Goal: Task Accomplishment & Management: Complete application form

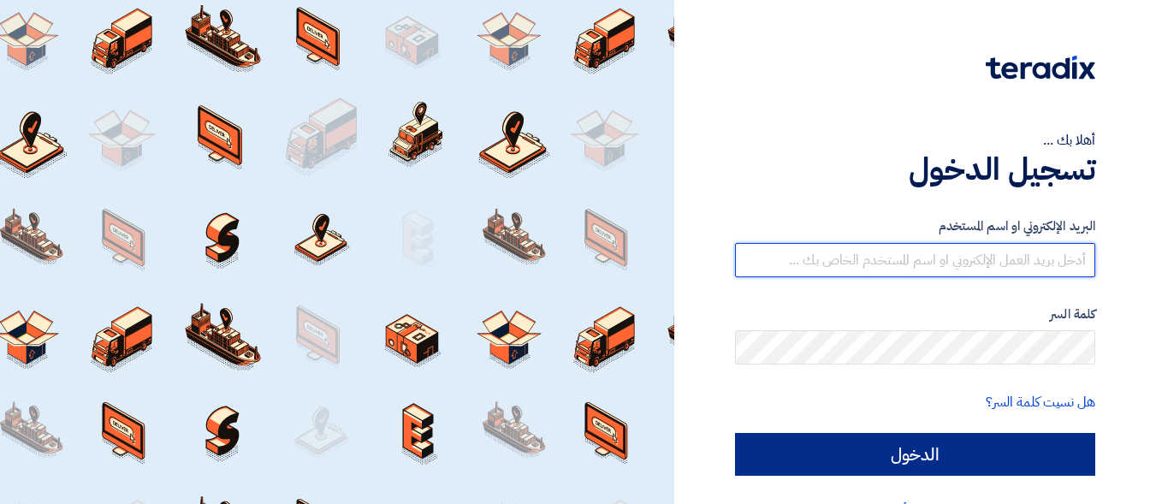
type input "[DOMAIN_NAME][EMAIL_ADDRESS][DOMAIN_NAME]"
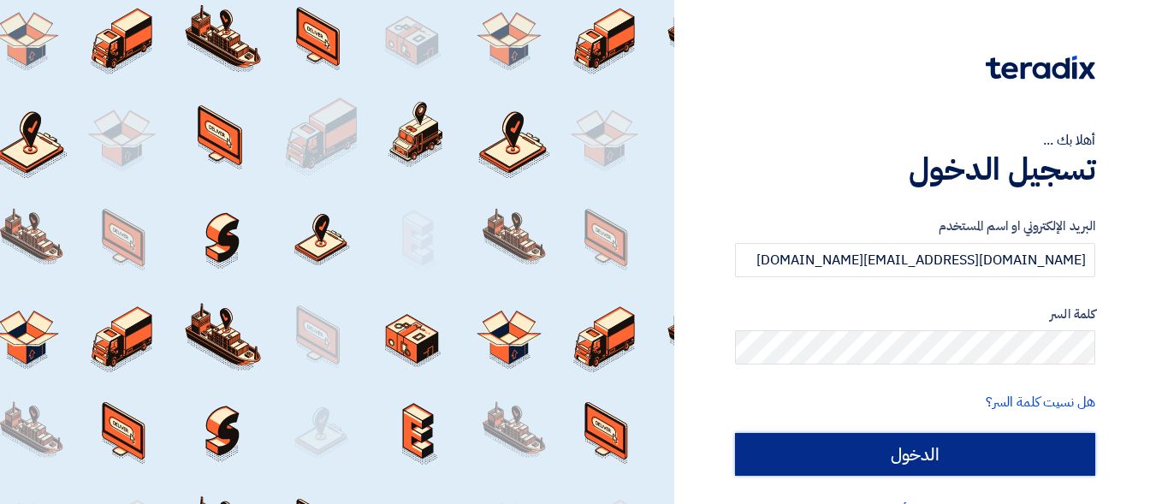
click at [878, 434] on input "الدخول" at bounding box center [915, 454] width 360 height 43
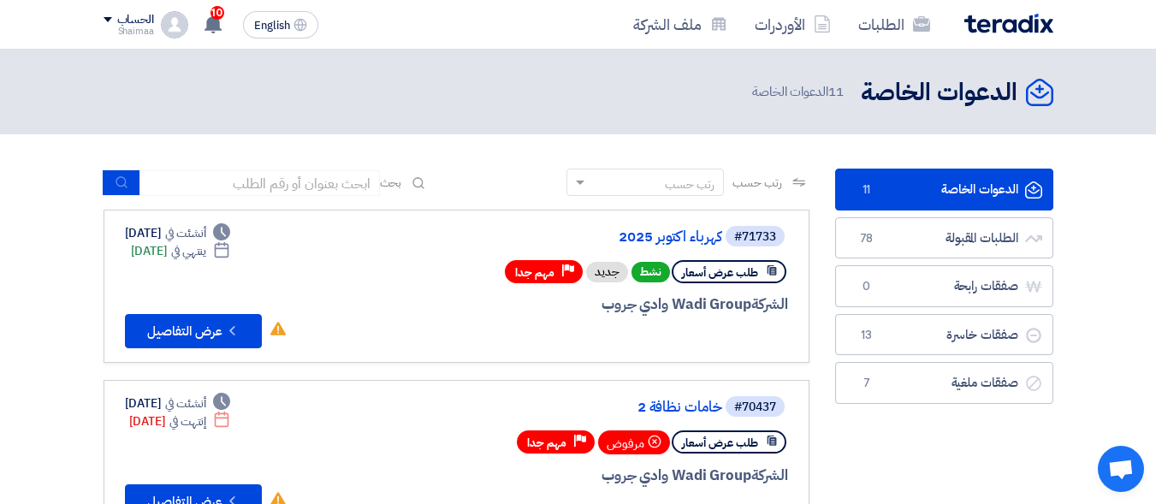
click at [669, 248] on div "#71733 كهرباء اكتوبر 2025" at bounding box center [583, 236] width 412 height 24
click at [676, 238] on link "كهرباء اكتوبر 2025" at bounding box center [551, 236] width 342 height 15
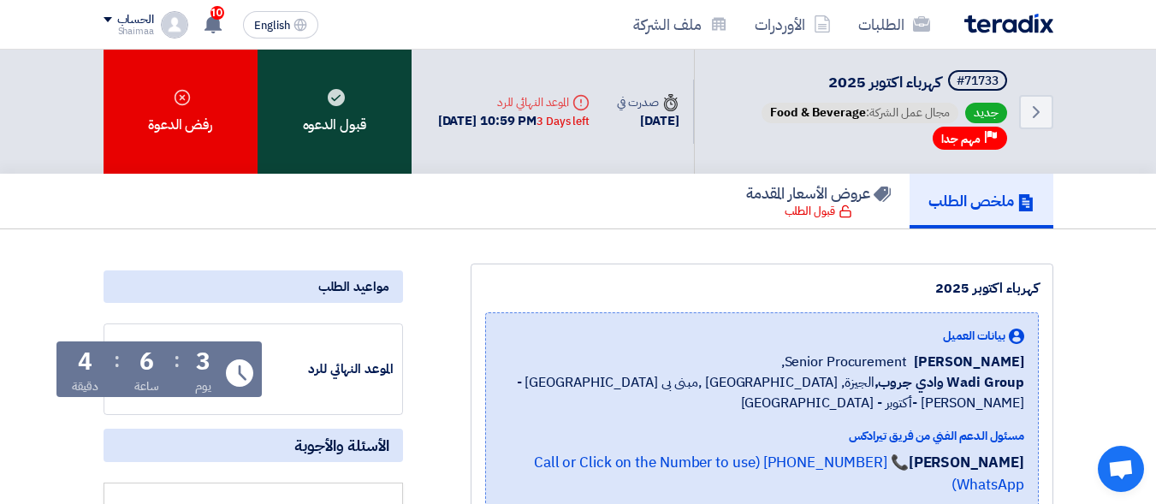
click at [319, 99] on div "قبول الدعوه" at bounding box center [335, 112] width 154 height 124
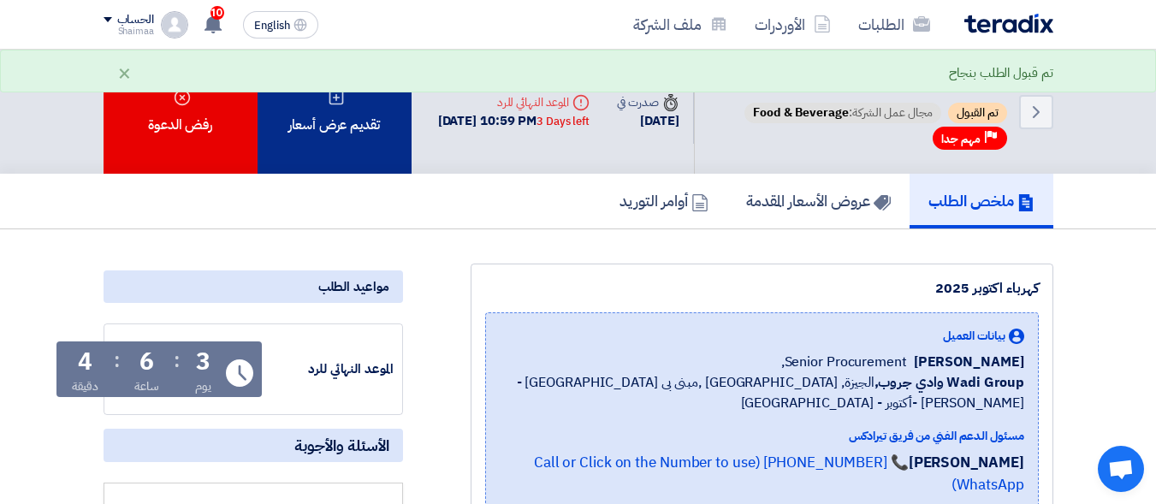
click at [368, 140] on div "تقديم عرض أسعار" at bounding box center [335, 112] width 154 height 124
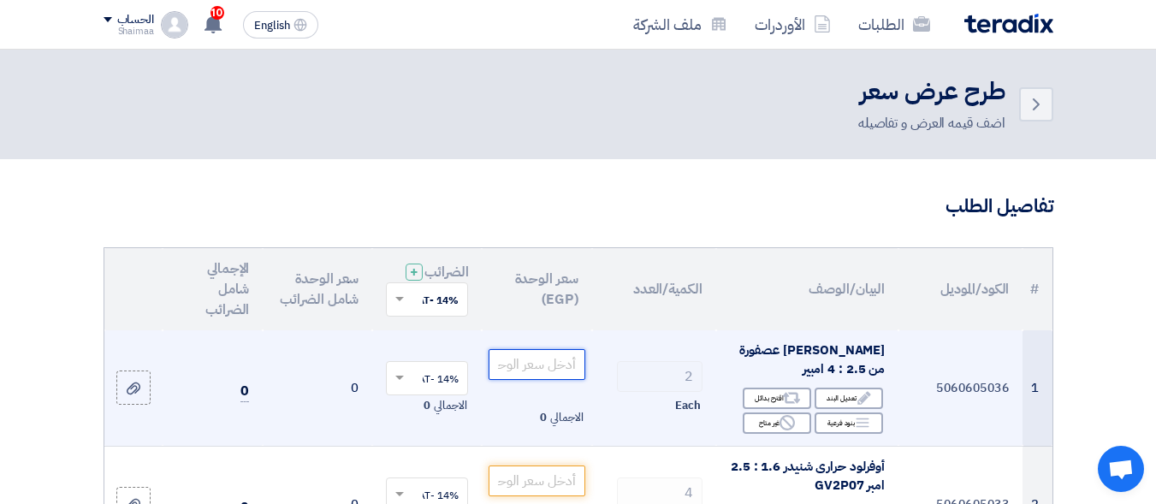
paste input "2295"
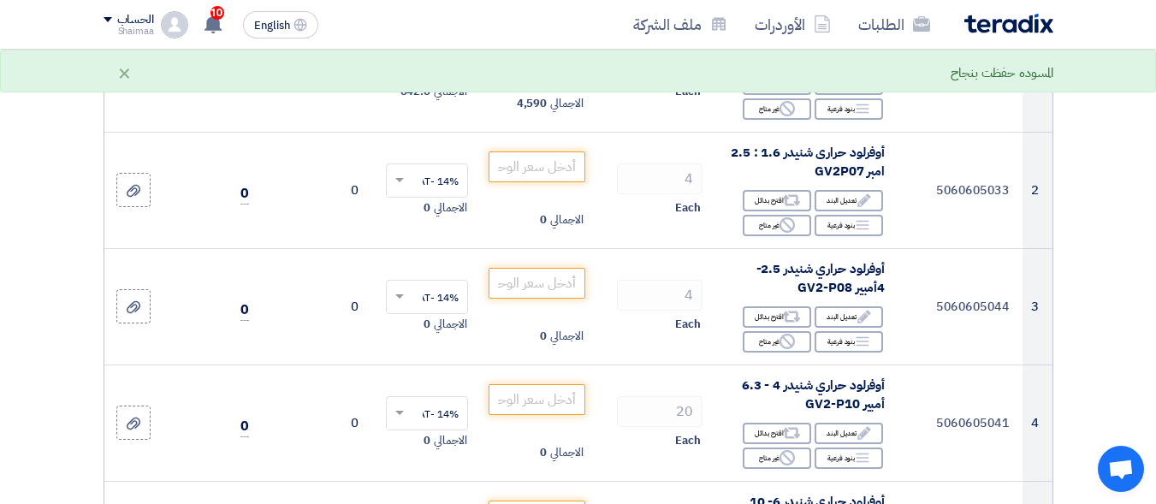
scroll to position [342, 0]
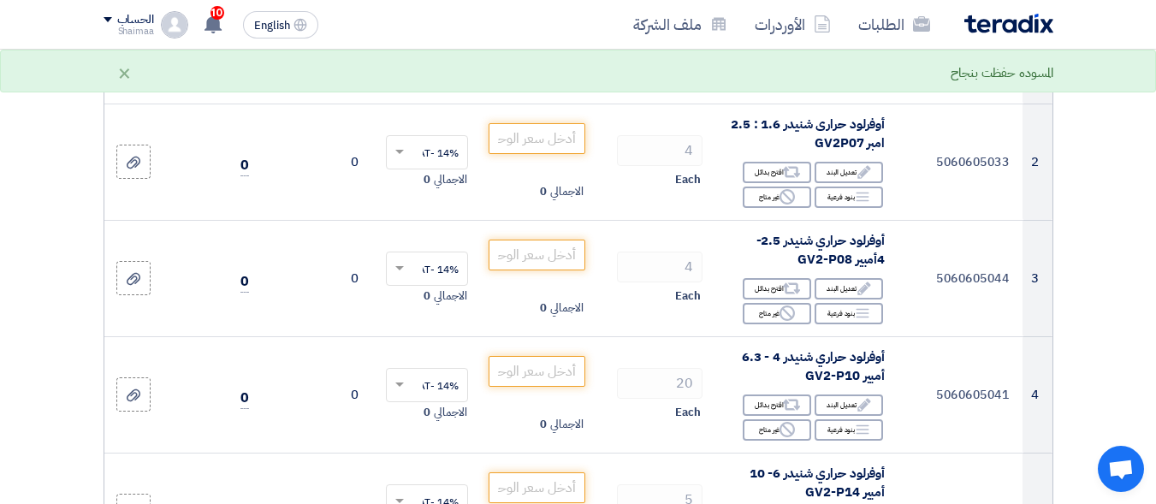
type input "2295"
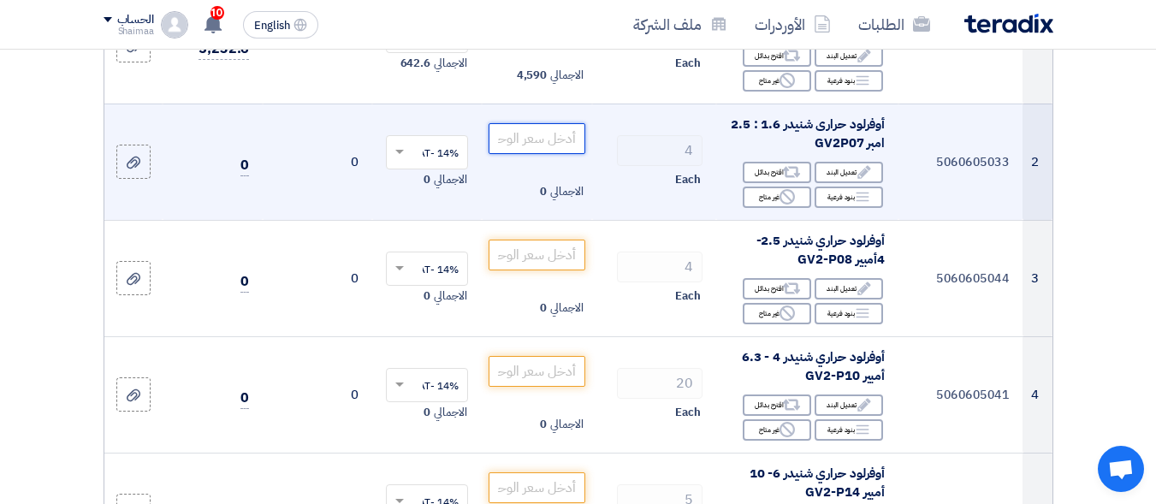
paste input "3232"
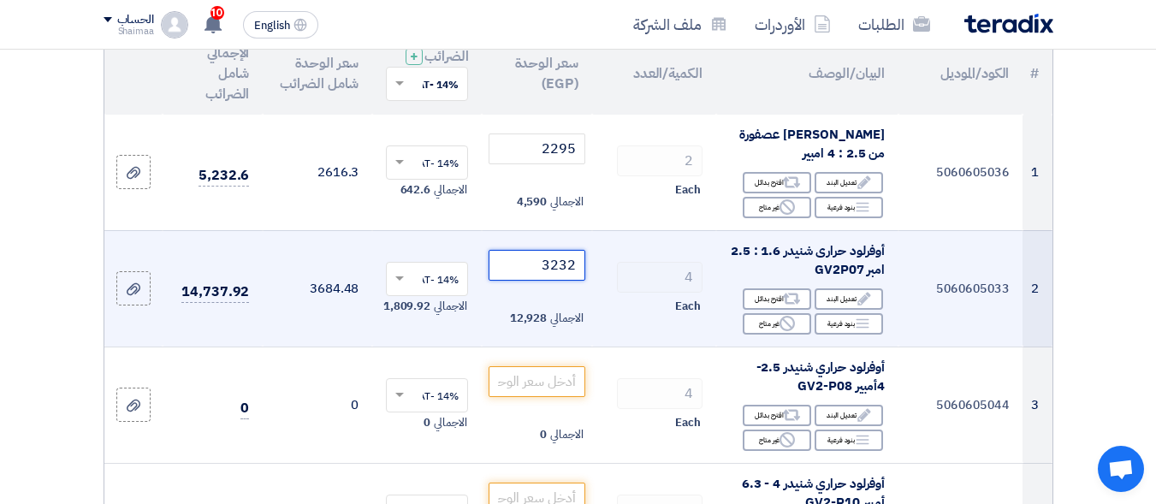
scroll to position [257, 0]
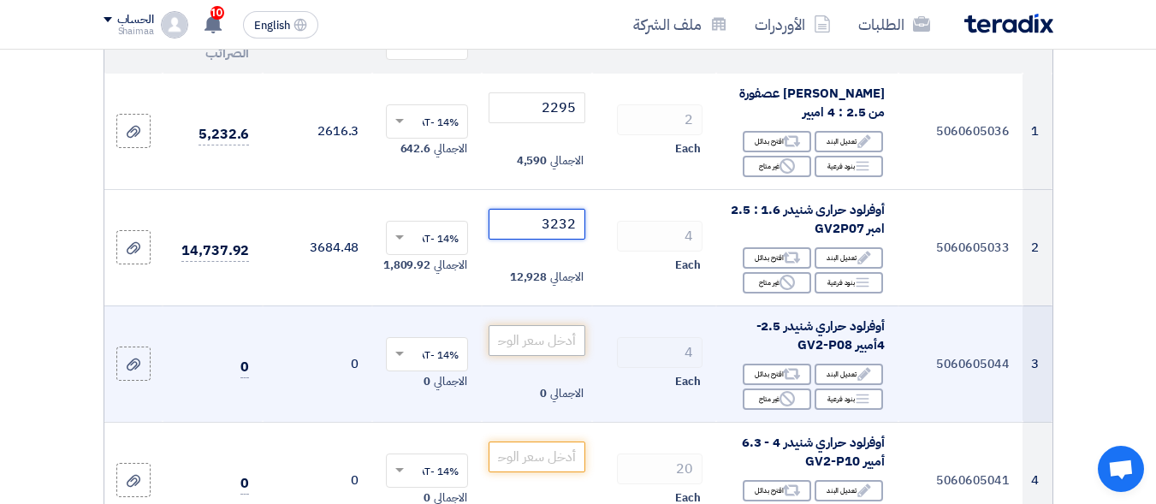
type input "3232"
click at [567, 348] on input "number" at bounding box center [537, 340] width 96 height 31
paste input "3232"
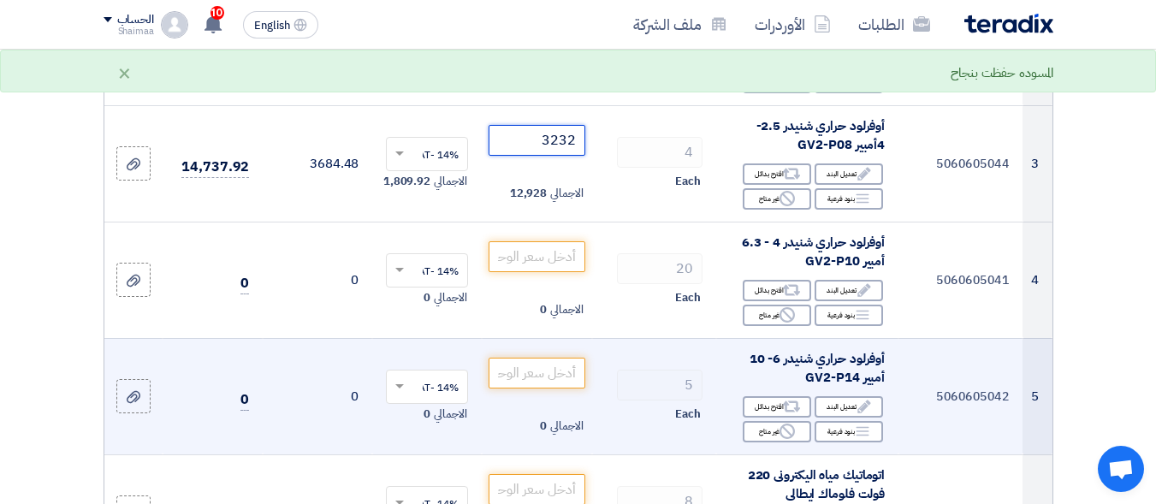
scroll to position [514, 0]
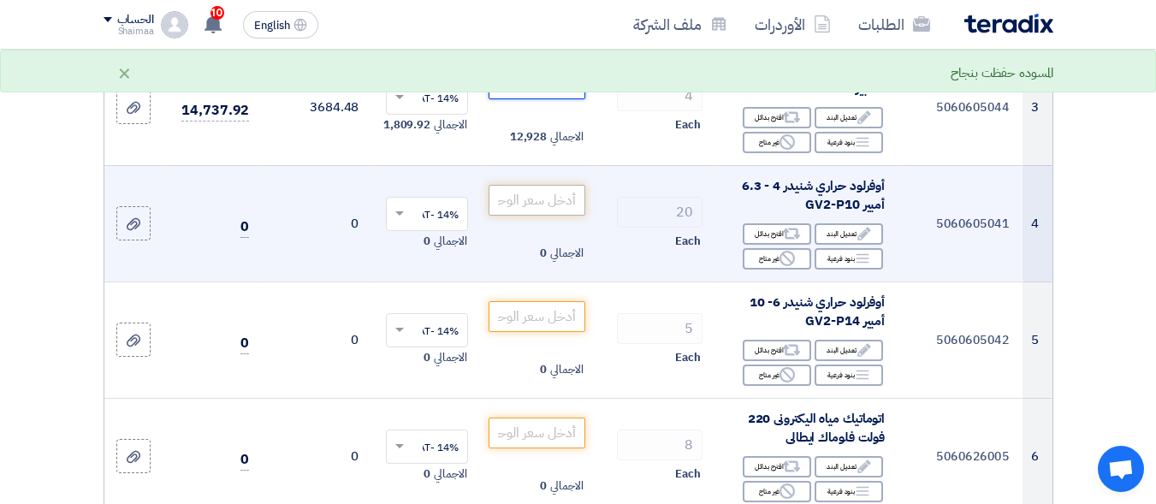
type input "3232"
paste input "3232"
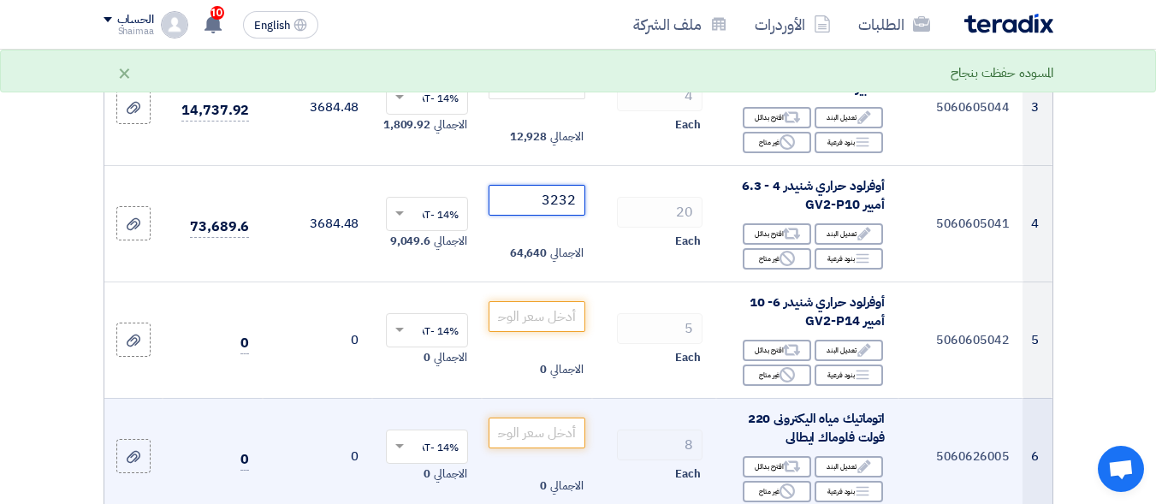
type input "3232"
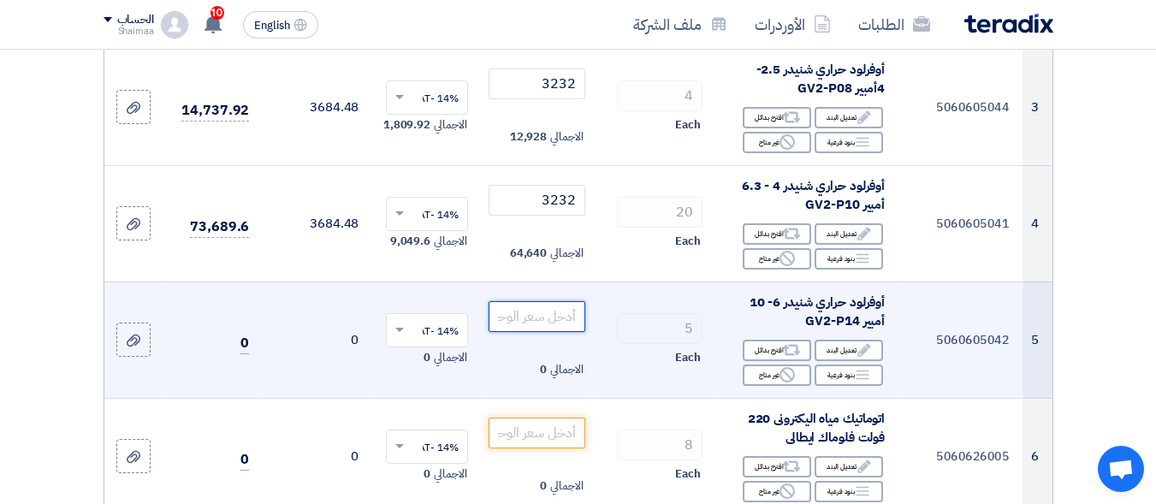
click at [532, 332] on input "number" at bounding box center [537, 316] width 96 height 31
paste input "3584"
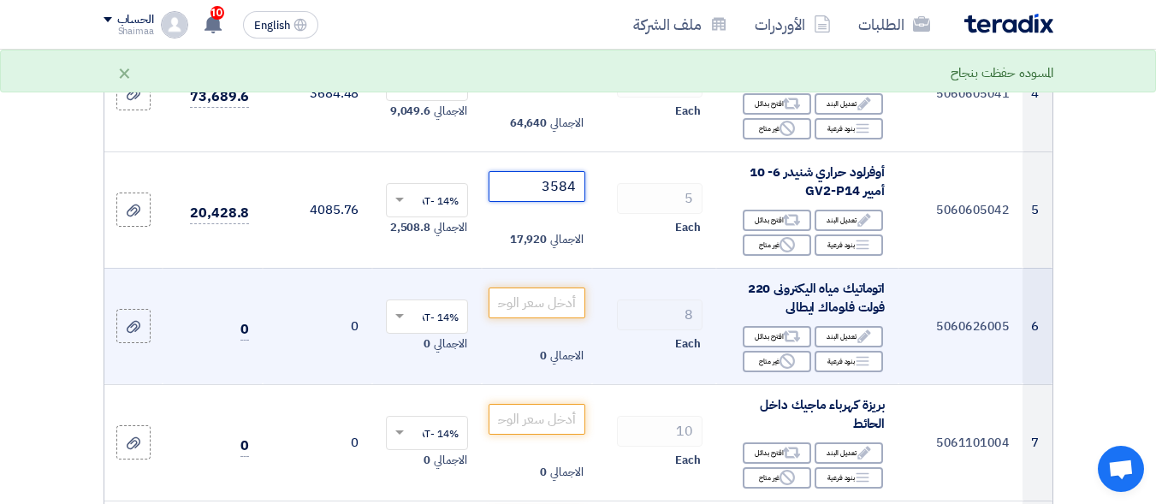
scroll to position [770, 0]
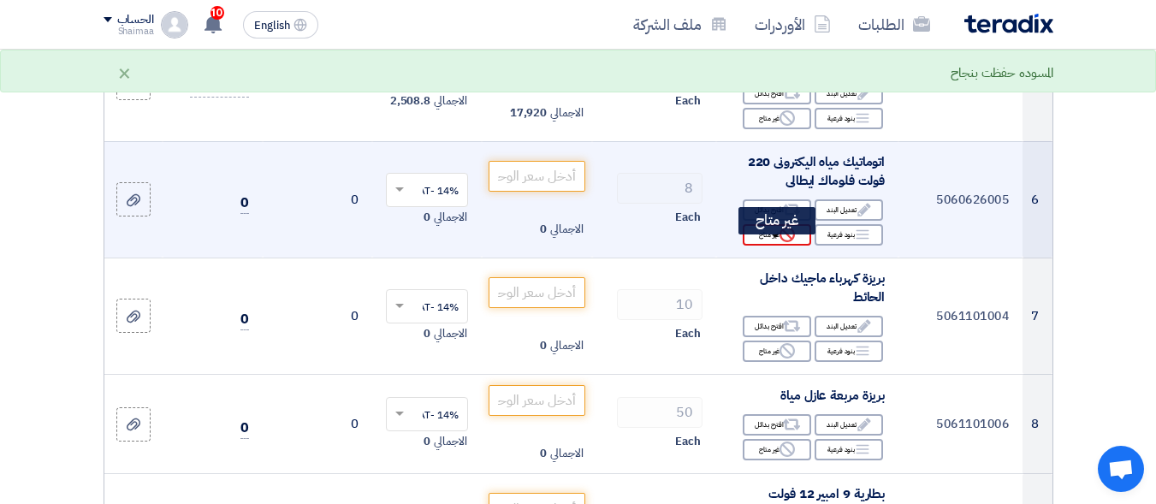
type input "3584"
click at [763, 246] on div "Reject غير متاح" at bounding box center [777, 234] width 68 height 21
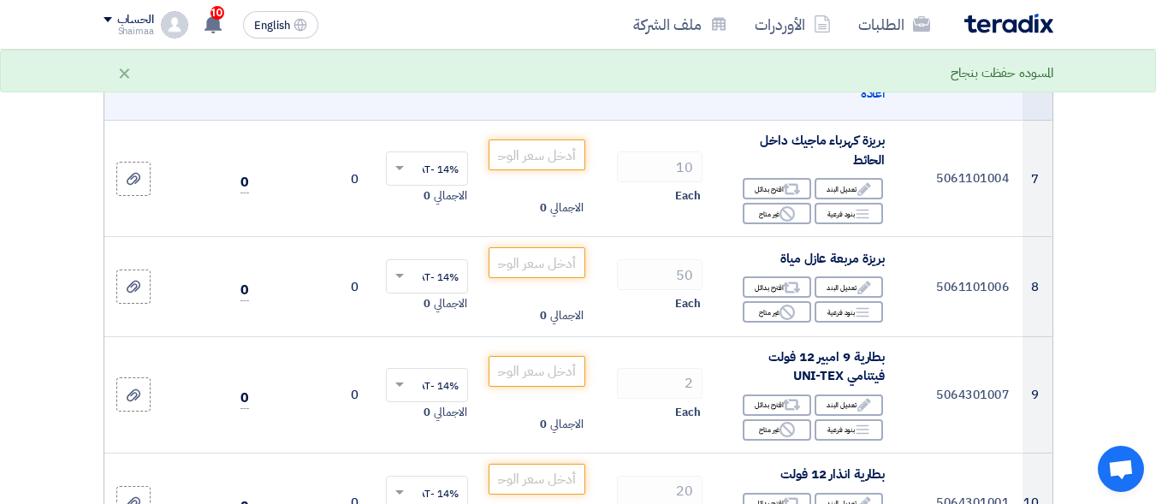
scroll to position [942, 0]
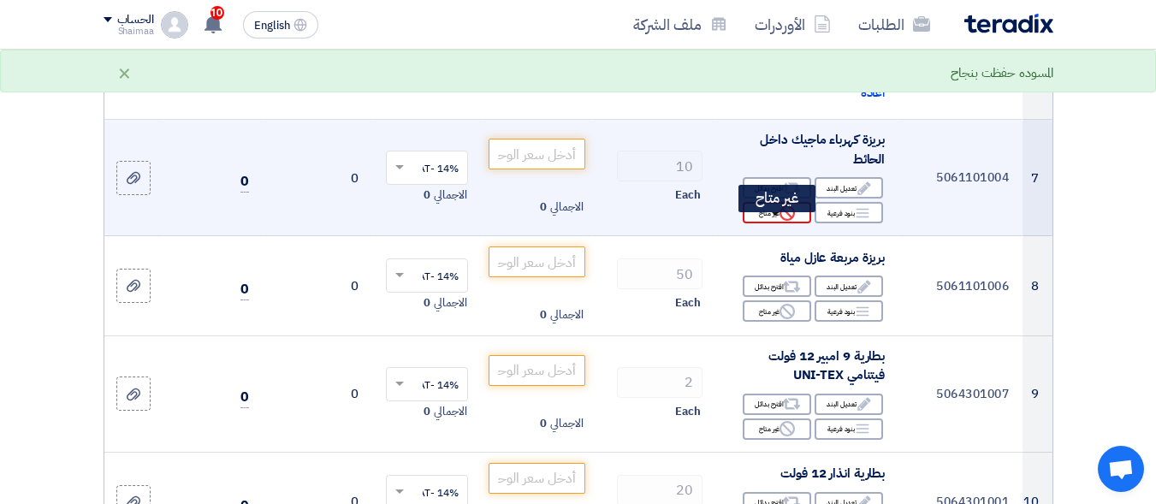
click at [786, 221] on use at bounding box center [787, 212] width 15 height 15
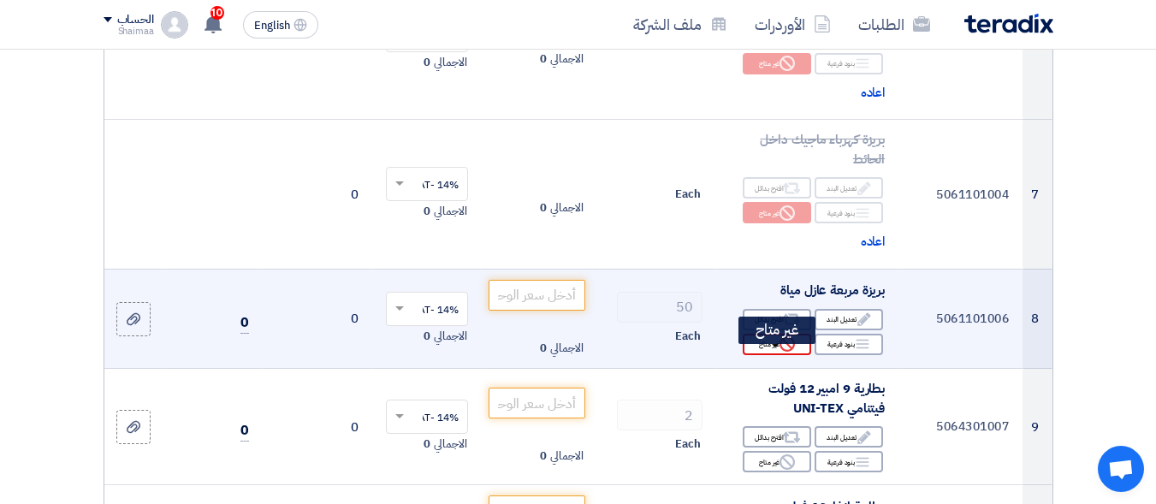
click at [767, 355] on div "Reject غير متاح" at bounding box center [777, 344] width 68 height 21
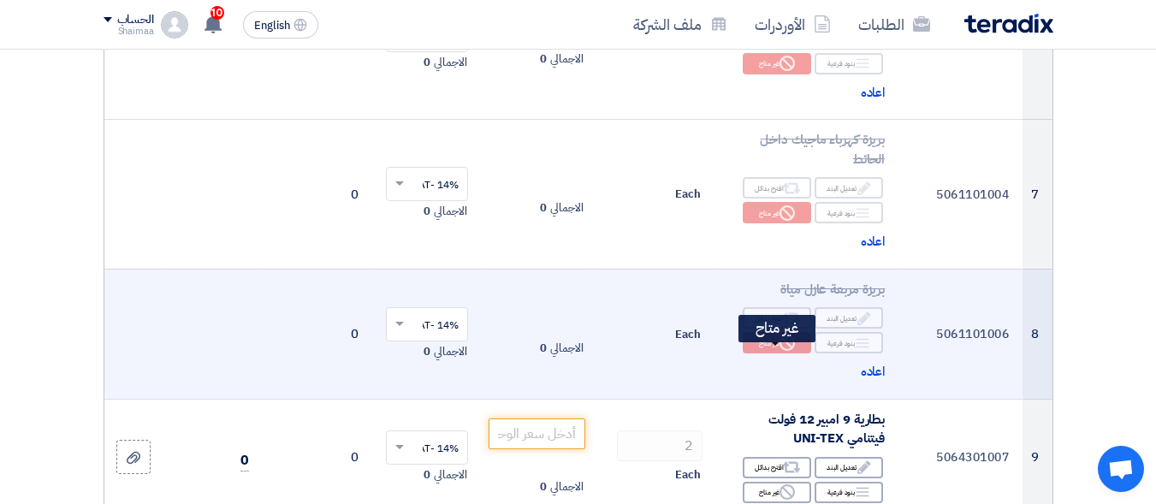
scroll to position [1027, 0]
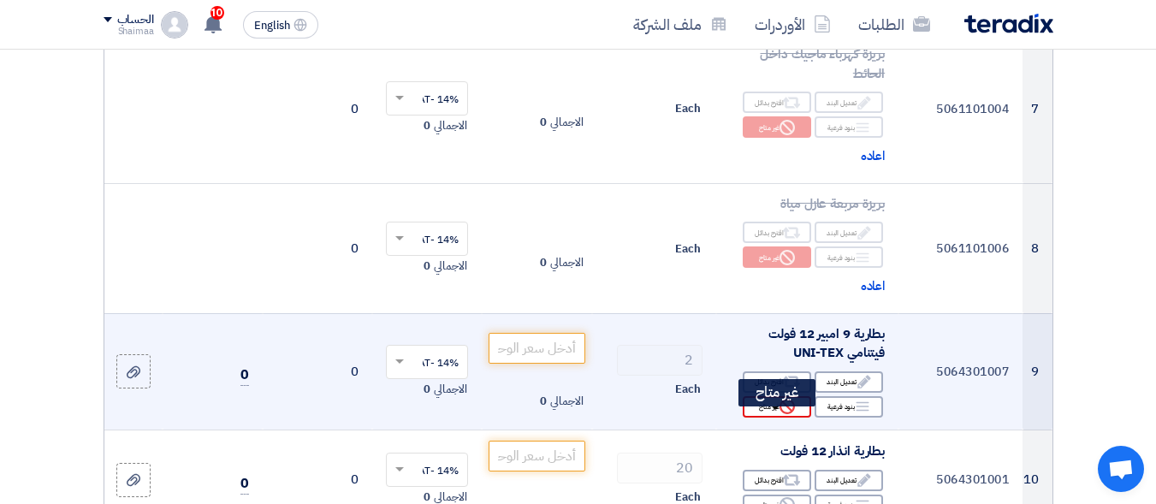
click at [767, 418] on div "Reject غير متاح" at bounding box center [777, 406] width 68 height 21
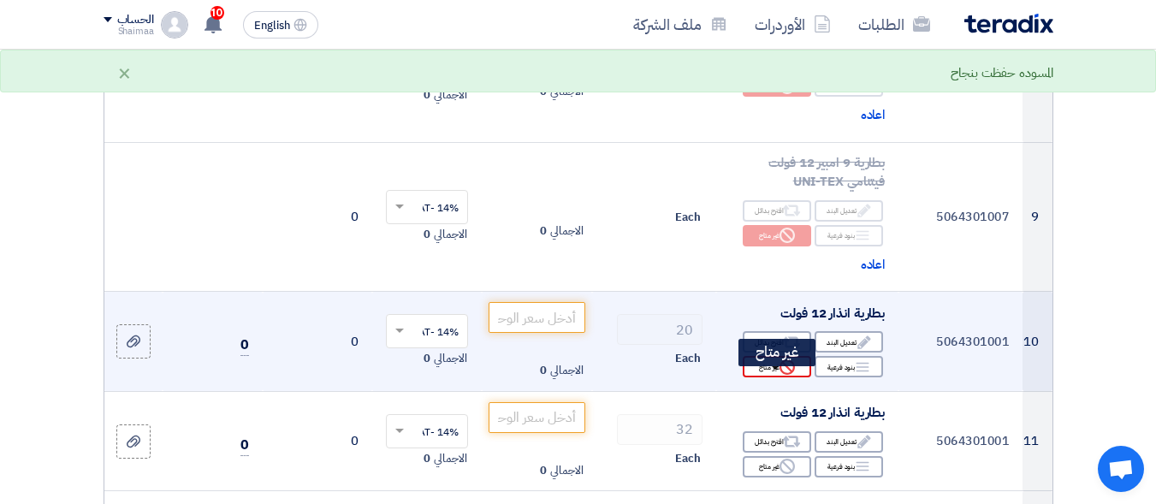
click at [767, 377] on div "Reject غير متاح" at bounding box center [777, 366] width 68 height 21
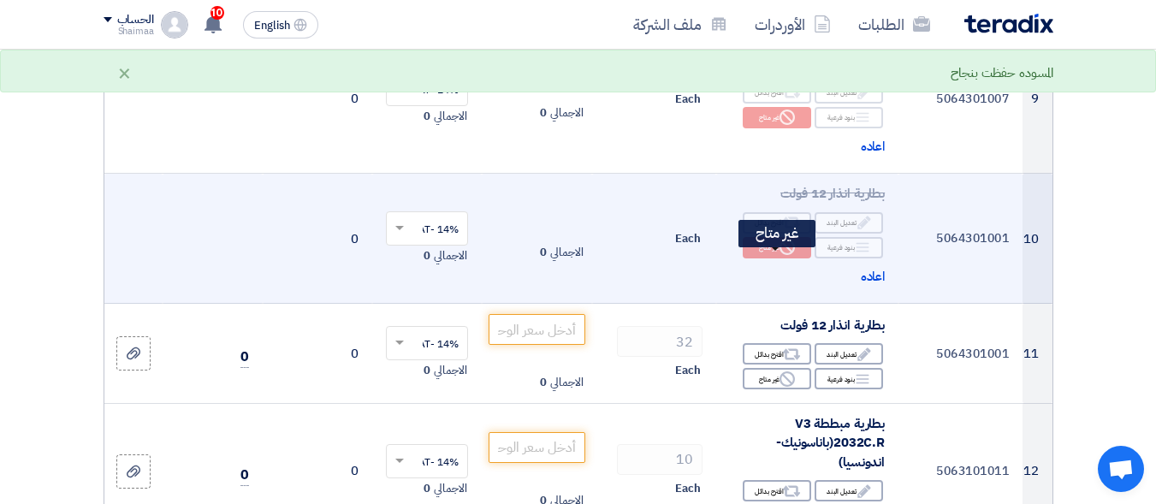
scroll to position [1370, 0]
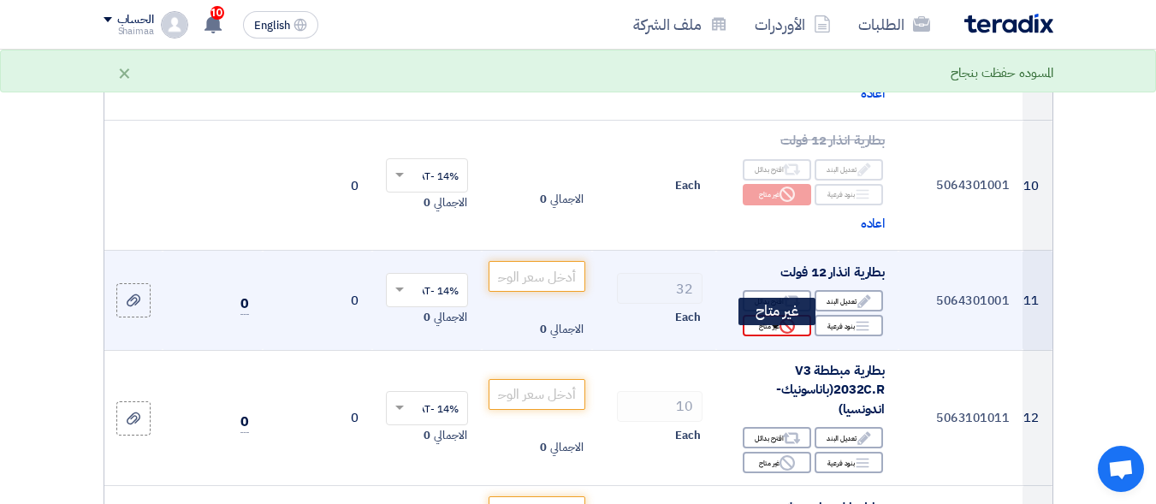
click at [770, 331] on div "Reject غير متاح" at bounding box center [777, 325] width 68 height 21
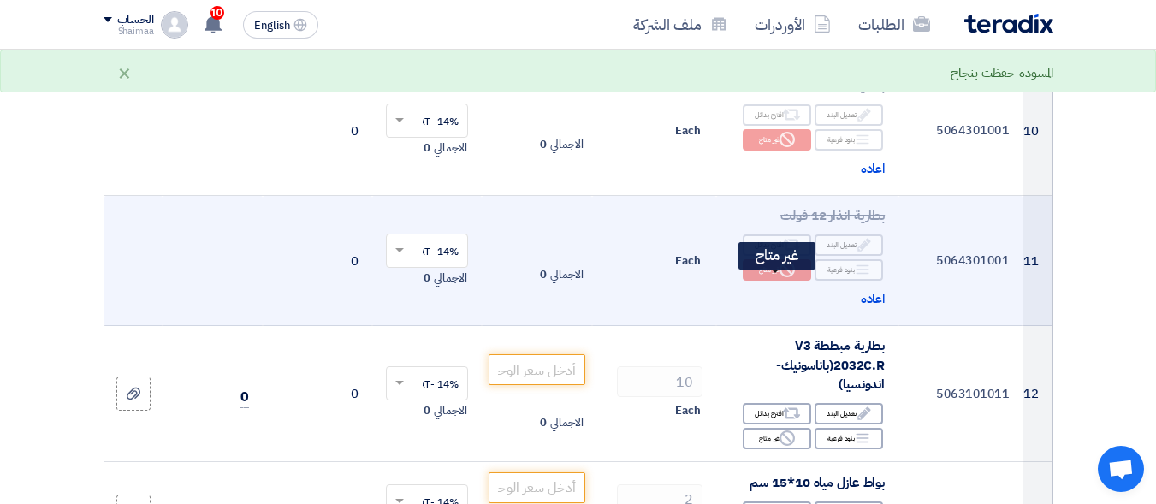
scroll to position [1455, 0]
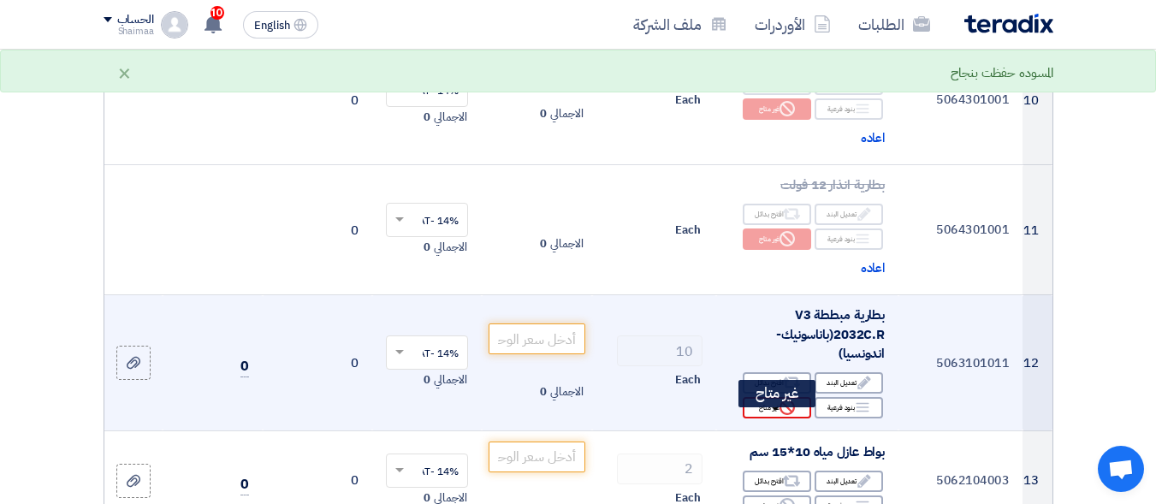
click at [776, 418] on div "Reject غير متاح" at bounding box center [777, 407] width 68 height 21
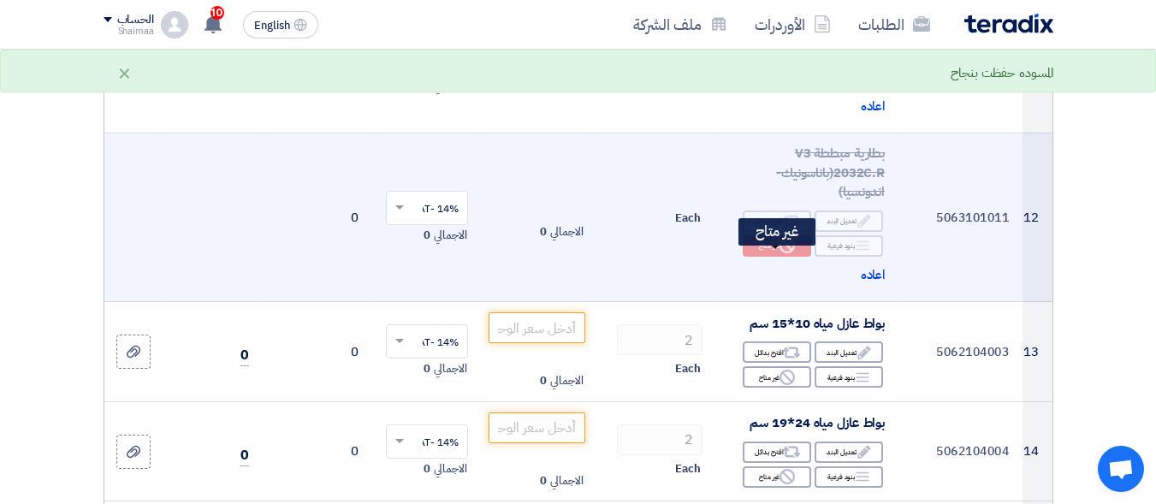
scroll to position [1626, 0]
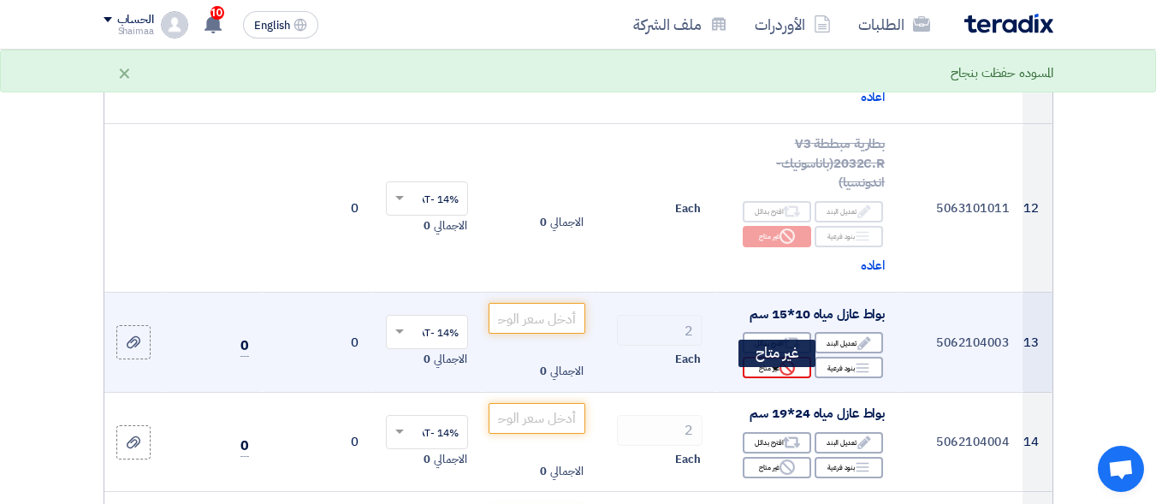
click at [776, 378] on div "Reject غير متاح" at bounding box center [777, 367] width 68 height 21
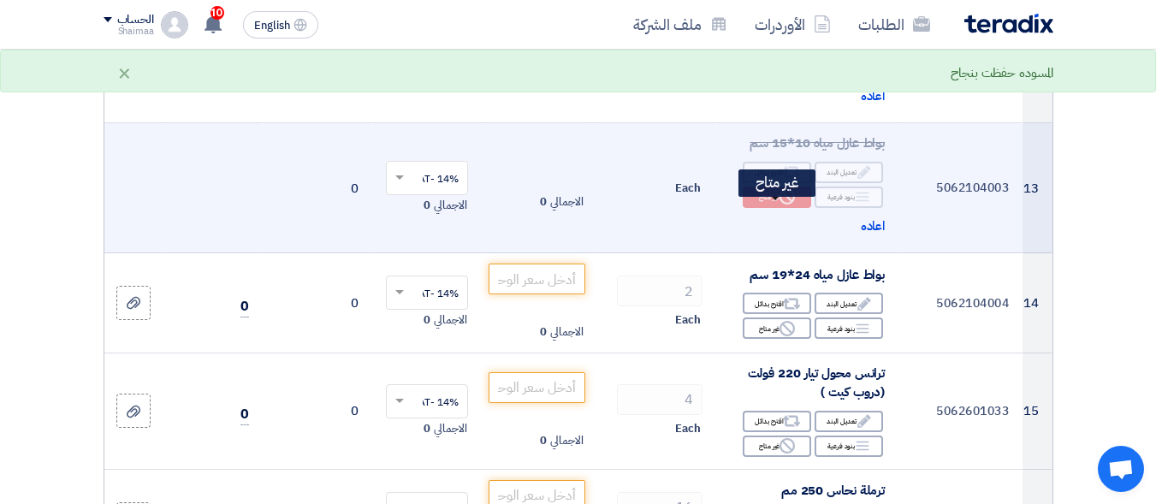
scroll to position [1798, 0]
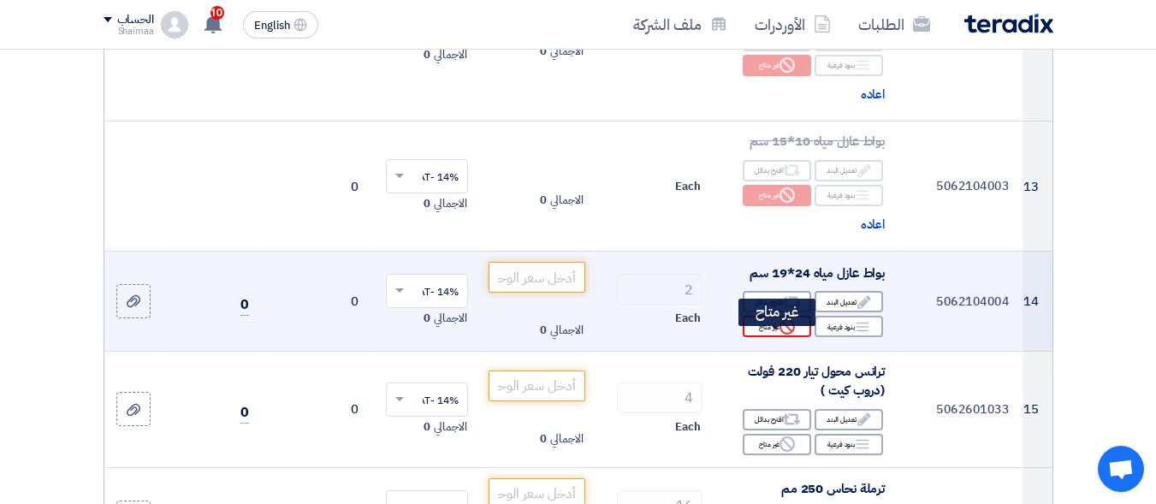
click at [770, 337] on div "Reject غير متاح" at bounding box center [777, 326] width 68 height 21
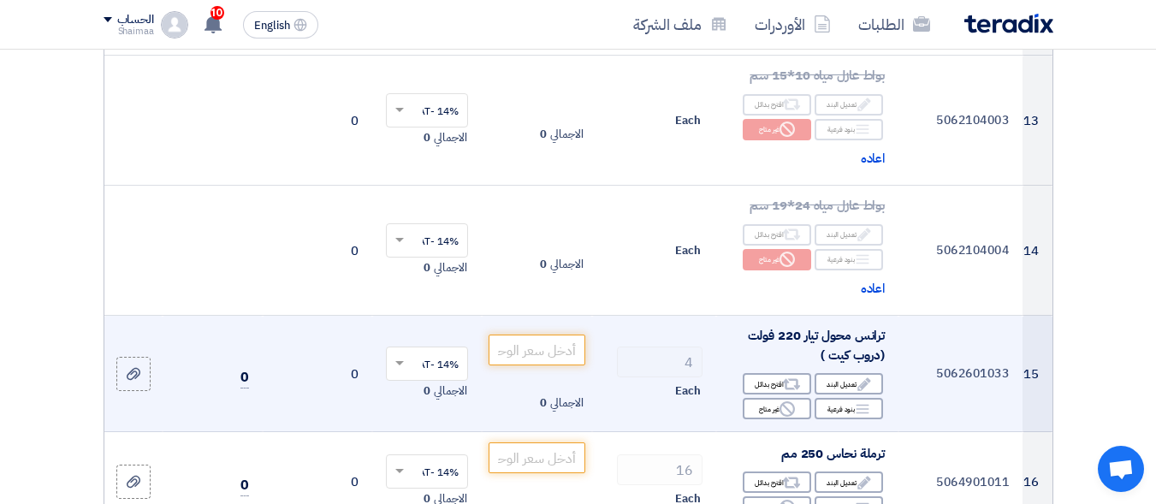
scroll to position [1883, 0]
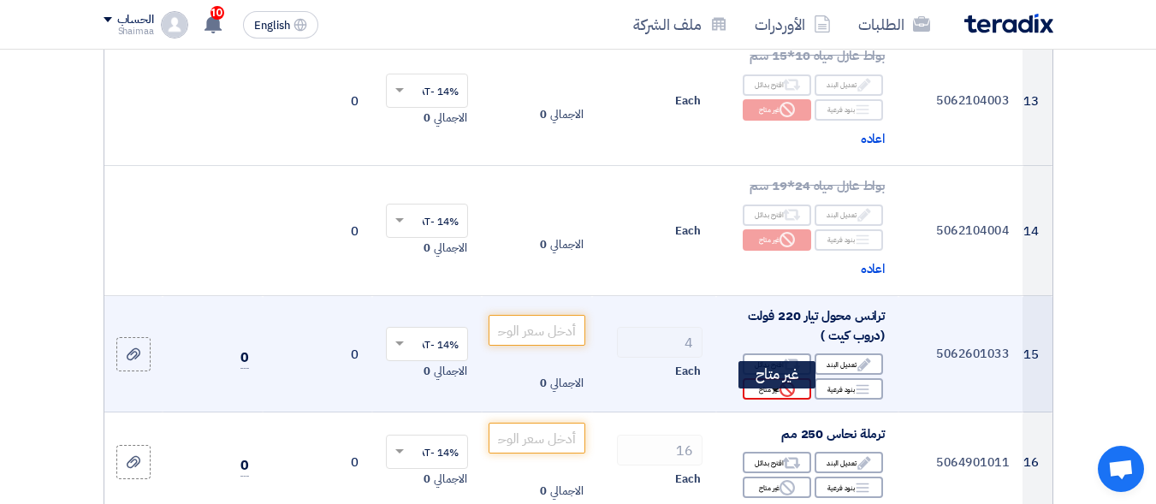
click at [756, 393] on div "Reject غير متاح" at bounding box center [777, 388] width 68 height 21
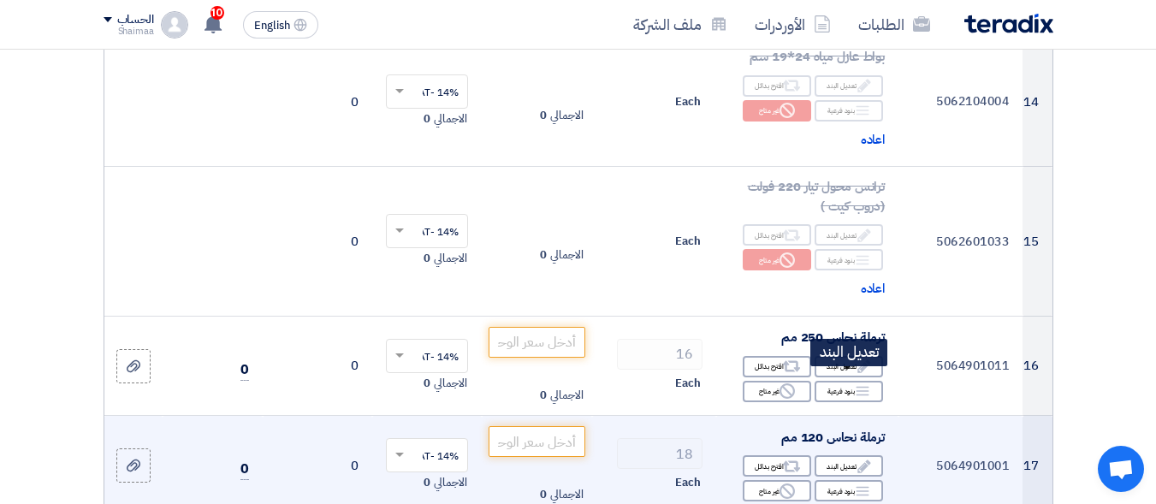
scroll to position [2054, 0]
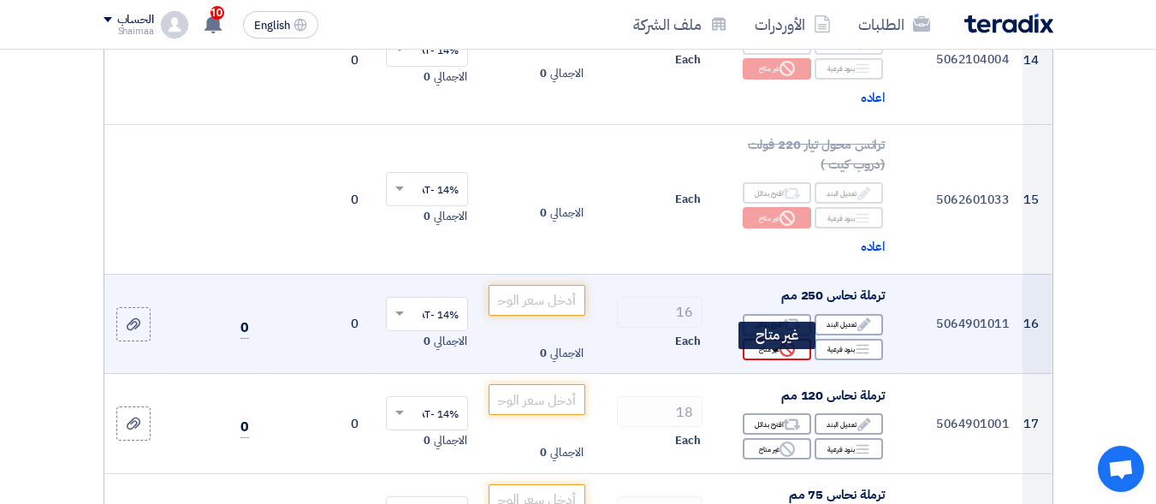
click at [765, 360] on div "Reject غير متاح" at bounding box center [777, 349] width 68 height 21
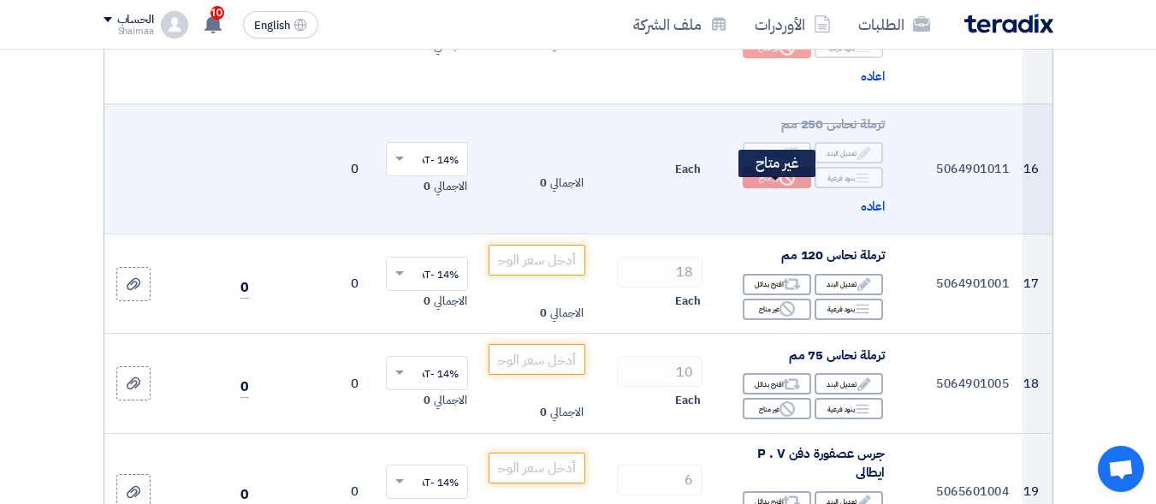
scroll to position [2226, 0]
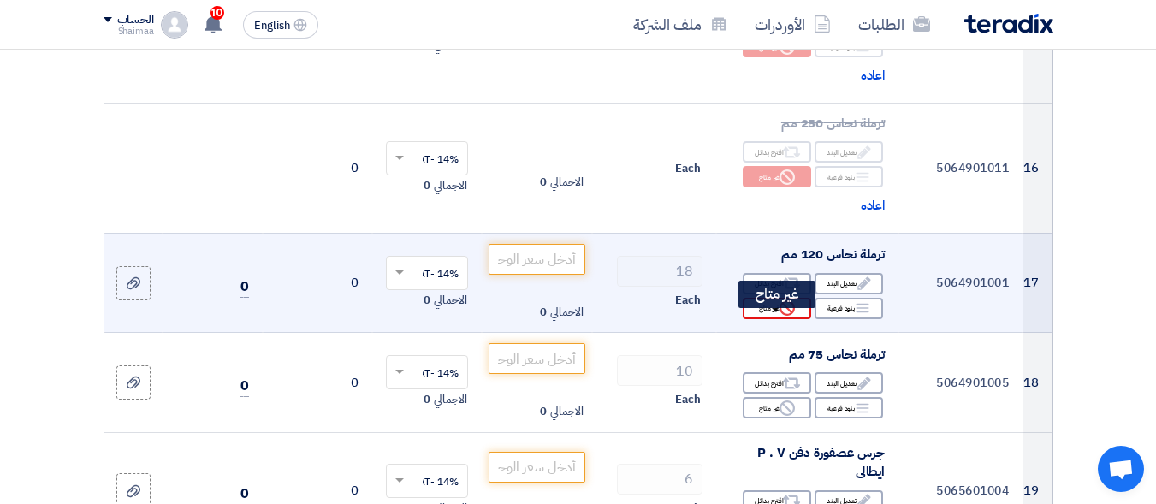
click at [762, 319] on div "Reject غير متاح" at bounding box center [777, 308] width 68 height 21
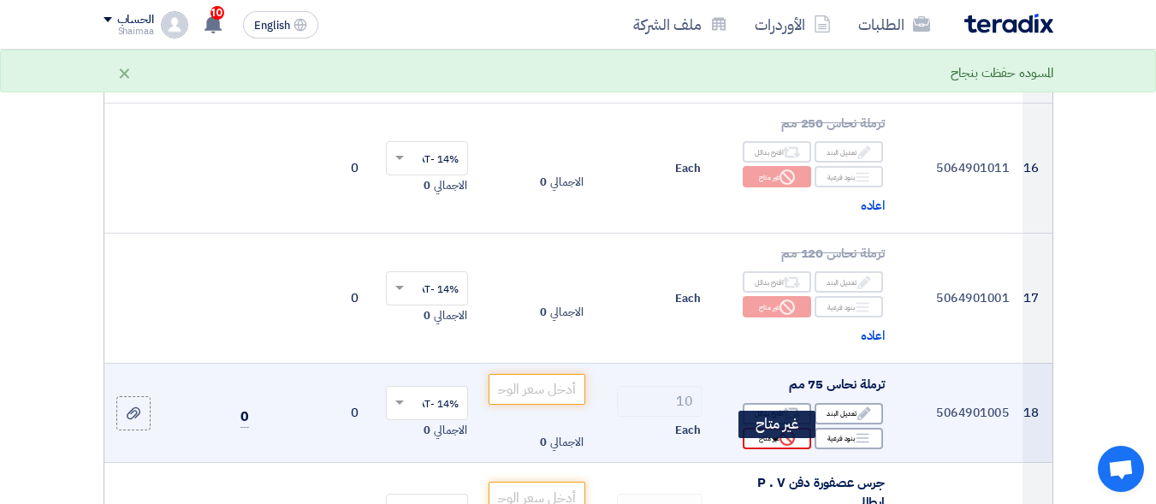
click at [764, 449] on div "Reject غير متاح" at bounding box center [777, 438] width 68 height 21
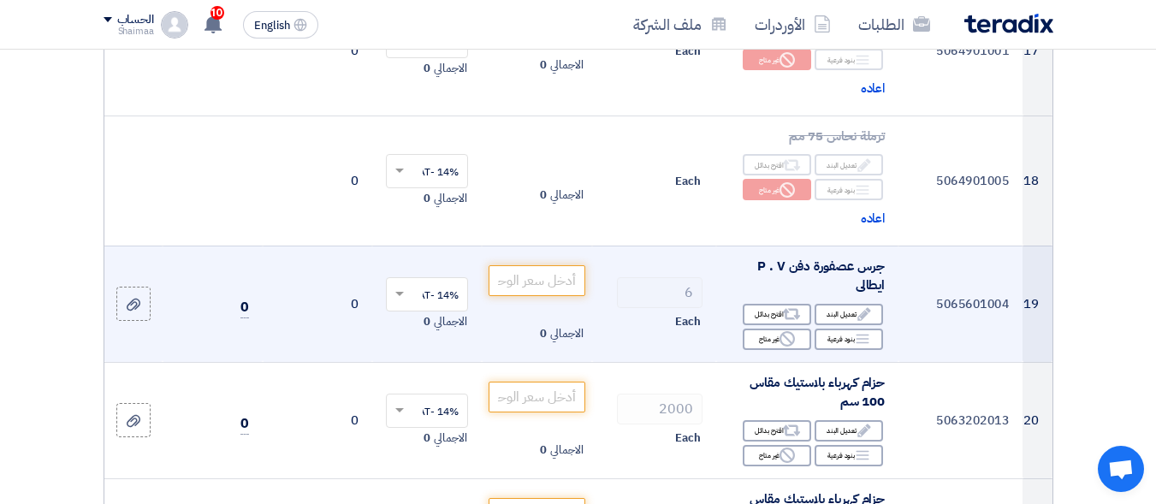
scroll to position [2482, 0]
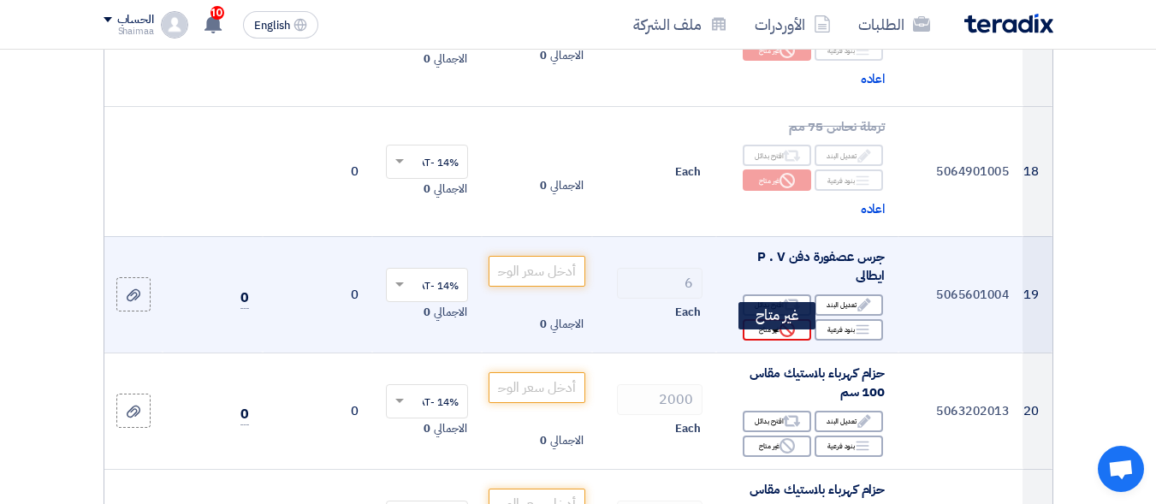
click at [800, 341] on div "Reject غير متاح" at bounding box center [777, 329] width 68 height 21
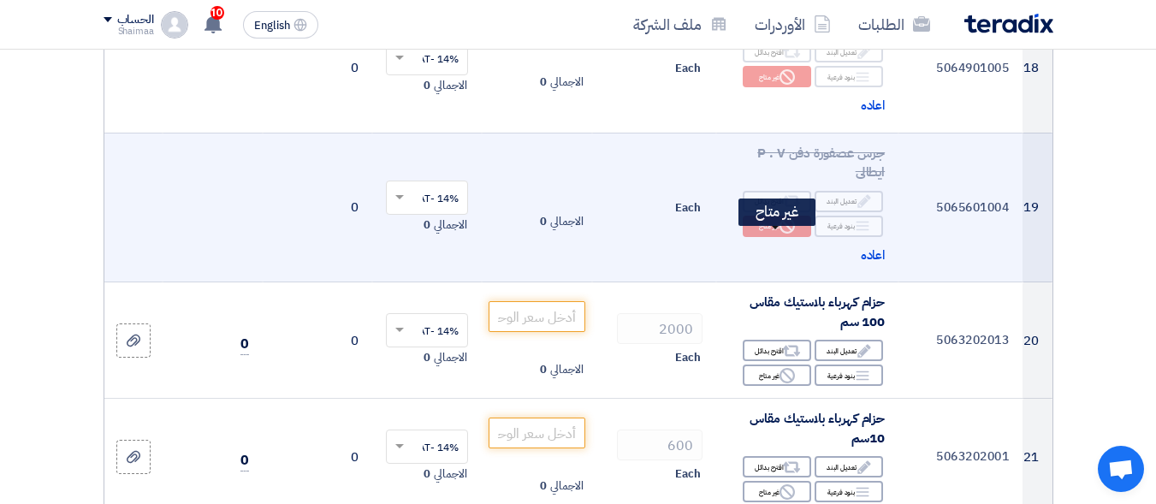
scroll to position [2654, 0]
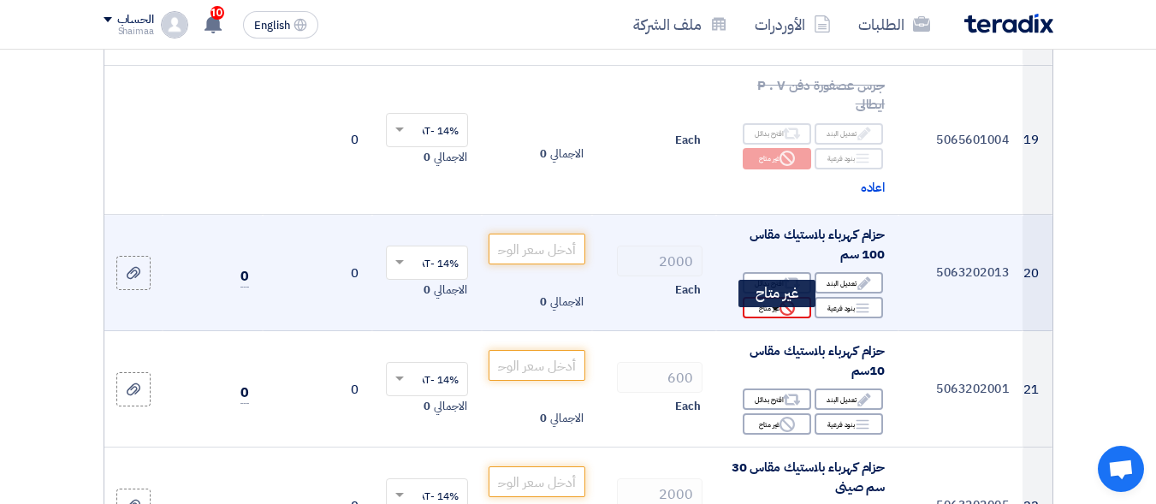
click at [793, 316] on use at bounding box center [787, 307] width 15 height 15
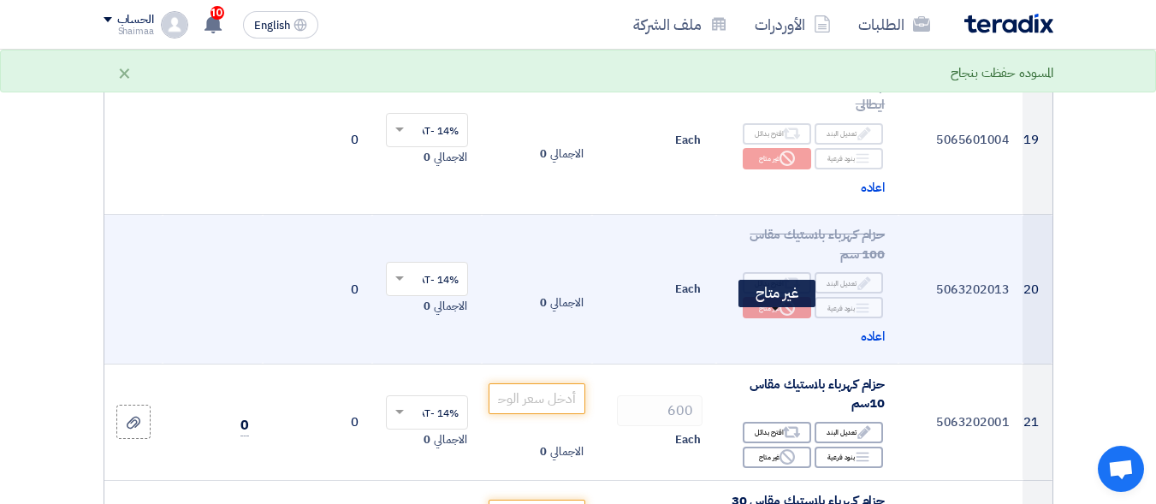
scroll to position [2739, 0]
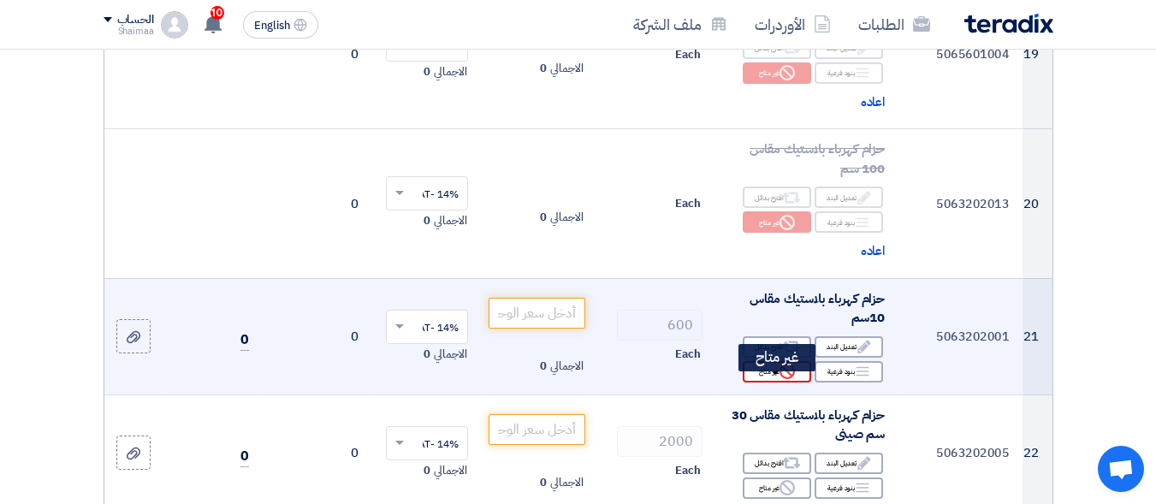
click at [787, 379] on icon "Reject" at bounding box center [787, 371] width 15 height 15
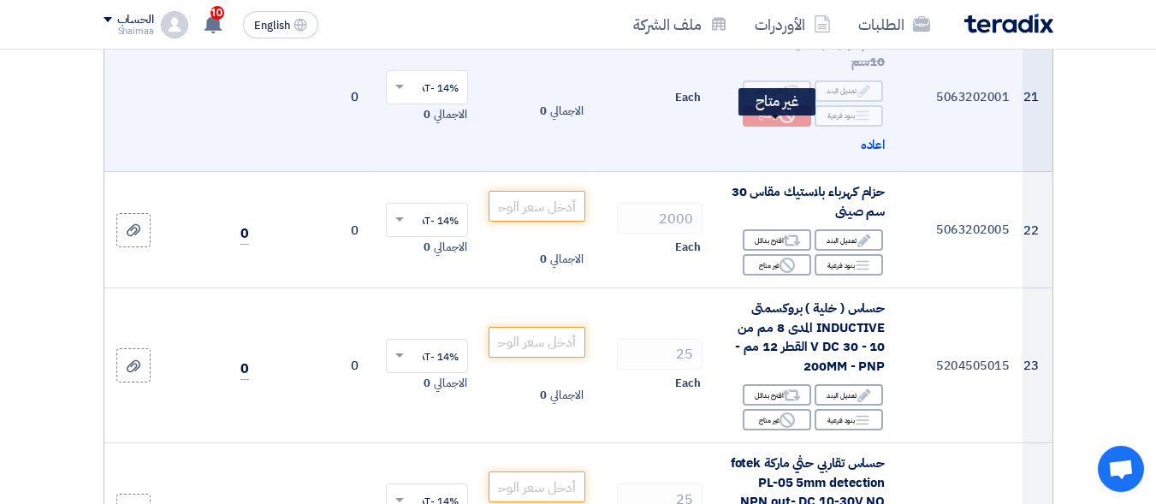
scroll to position [2996, 0]
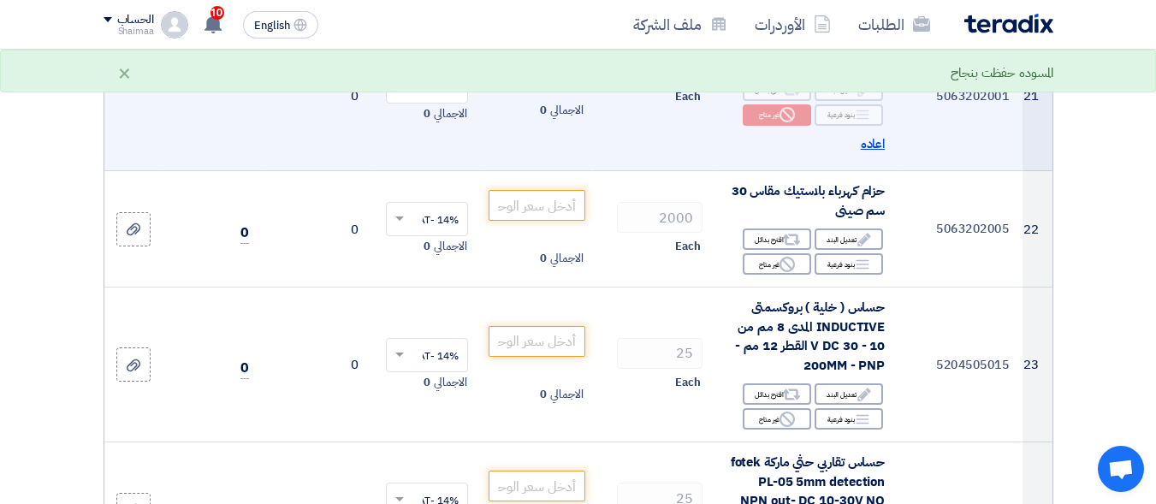
click at [864, 154] on span "اعاده" at bounding box center [873, 144] width 25 height 20
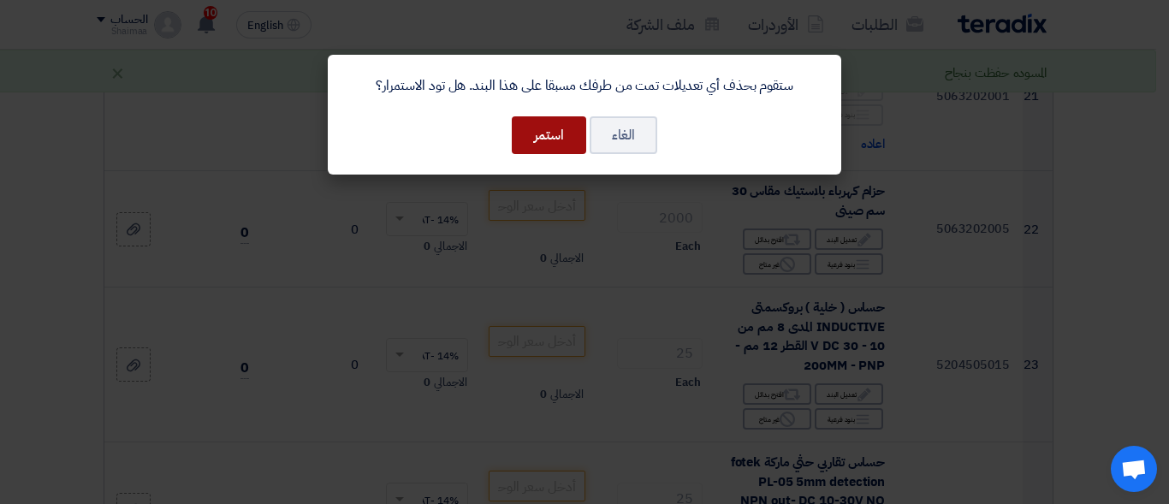
click at [546, 143] on button "استمر" at bounding box center [549, 135] width 74 height 38
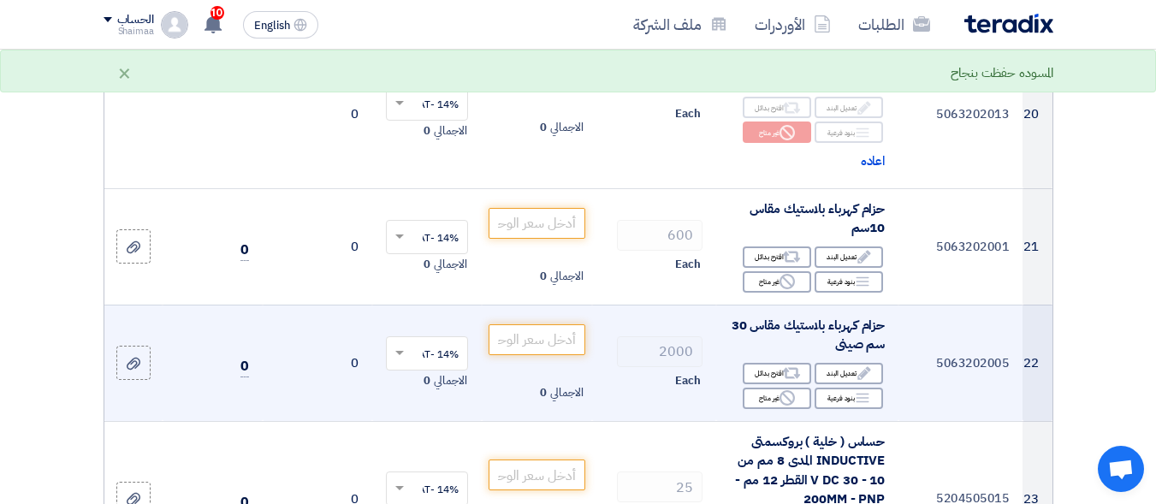
scroll to position [2825, 0]
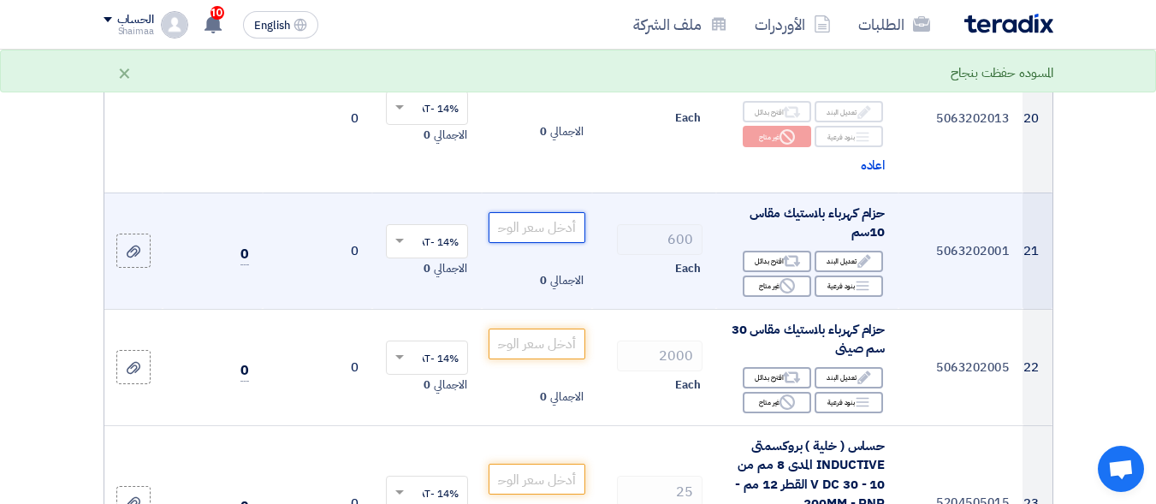
click at [539, 242] on input "number" at bounding box center [537, 227] width 96 height 31
type input "0.09"
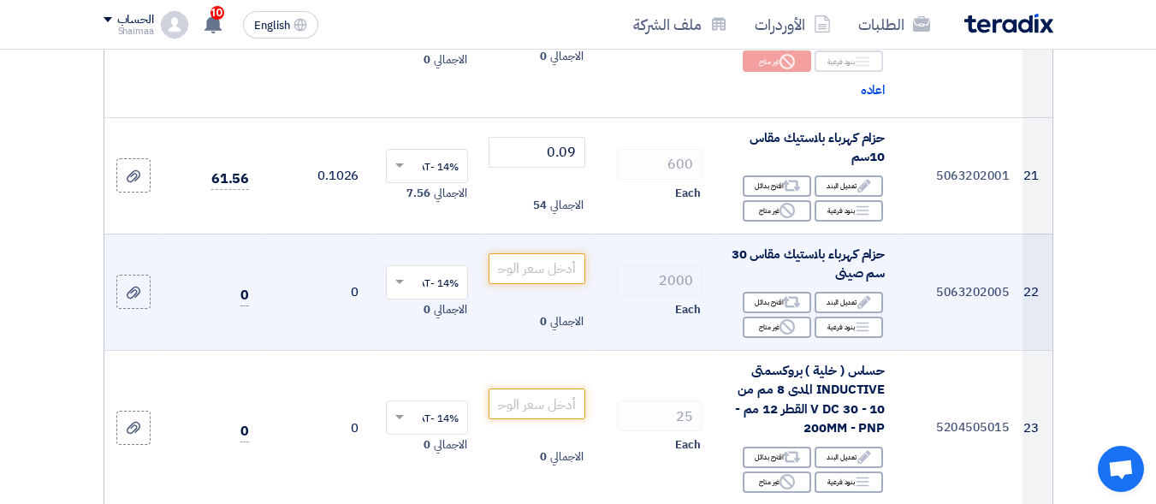
scroll to position [2910, 0]
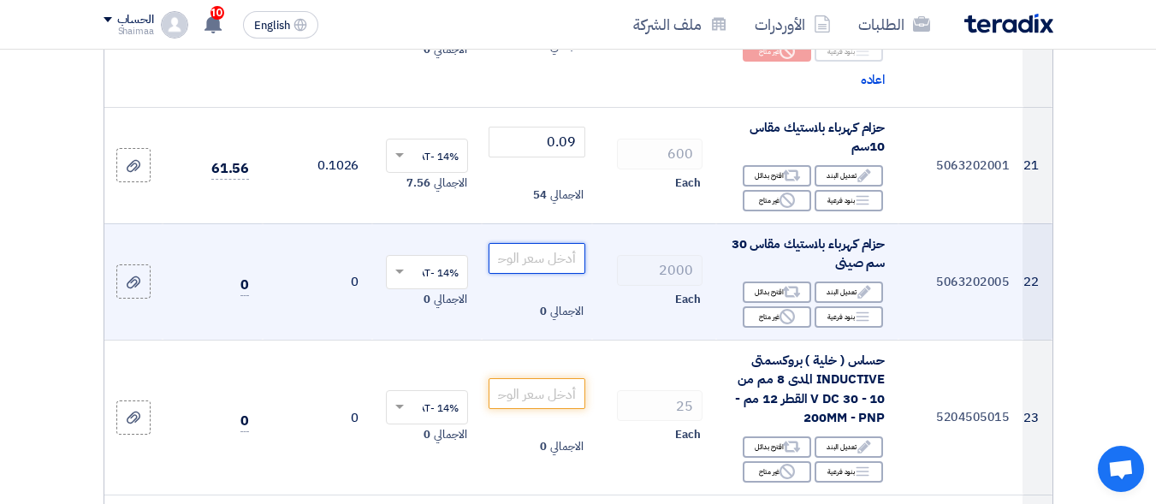
click at [535, 261] on input "number" at bounding box center [537, 258] width 96 height 31
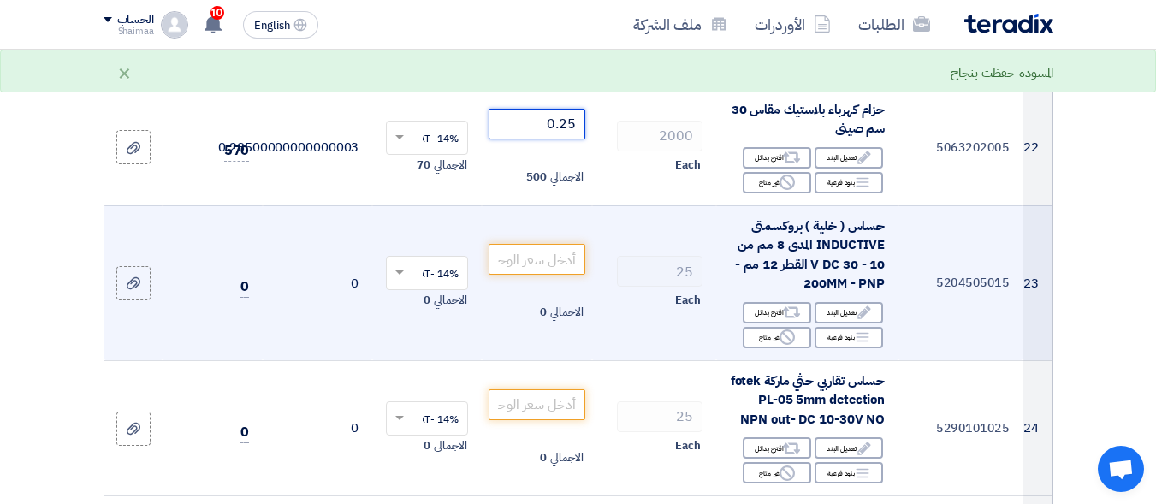
scroll to position [3082, 0]
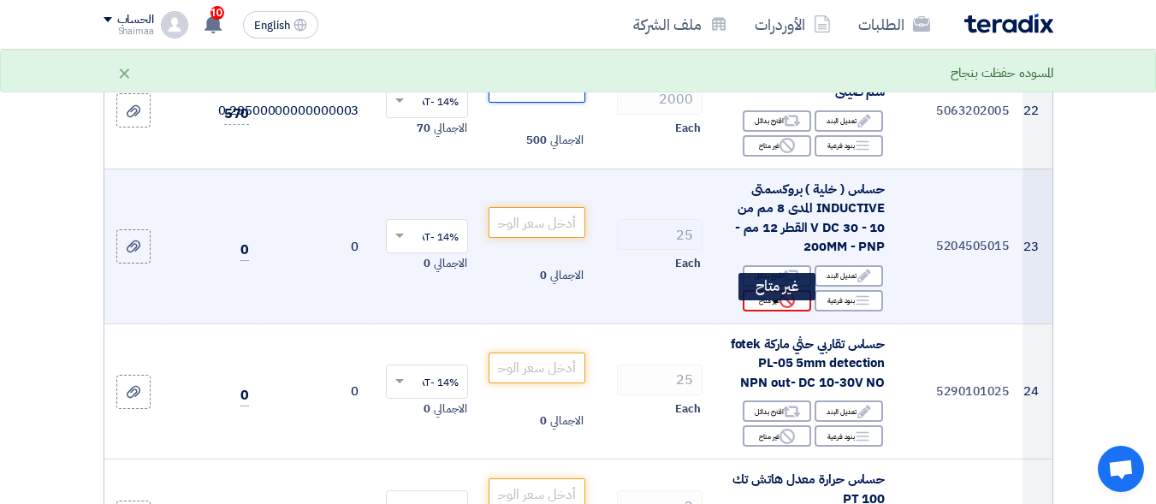
type input "0.25"
click at [752, 309] on div "Reject غير متاح" at bounding box center [777, 300] width 68 height 21
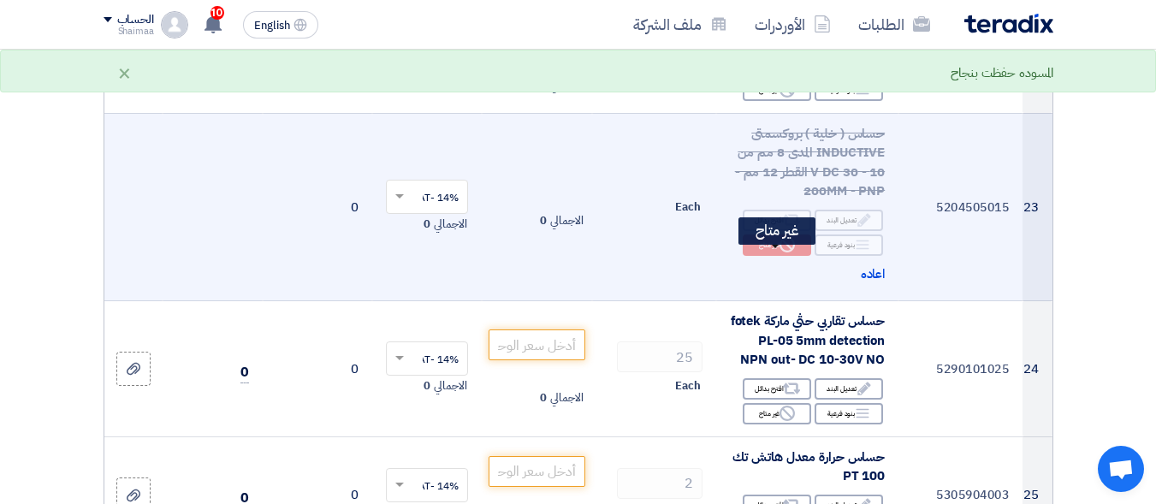
scroll to position [3167, 0]
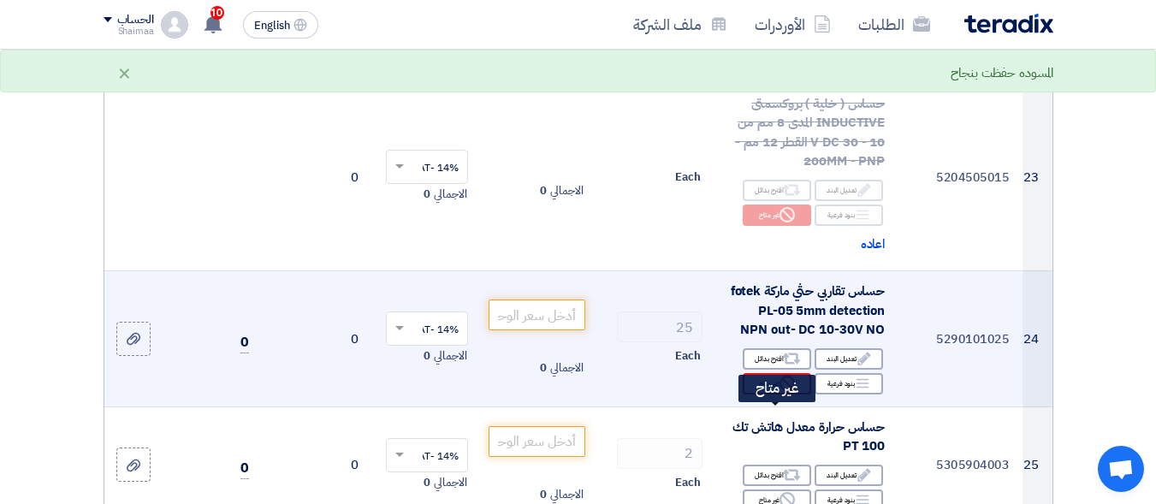
click at [769, 395] on div "Reject غير متاح" at bounding box center [777, 383] width 68 height 21
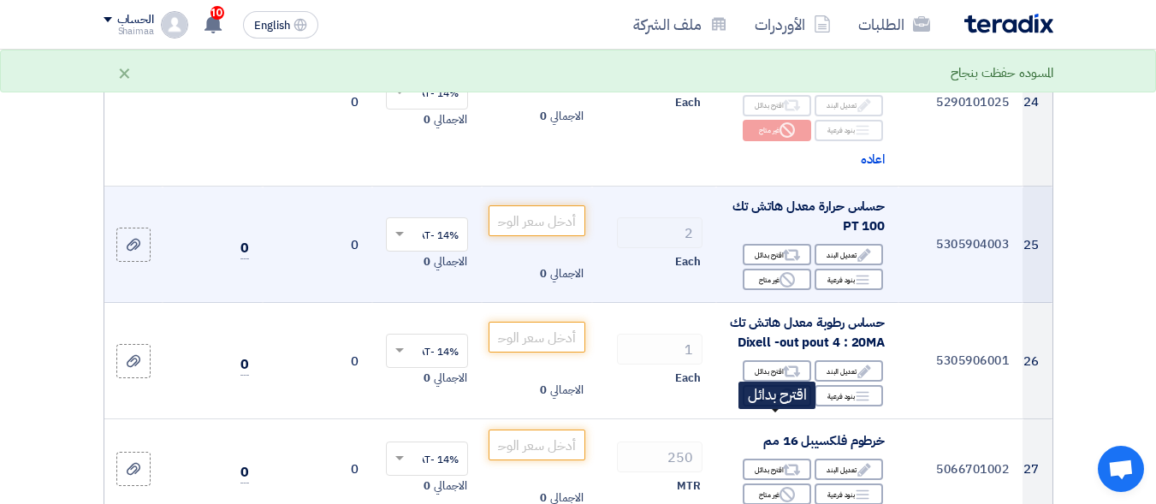
scroll to position [3424, 0]
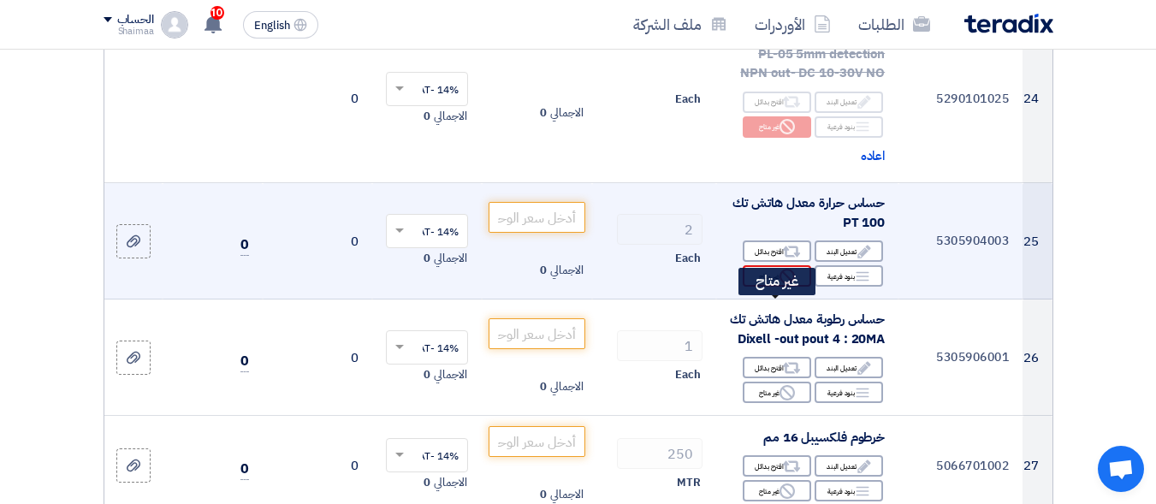
click at [776, 287] on div "Reject غير متاح" at bounding box center [777, 275] width 68 height 21
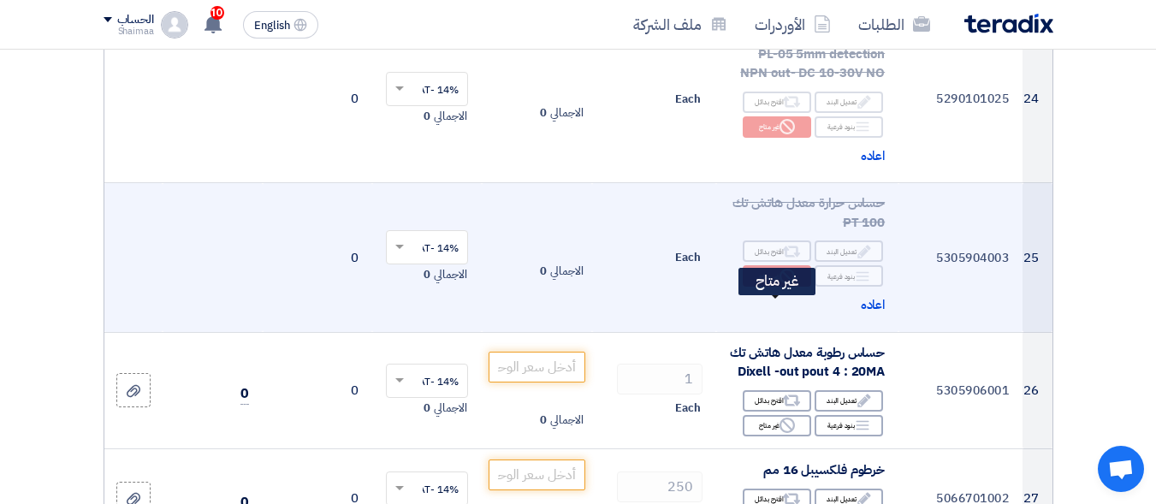
scroll to position [3595, 0]
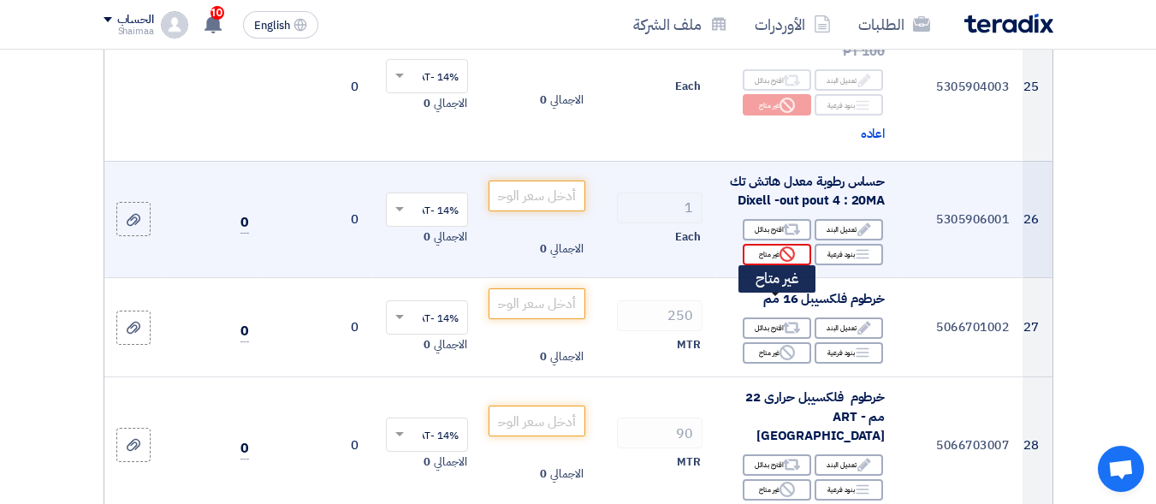
click at [779, 265] on div "Reject غير متاح" at bounding box center [777, 254] width 68 height 21
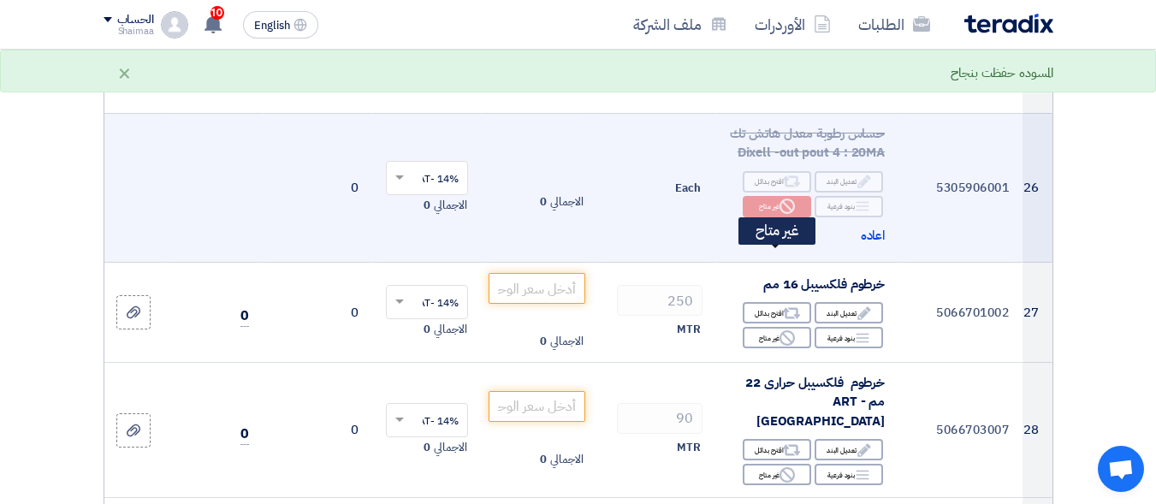
scroll to position [3681, 0]
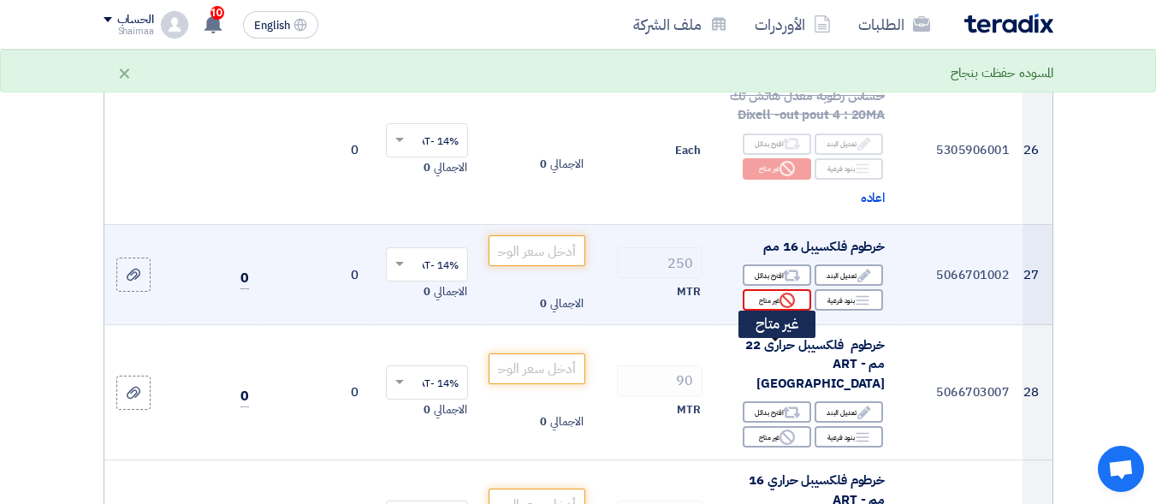
click at [772, 311] on div "Reject غير متاح" at bounding box center [777, 299] width 68 height 21
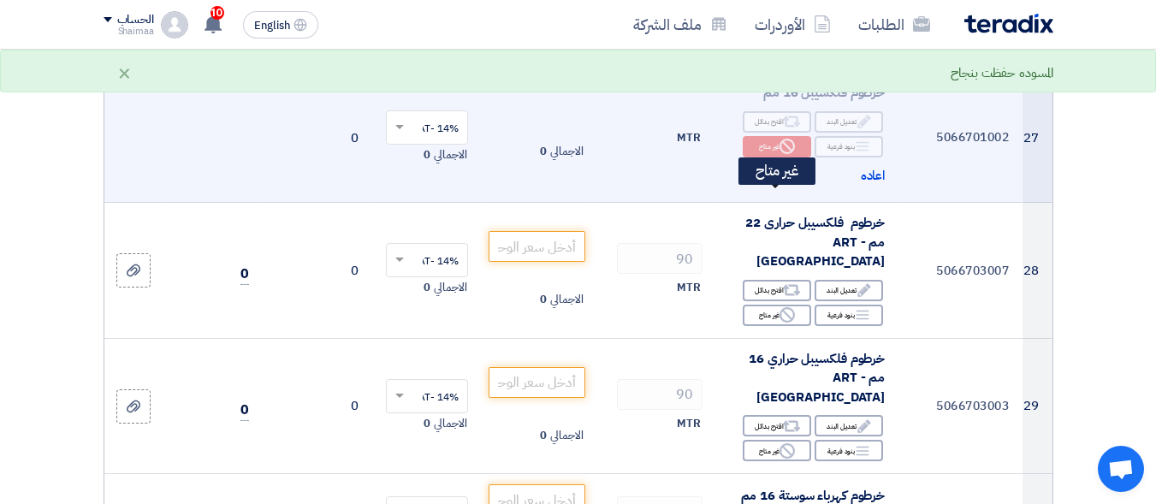
scroll to position [3852, 0]
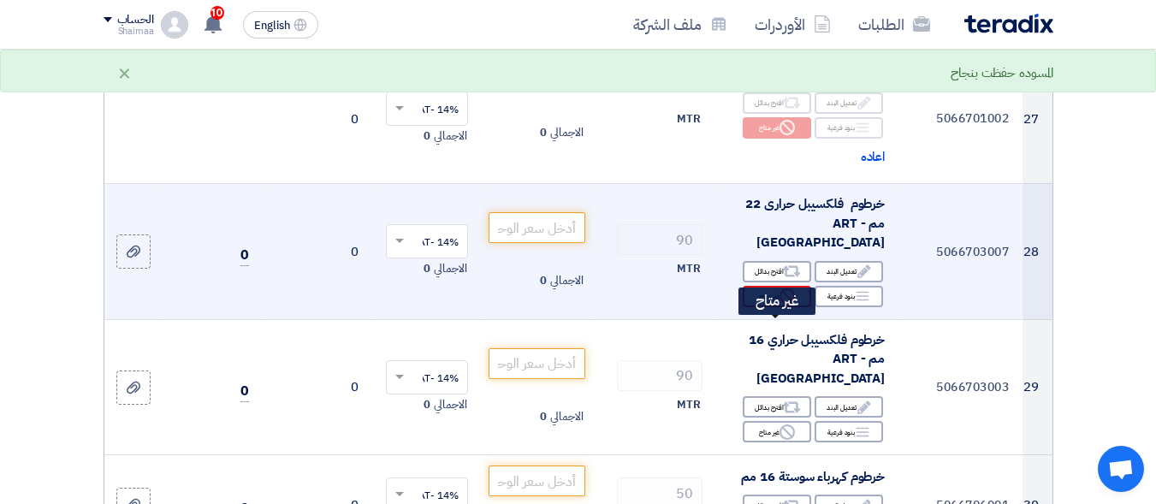
click at [776, 307] on div "Reject غير متاح" at bounding box center [777, 296] width 68 height 21
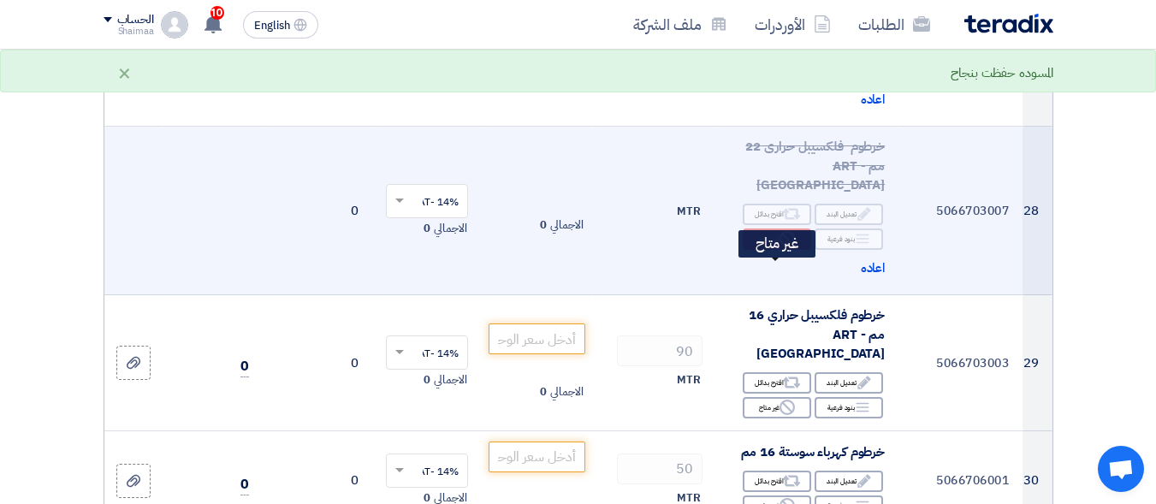
scroll to position [3938, 0]
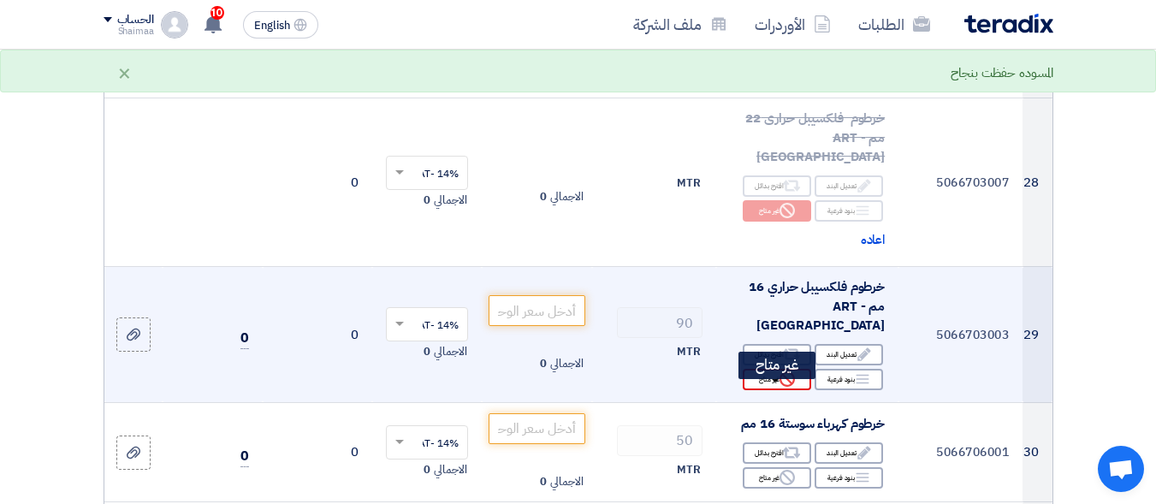
click at [761, 390] on div "Reject غير متاح" at bounding box center [777, 379] width 68 height 21
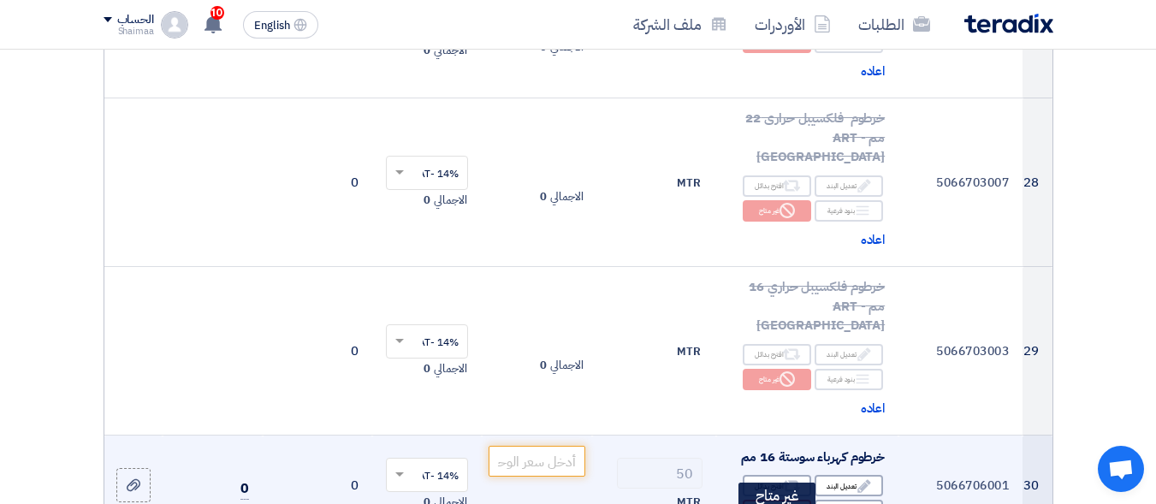
scroll to position [4194, 0]
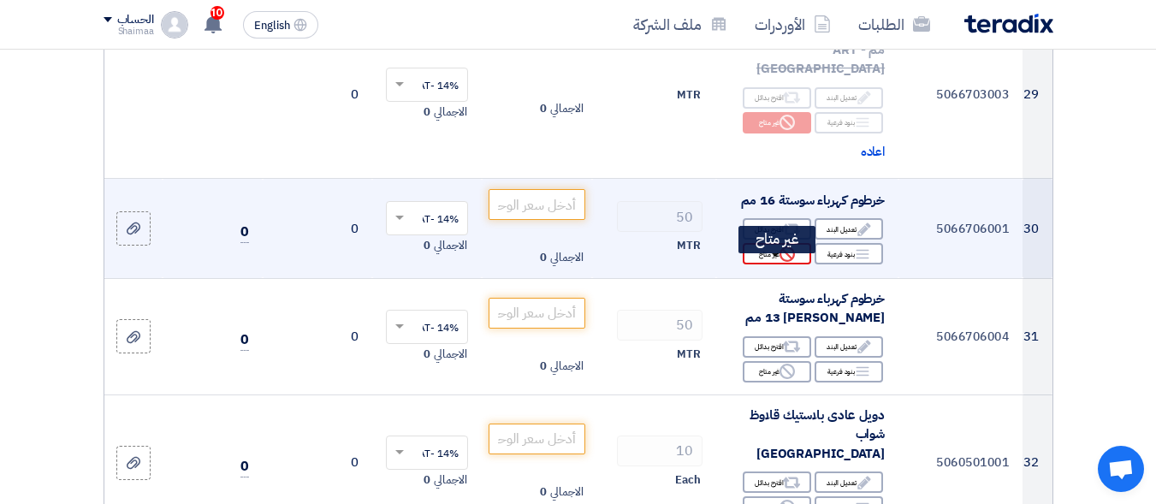
click at [777, 264] on div "Reject غير متاح" at bounding box center [777, 253] width 68 height 21
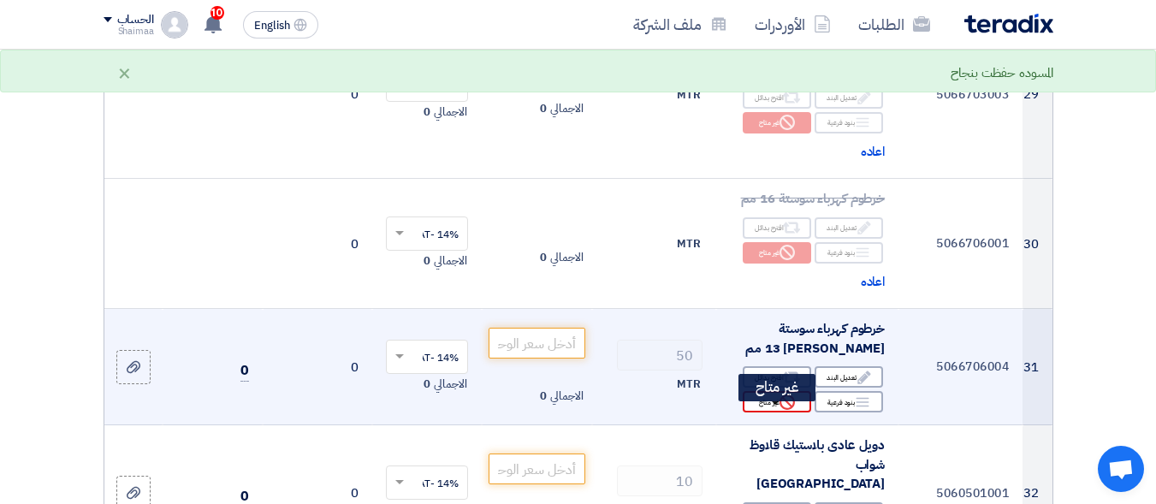
click at [765, 413] on div "Reject غير متاح" at bounding box center [777, 401] width 68 height 21
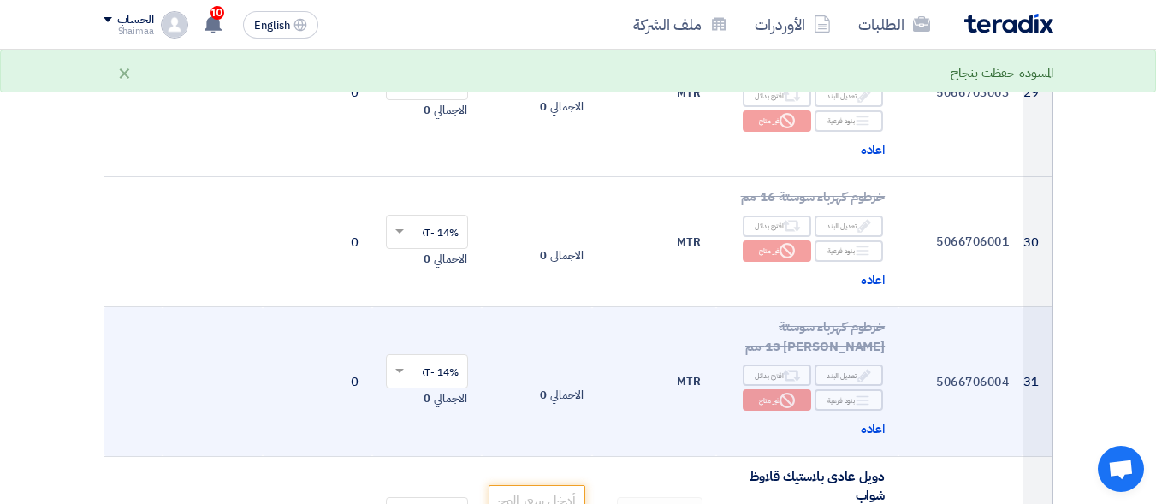
scroll to position [4280, 0]
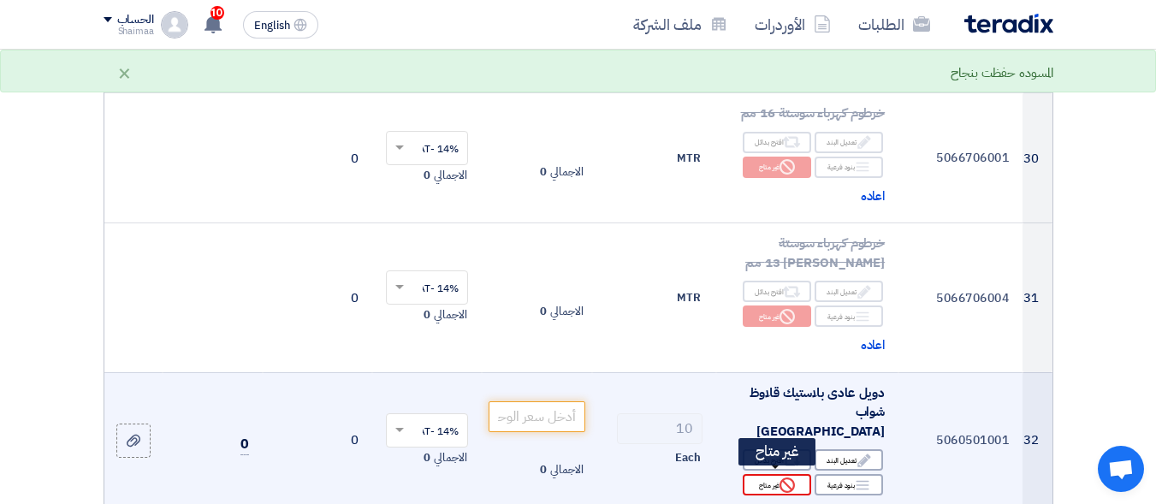
click at [775, 484] on div "Reject غير متاح" at bounding box center [777, 484] width 68 height 21
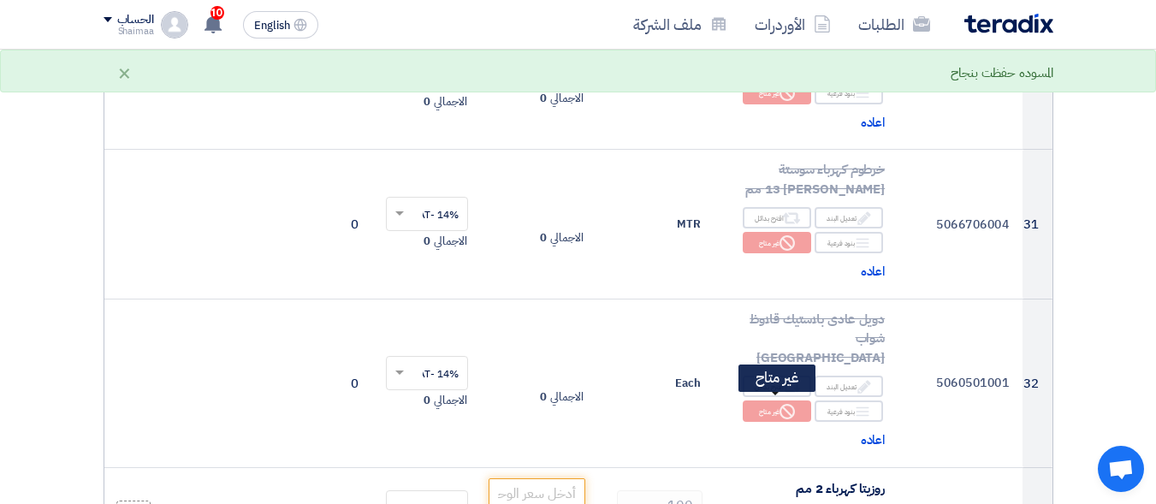
scroll to position [4537, 0]
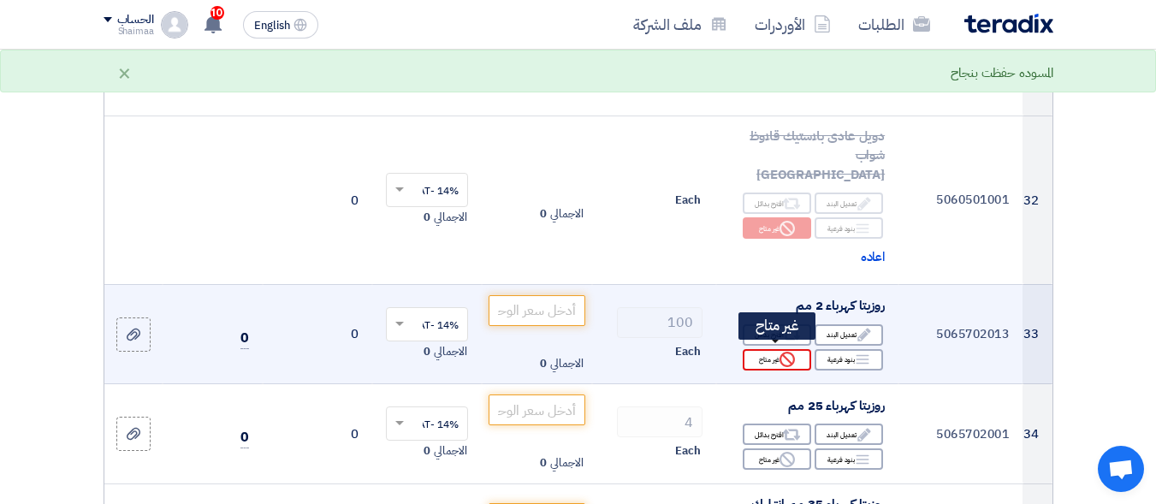
click at [799, 357] on div "Reject غير متاح" at bounding box center [777, 359] width 68 height 21
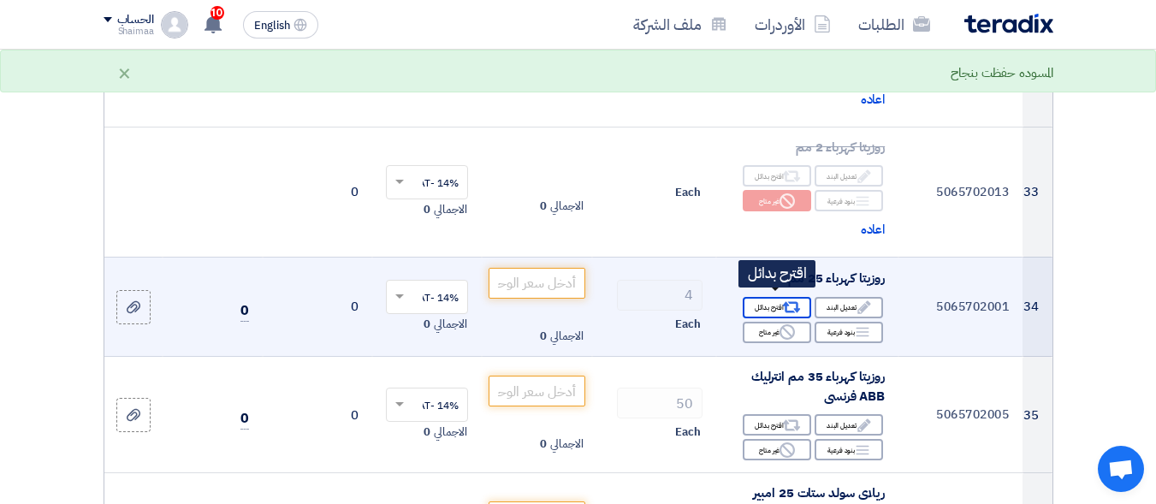
scroll to position [4793, 0]
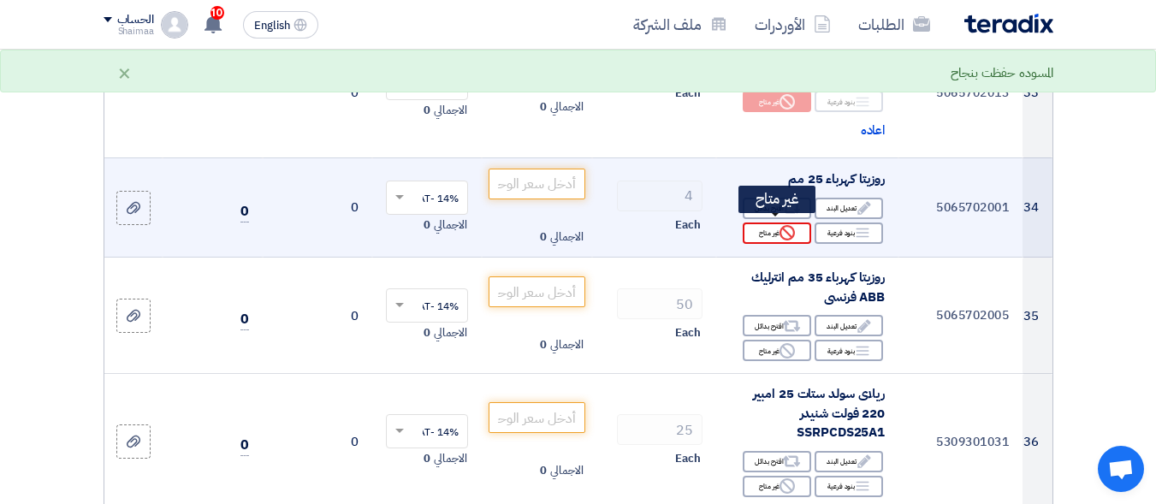
click at [797, 236] on div "Reject غير متاح" at bounding box center [777, 233] width 68 height 21
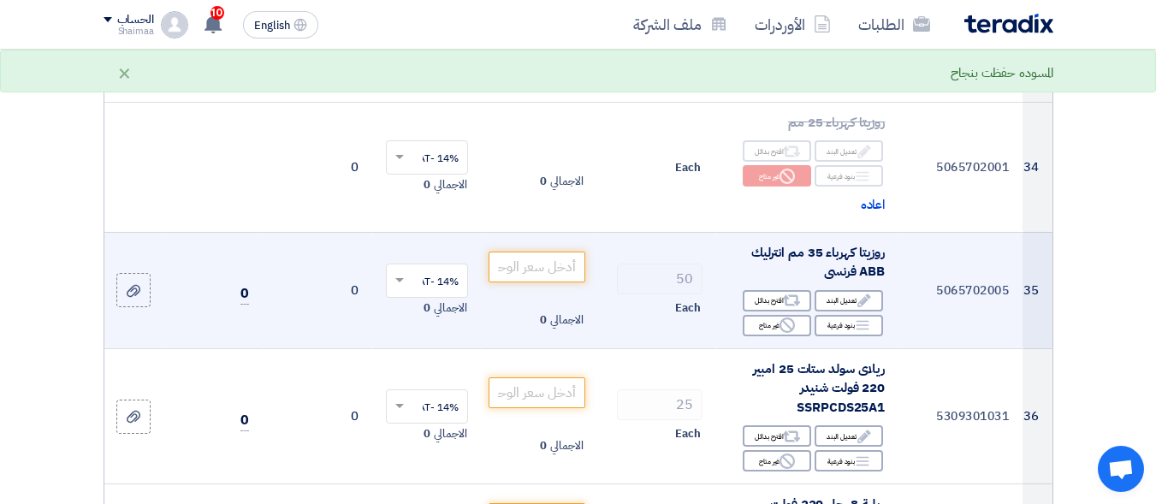
scroll to position [4879, 0]
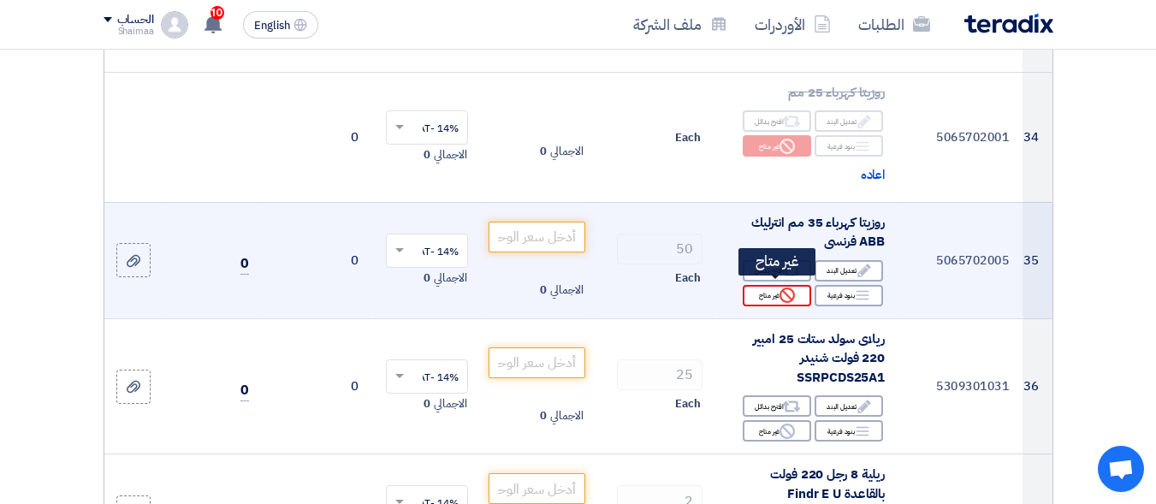
click at [792, 292] on icon "Reject" at bounding box center [787, 295] width 15 height 15
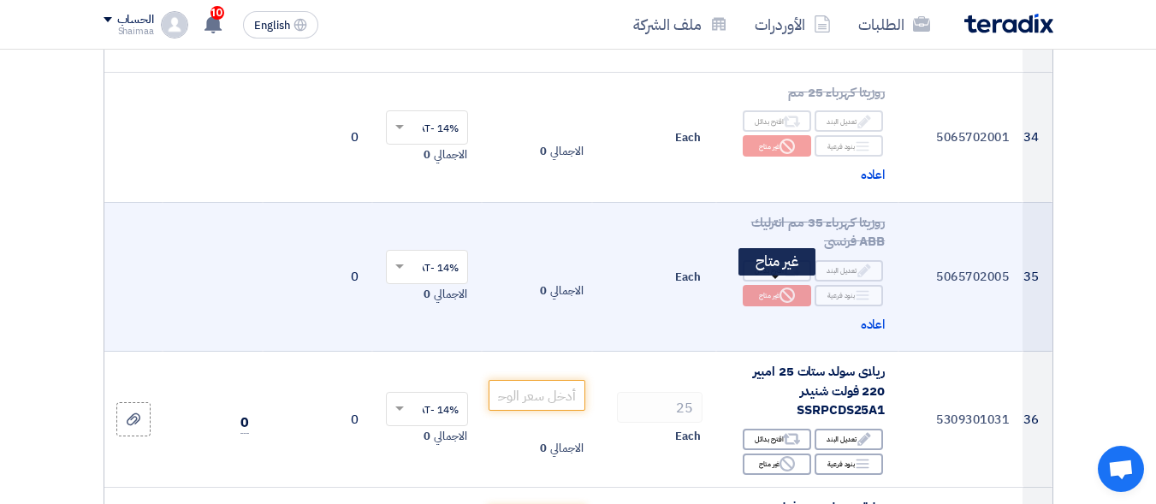
scroll to position [4965, 0]
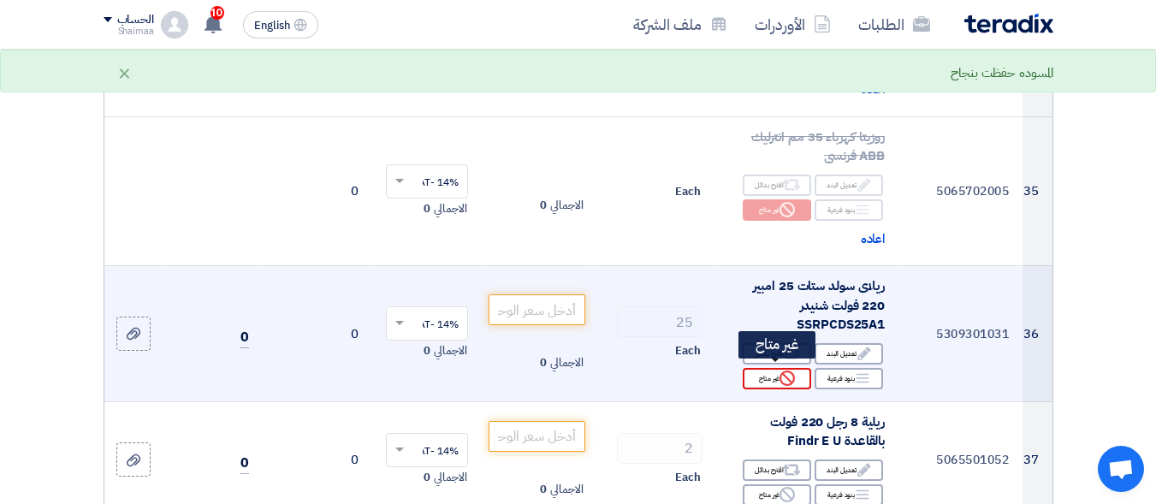
click at [758, 375] on div "Reject غير متاح" at bounding box center [777, 378] width 68 height 21
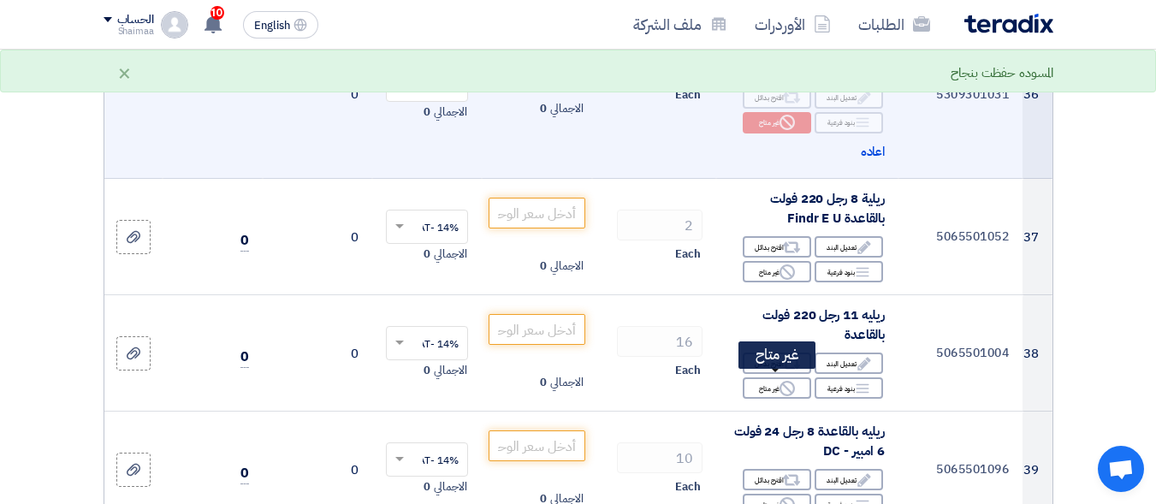
scroll to position [5221, 0]
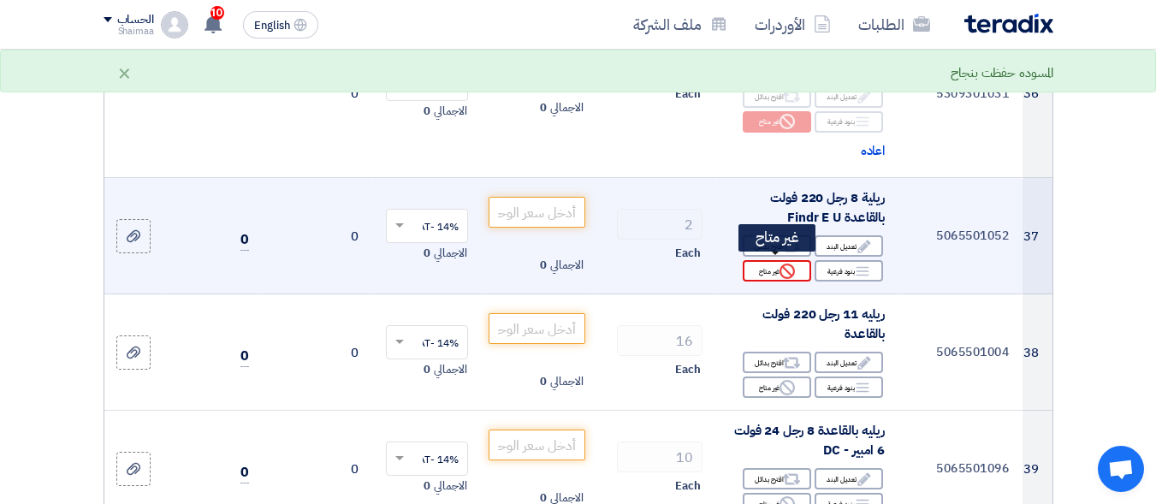
click at [780, 265] on icon "Reject" at bounding box center [787, 271] width 15 height 15
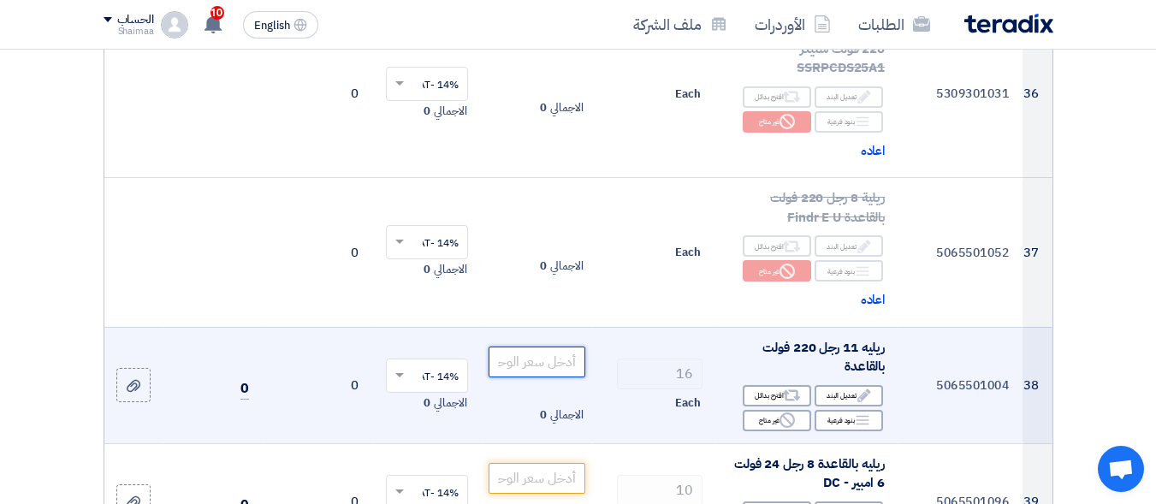
click at [527, 368] on input "number" at bounding box center [537, 362] width 96 height 31
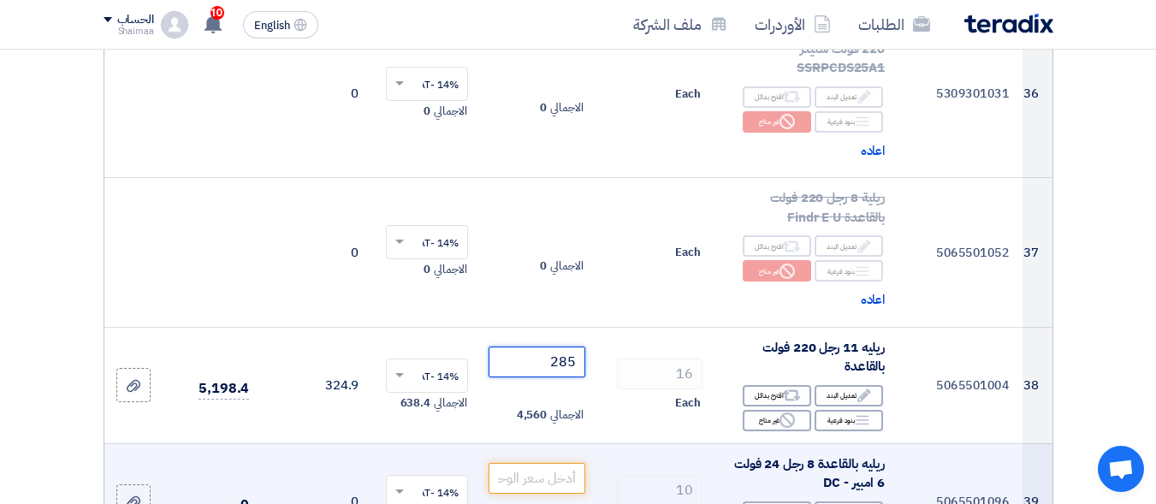
scroll to position [5307, 0]
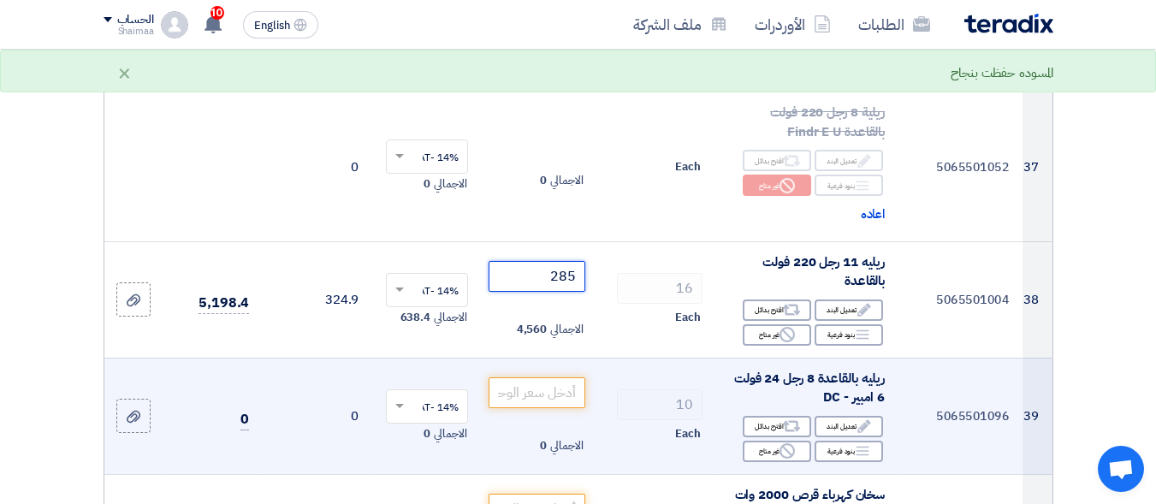
type input "285"
click at [620, 368] on td "10 Each" at bounding box center [654, 416] width 124 height 116
click at [505, 395] on input "number" at bounding box center [537, 392] width 96 height 31
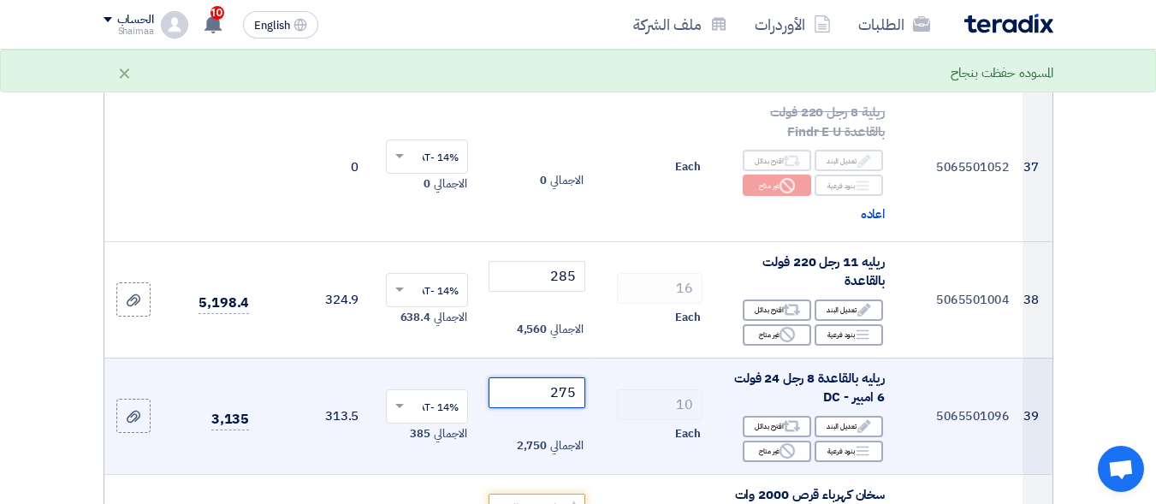
scroll to position [5478, 0]
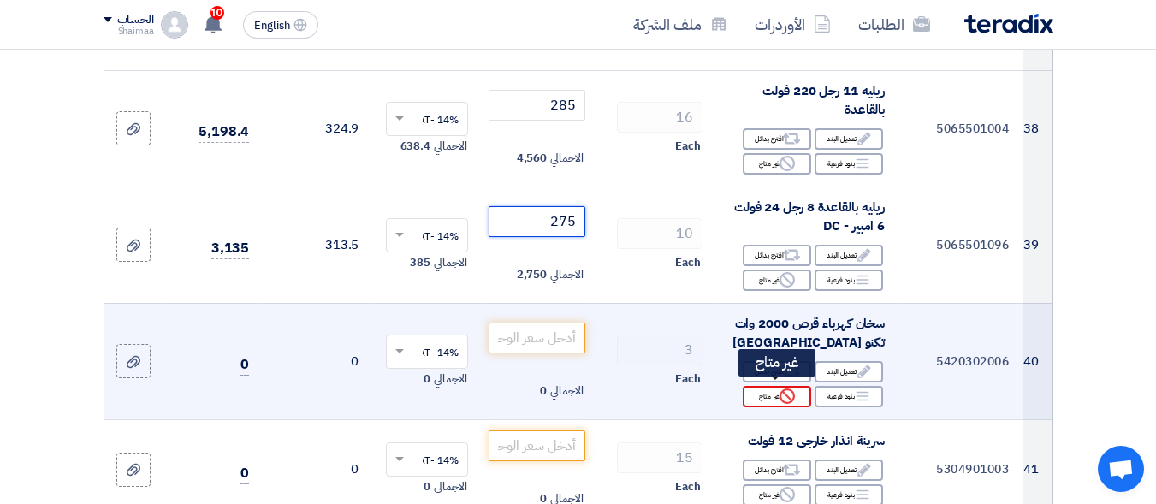
type input "275"
click at [773, 387] on div "Reject غير متاح" at bounding box center [777, 396] width 68 height 21
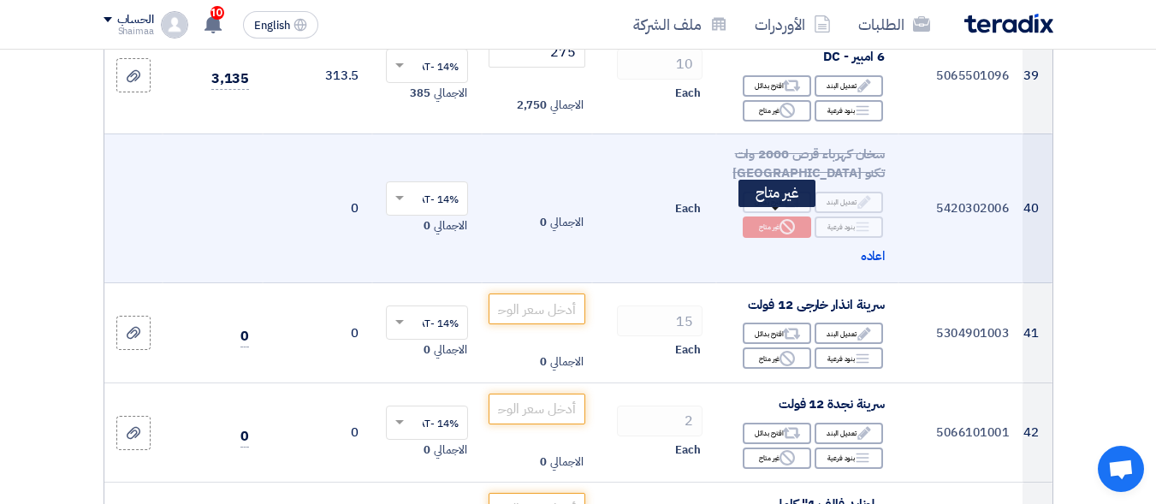
scroll to position [5649, 0]
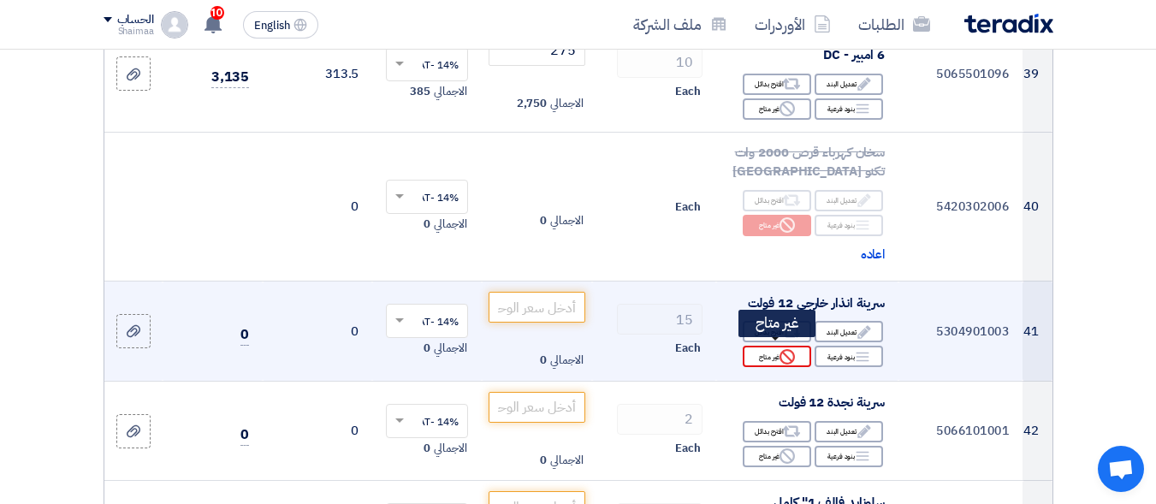
click at [788, 353] on use at bounding box center [787, 356] width 15 height 15
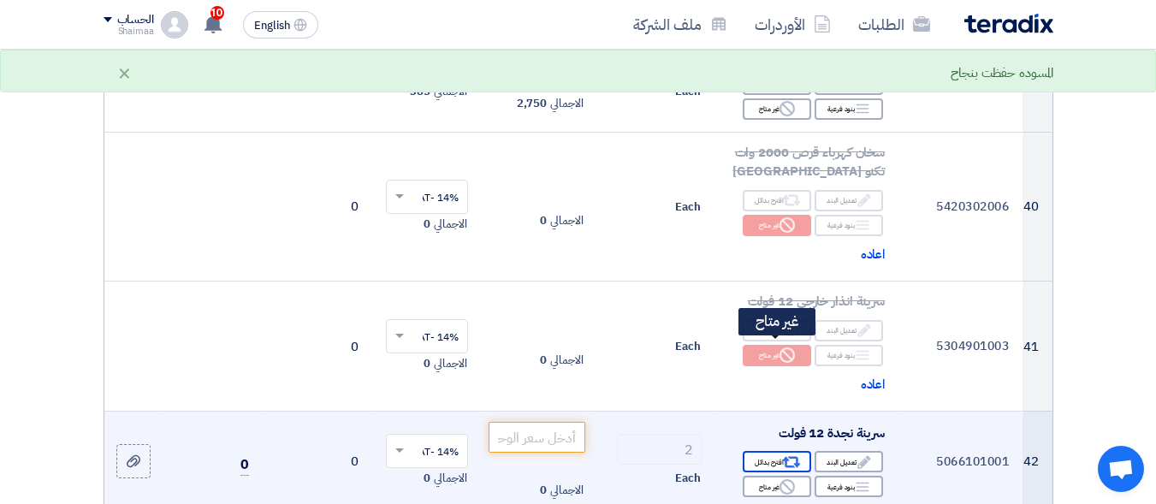
scroll to position [5821, 0]
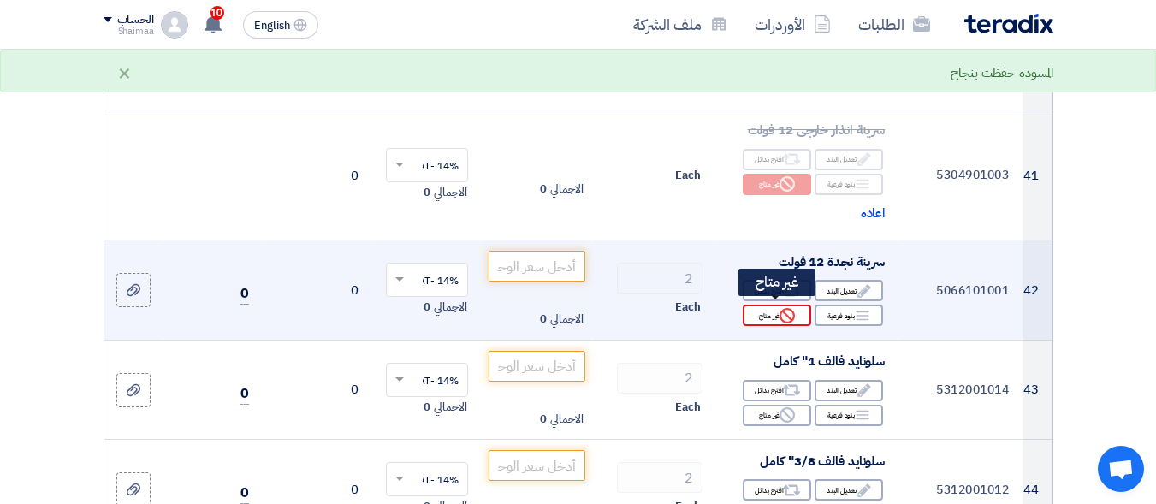
click at [788, 314] on icon "Reject" at bounding box center [787, 315] width 15 height 15
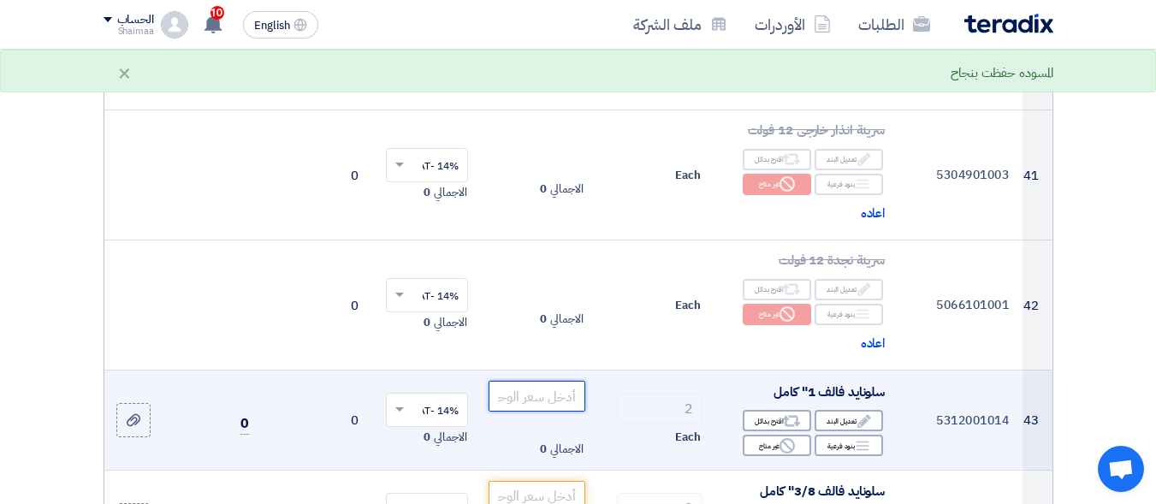
click at [521, 382] on input "number" at bounding box center [537, 396] width 96 height 31
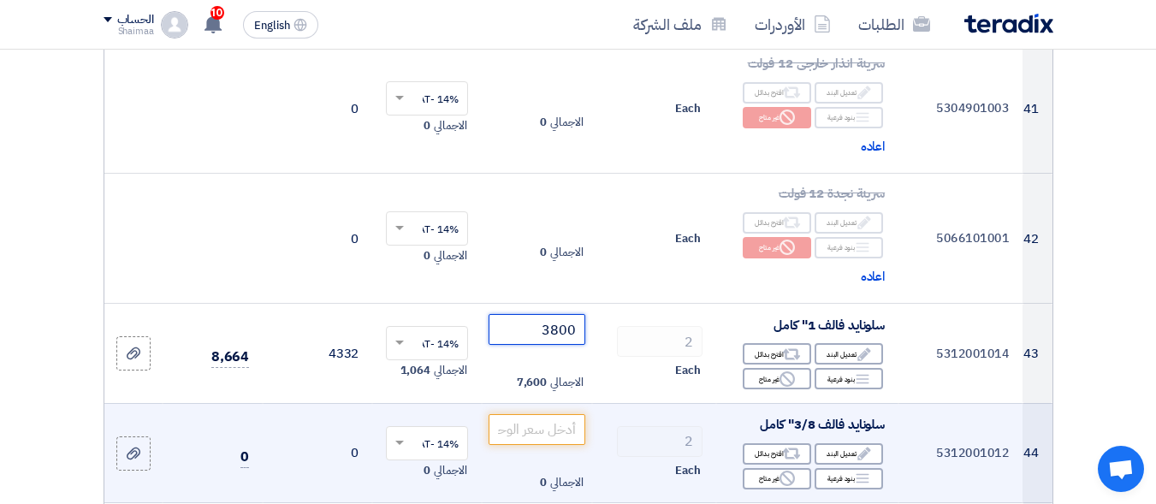
scroll to position [5906, 0]
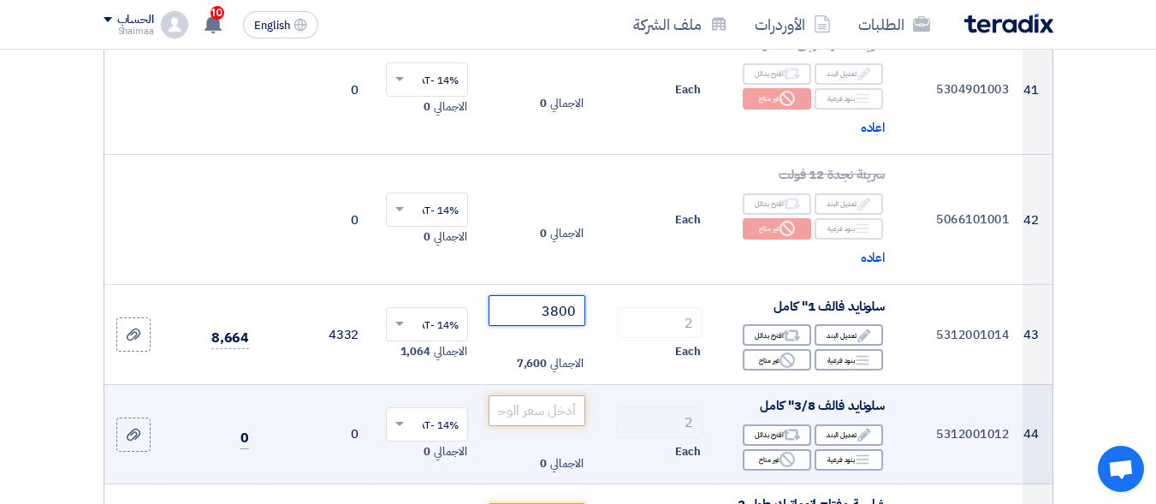
type input "3800"
click at [542, 395] on input "number" at bounding box center [537, 410] width 96 height 31
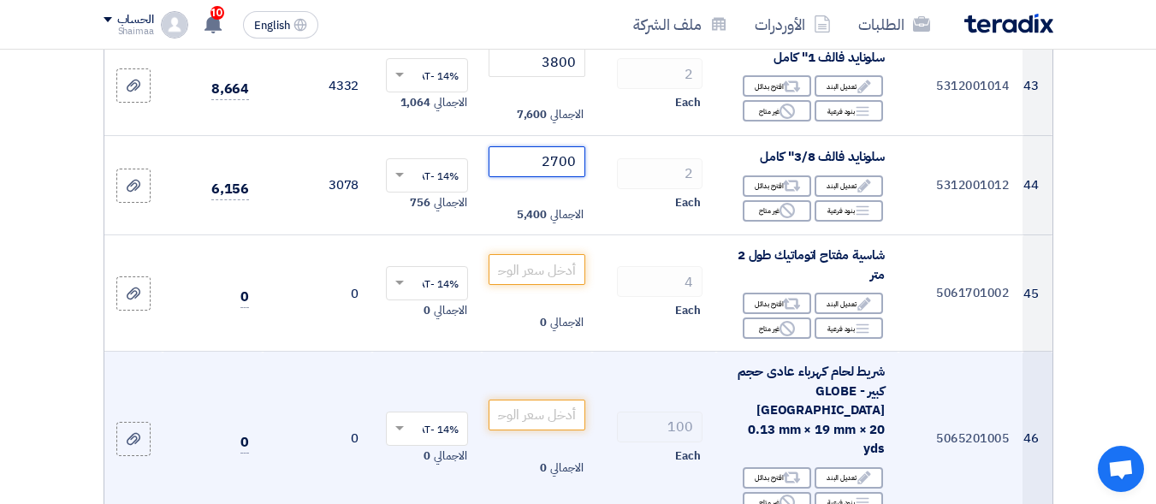
scroll to position [6163, 0]
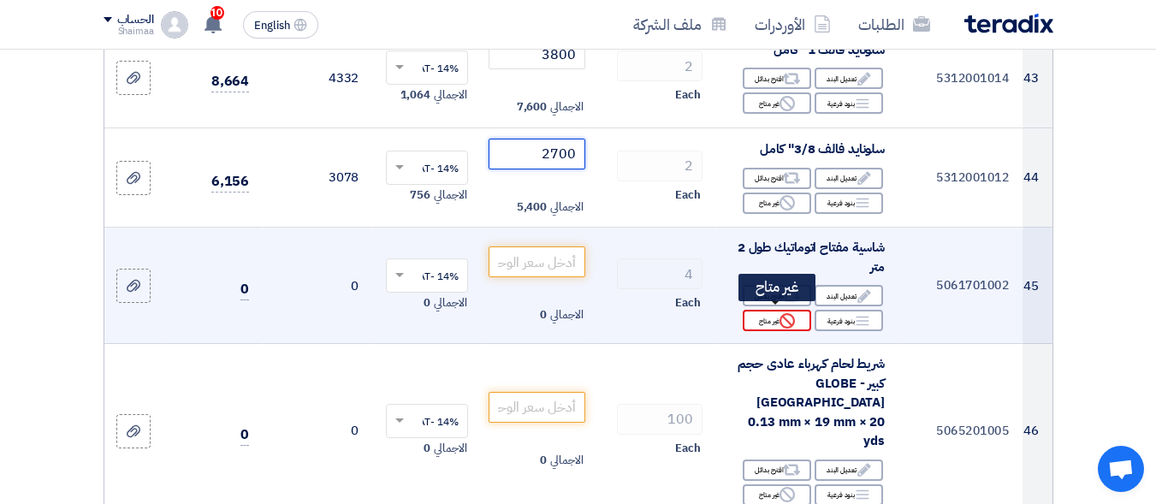
type input "2700"
click at [766, 315] on div "Reject غير متاح" at bounding box center [777, 320] width 68 height 21
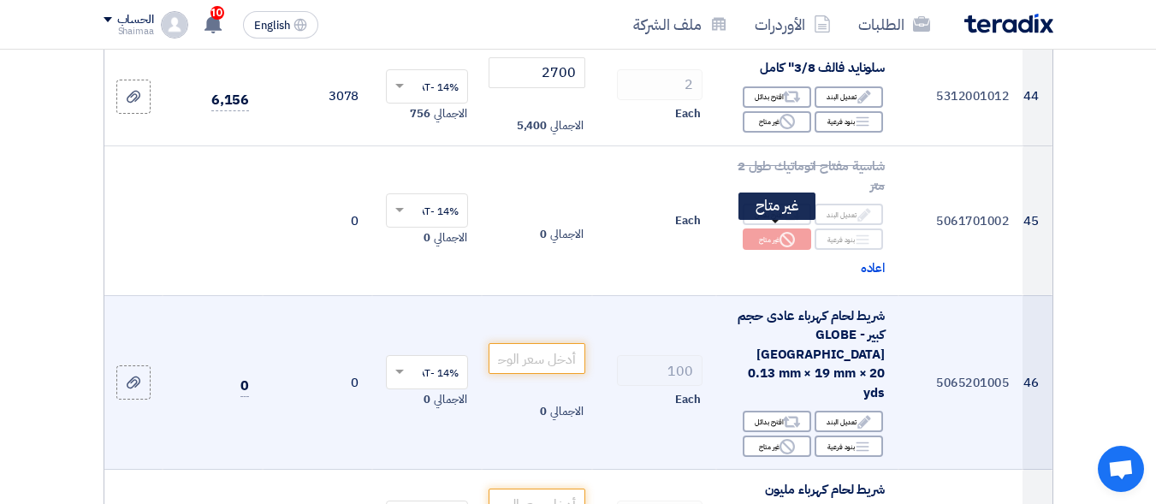
scroll to position [6249, 0]
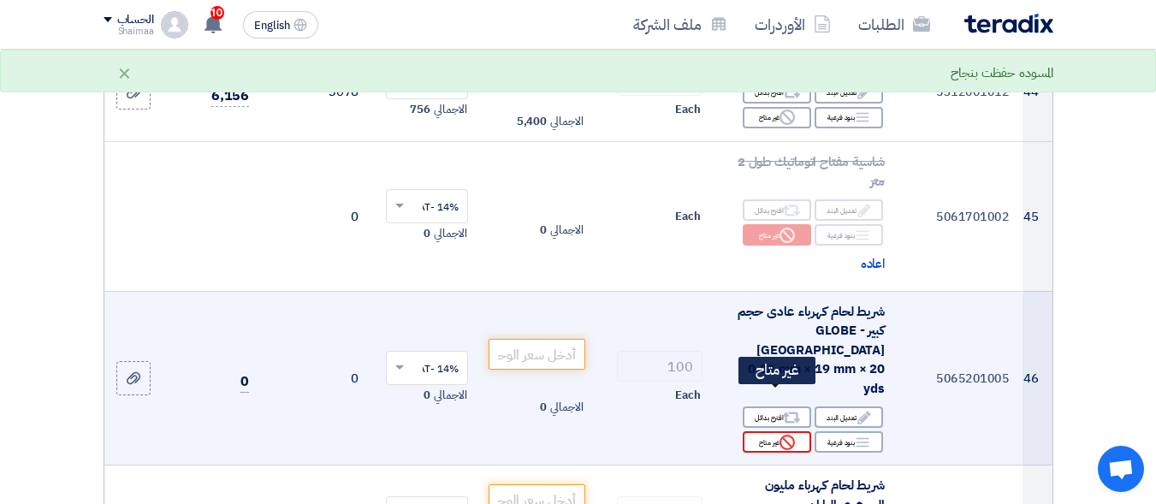
click at [777, 431] on div "Reject غير متاح" at bounding box center [777, 441] width 68 height 21
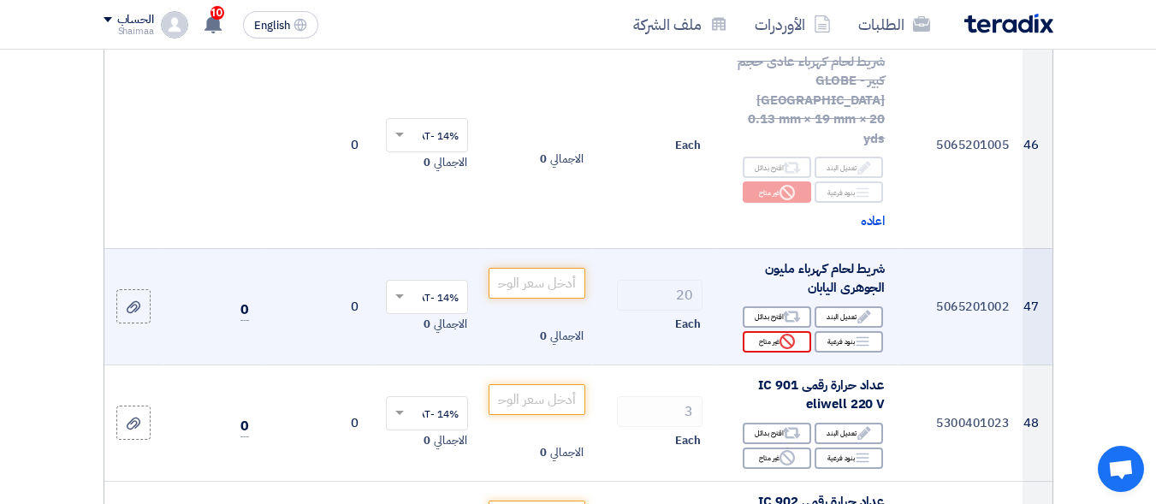
scroll to position [6505, 0]
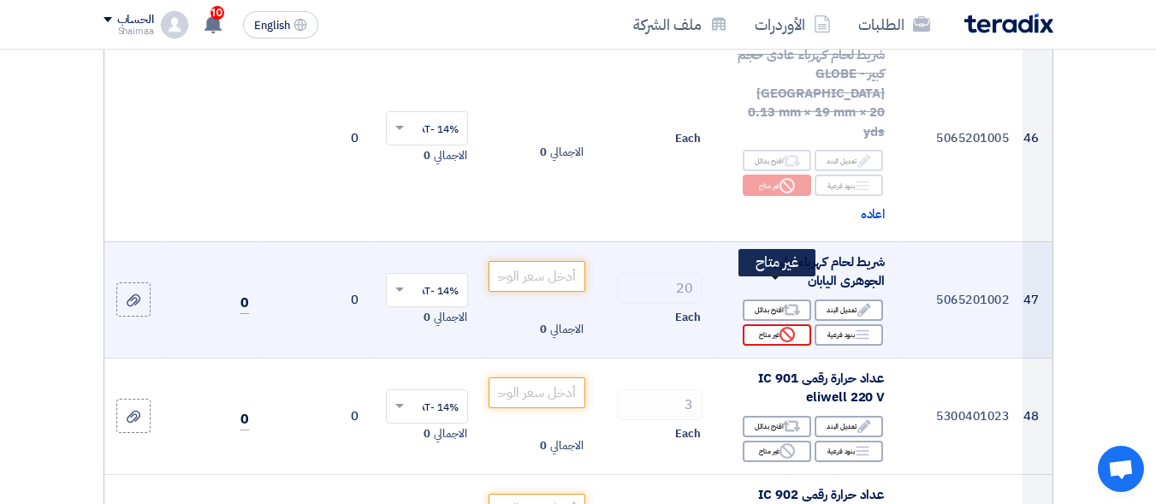
click at [787, 327] on icon "Reject" at bounding box center [787, 334] width 15 height 15
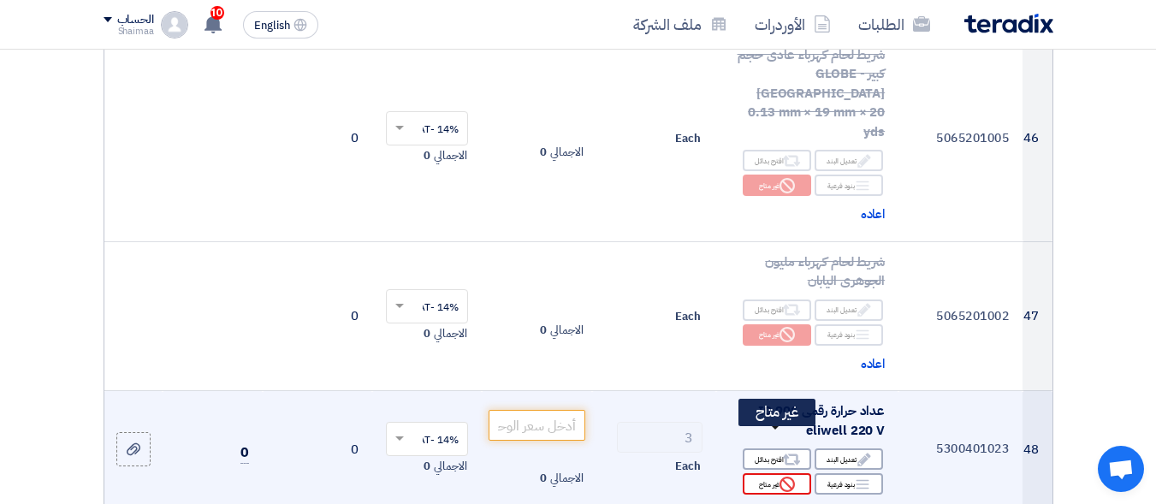
click at [782, 477] on use at bounding box center [787, 484] width 15 height 15
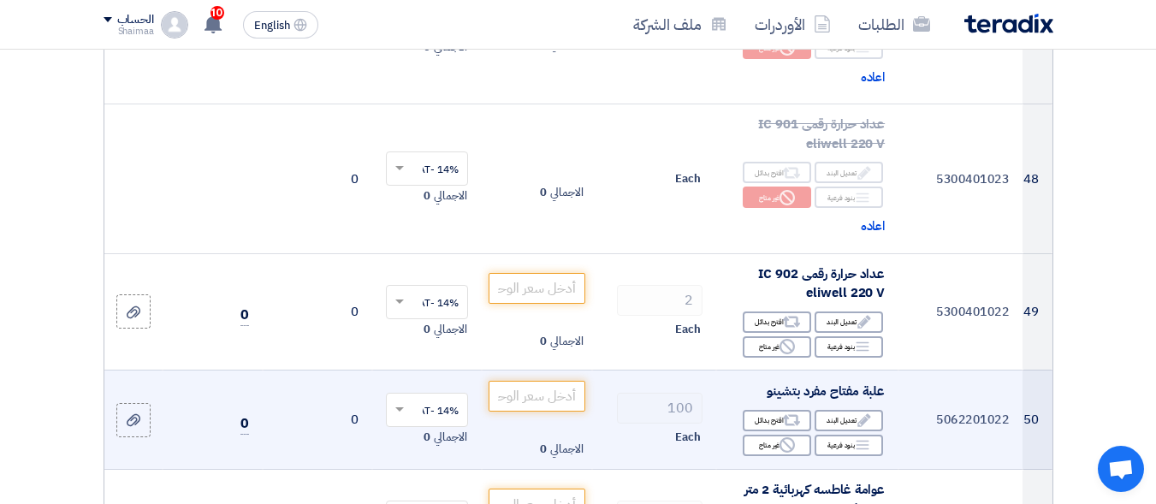
scroll to position [6848, 0]
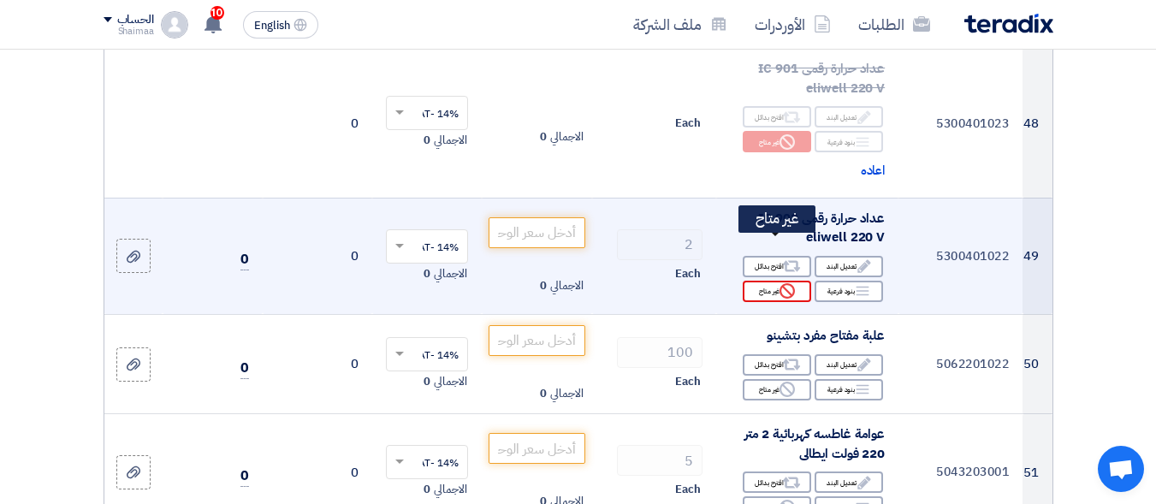
click at [789, 283] on icon "Reject" at bounding box center [787, 290] width 15 height 15
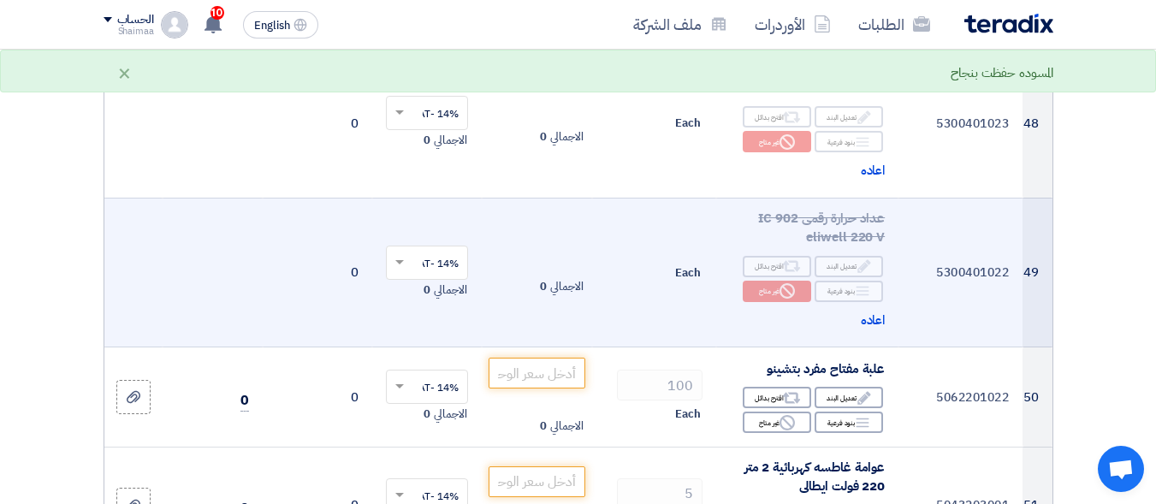
scroll to position [6933, 0]
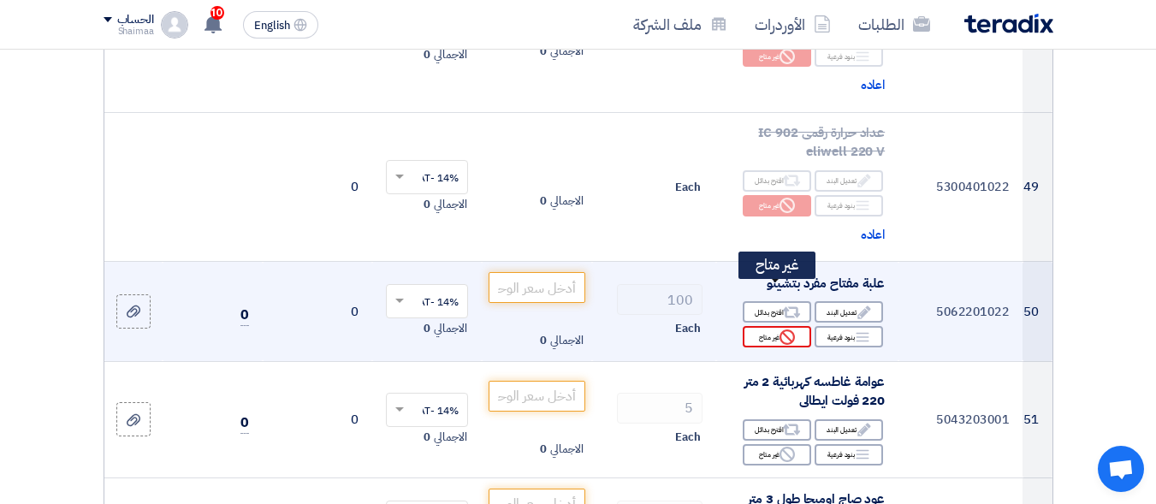
click at [794, 330] on icon "Reject" at bounding box center [787, 337] width 15 height 15
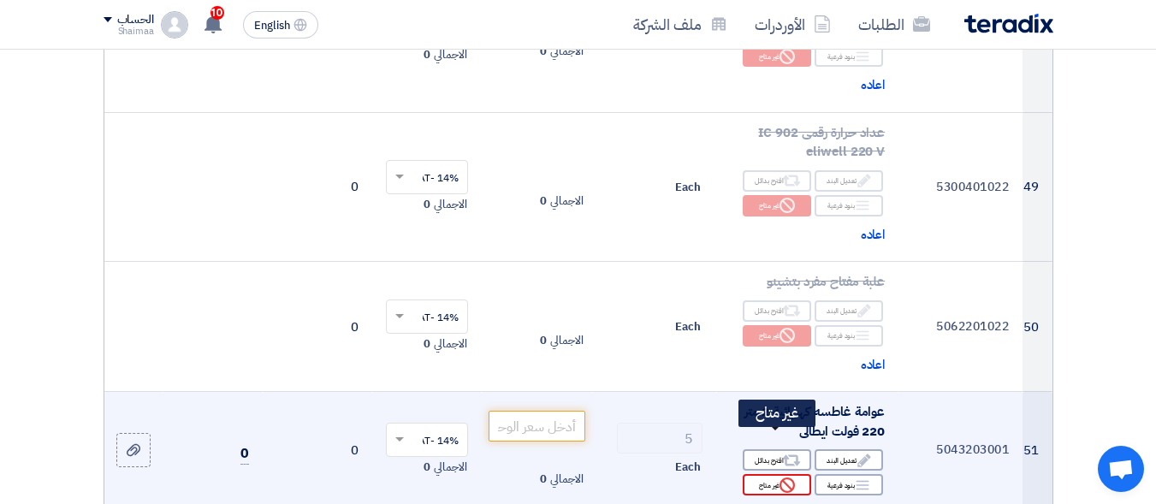
click at [784, 478] on icon "Reject" at bounding box center [787, 485] width 15 height 15
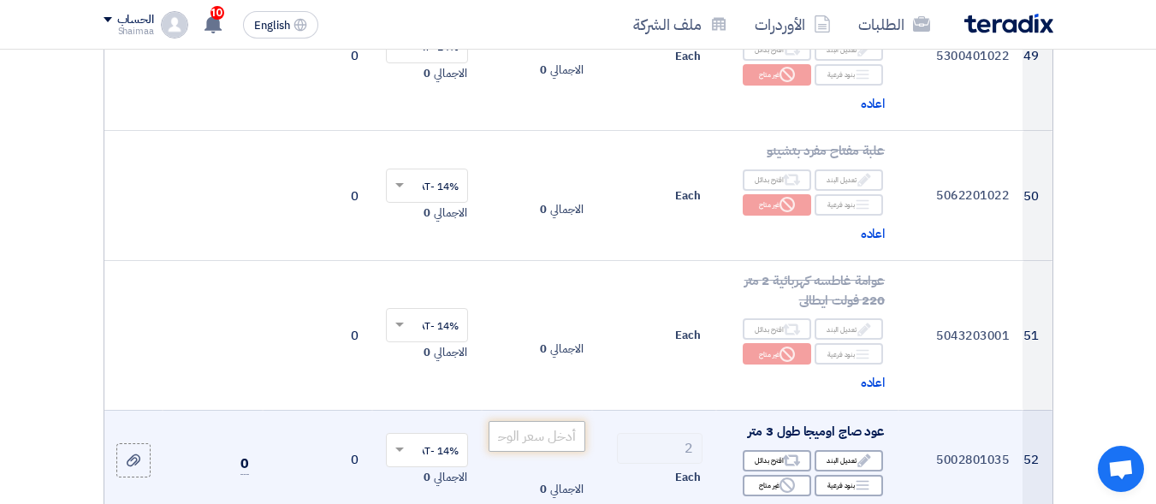
scroll to position [7105, 0]
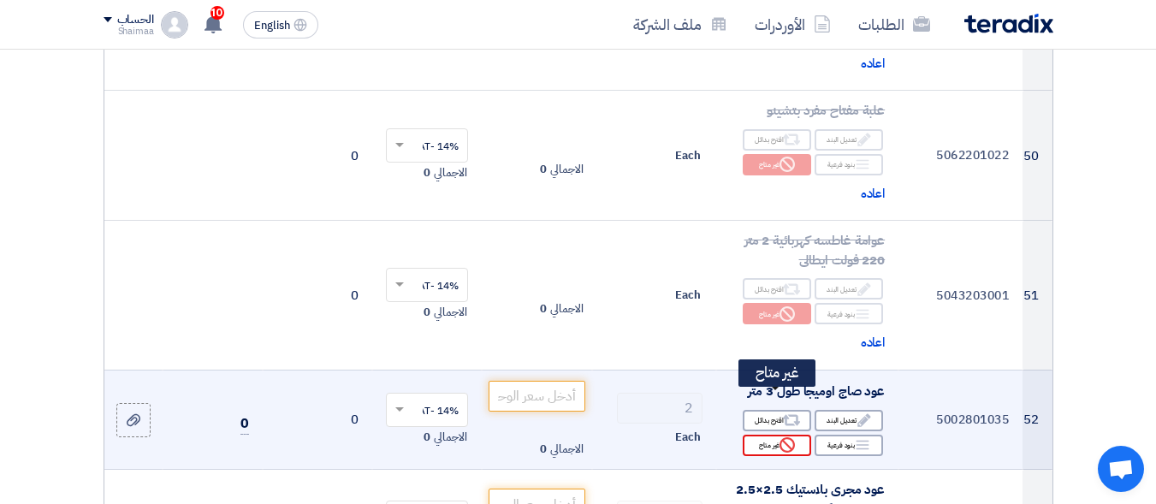
click at [782, 435] on div "Reject غير متاح" at bounding box center [777, 445] width 68 height 21
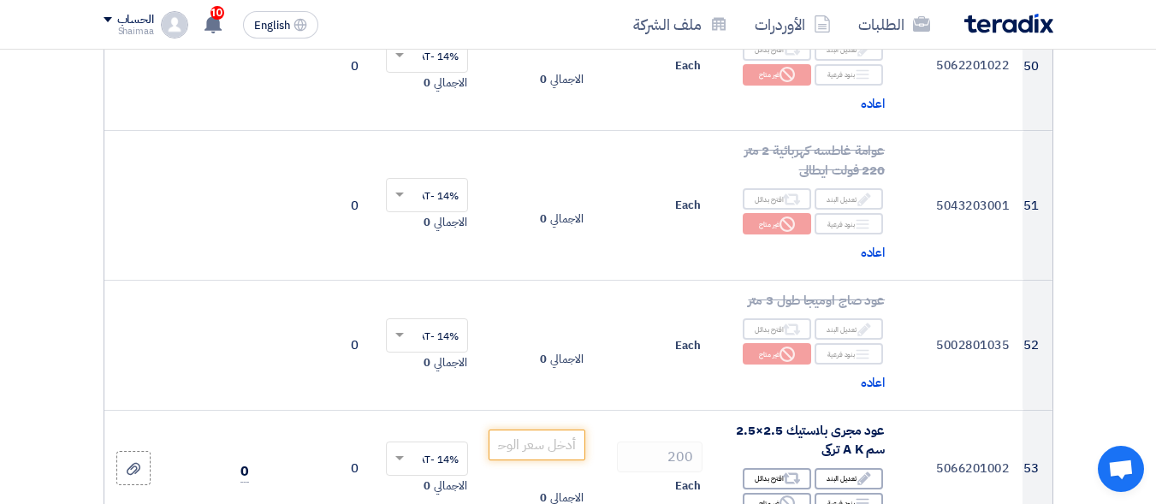
scroll to position [7361, 0]
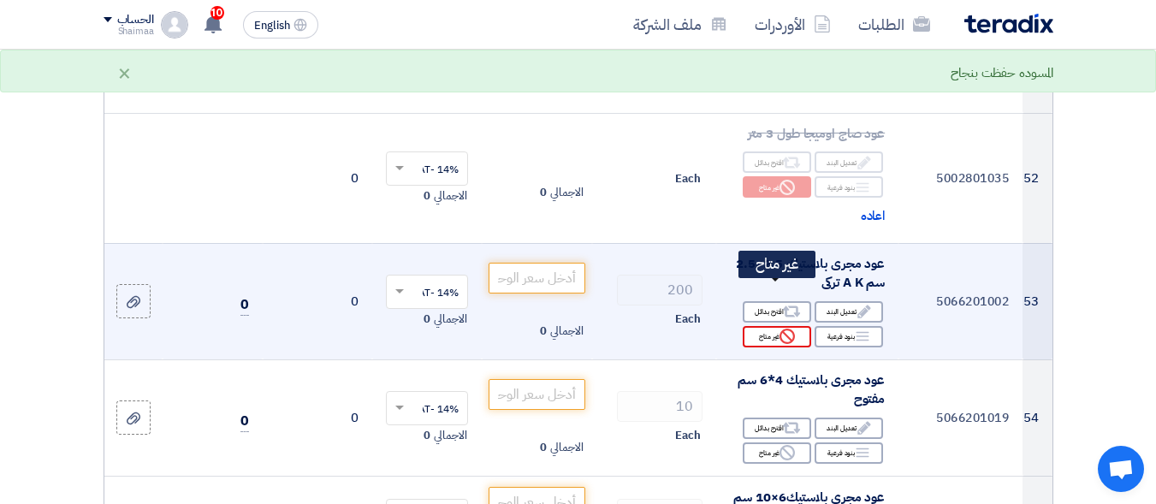
click at [780, 329] on icon "Reject" at bounding box center [787, 336] width 15 height 15
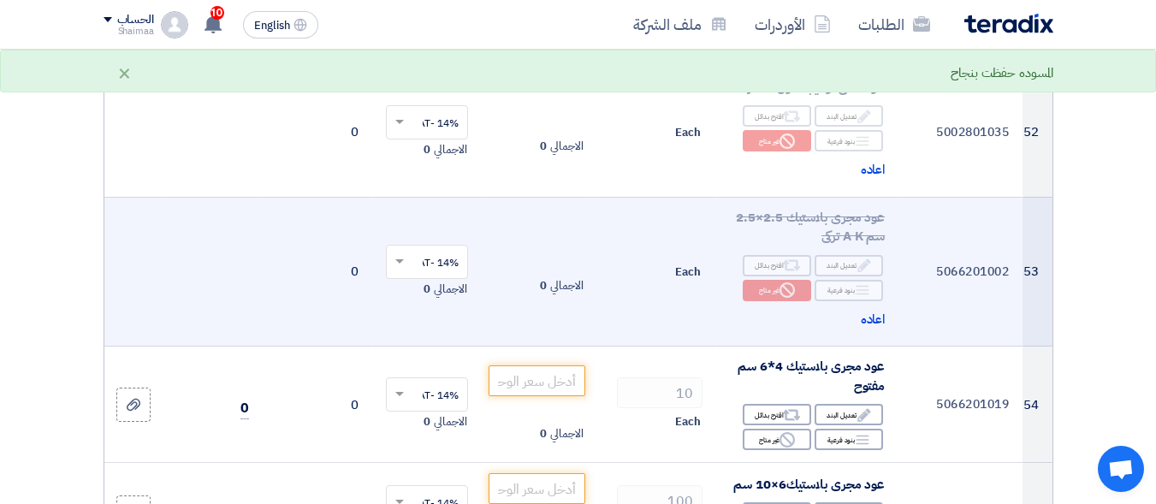
scroll to position [7533, 0]
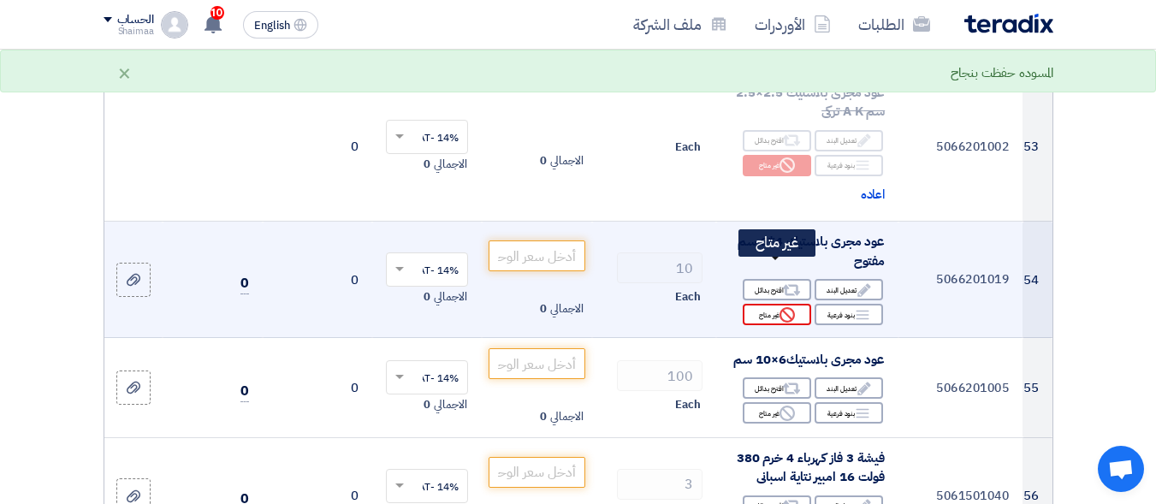
click at [764, 304] on div "Reject غير متاح" at bounding box center [777, 314] width 68 height 21
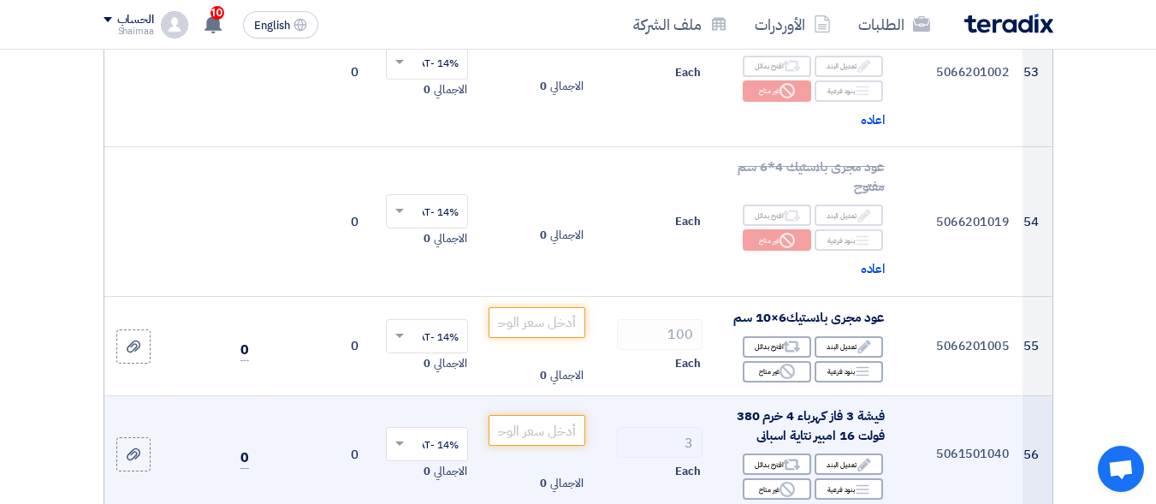
scroll to position [7704, 0]
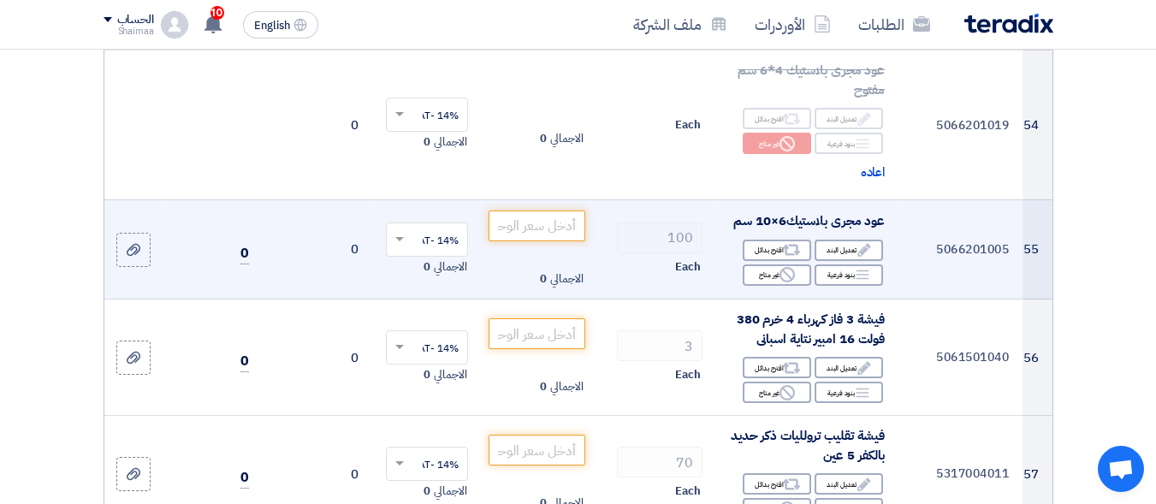
click at [782, 245] on td "عود مجرى بلاستيك6×10 سم Edit تعديل البند Alternative اقترح بدائل Breakdown بنود…" at bounding box center [807, 249] width 182 height 100
click at [785, 267] on use at bounding box center [787, 274] width 15 height 15
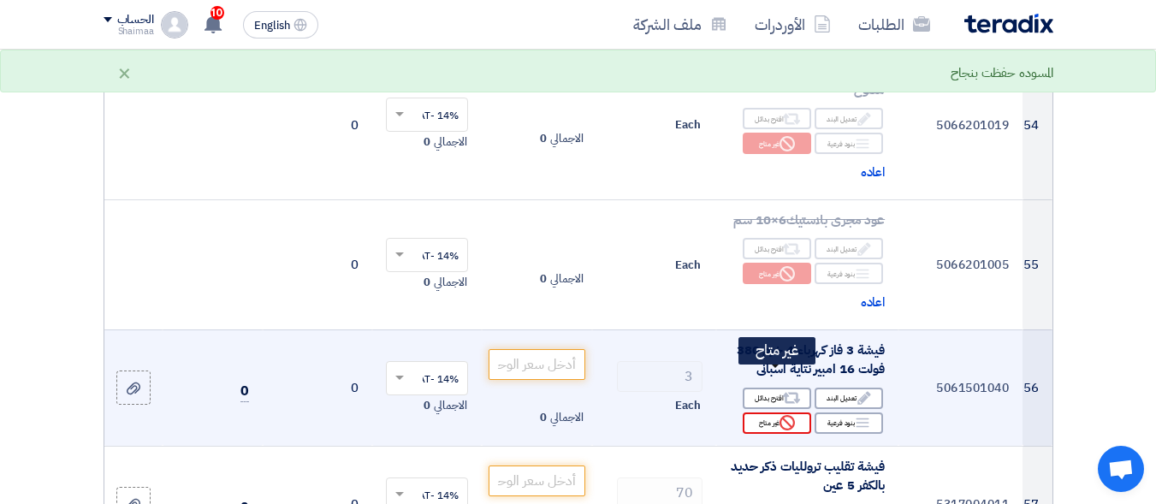
click at [781, 415] on icon "Reject" at bounding box center [787, 422] width 15 height 15
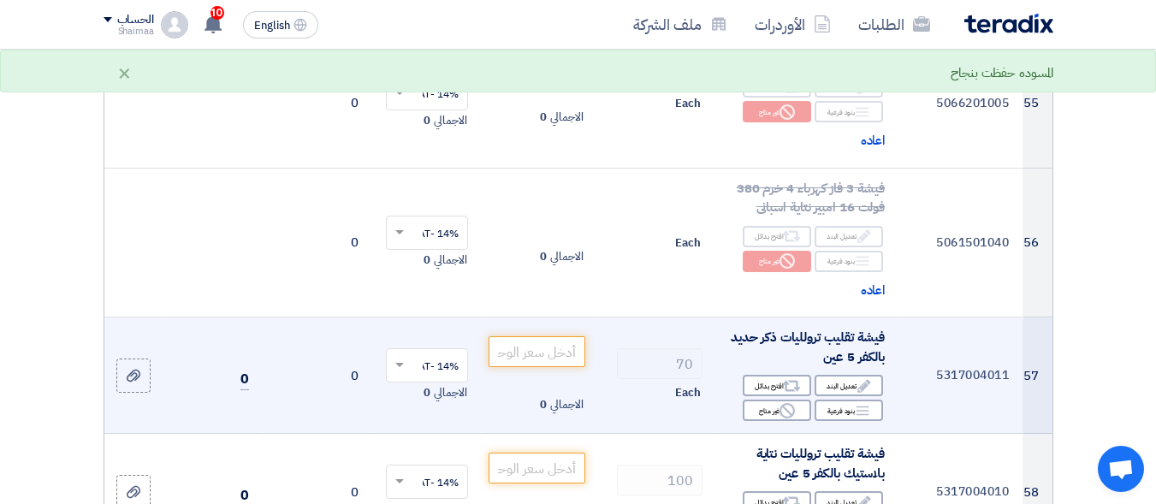
scroll to position [7875, 0]
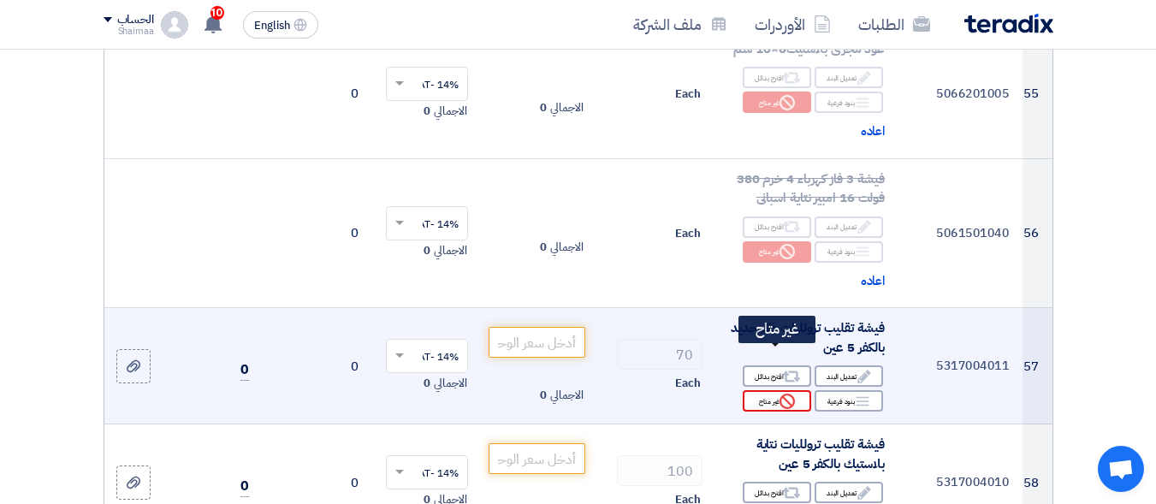
click at [779, 390] on div "Reject غير متاح" at bounding box center [777, 400] width 68 height 21
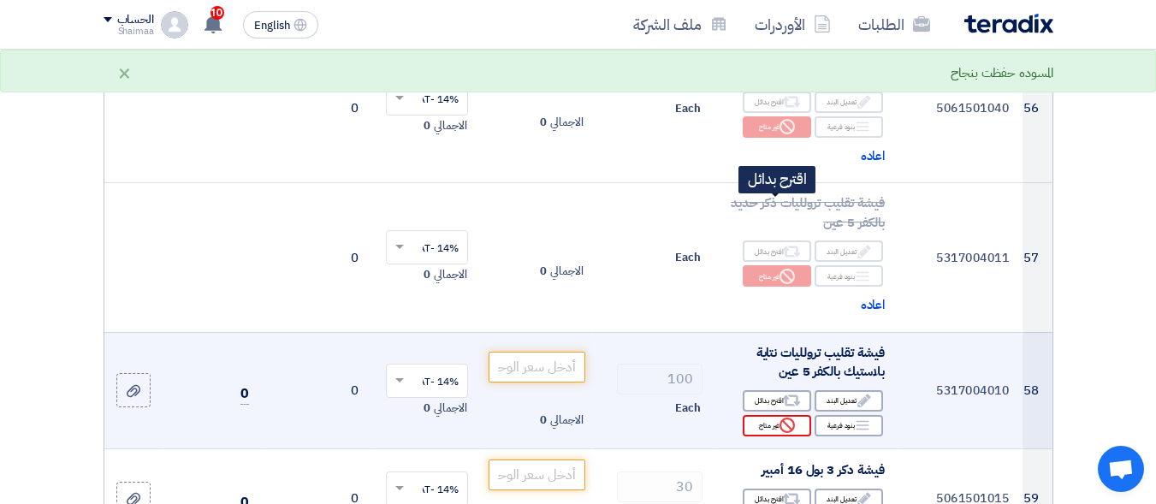
scroll to position [8046, 0]
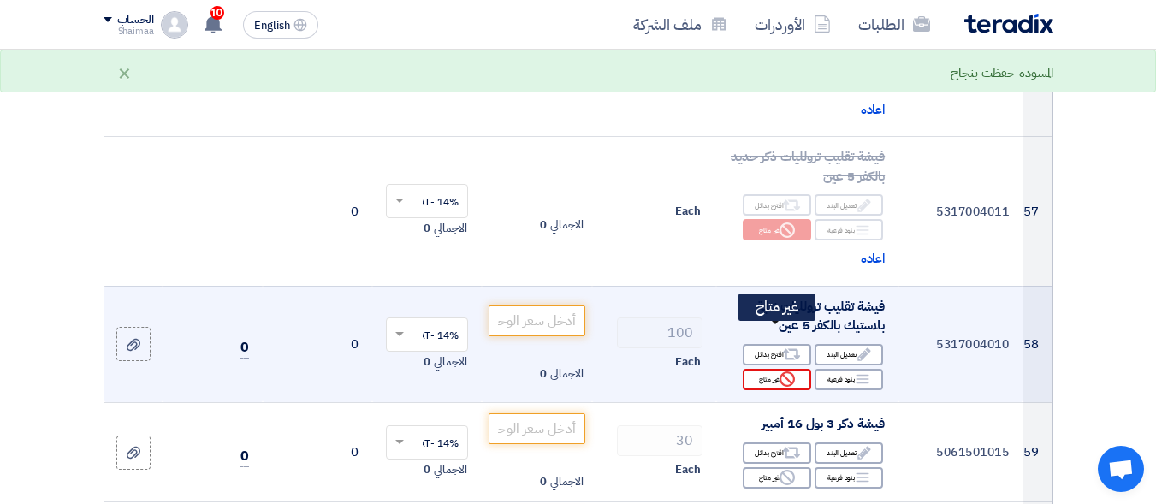
click at [775, 369] on div "Reject غير متاح" at bounding box center [777, 379] width 68 height 21
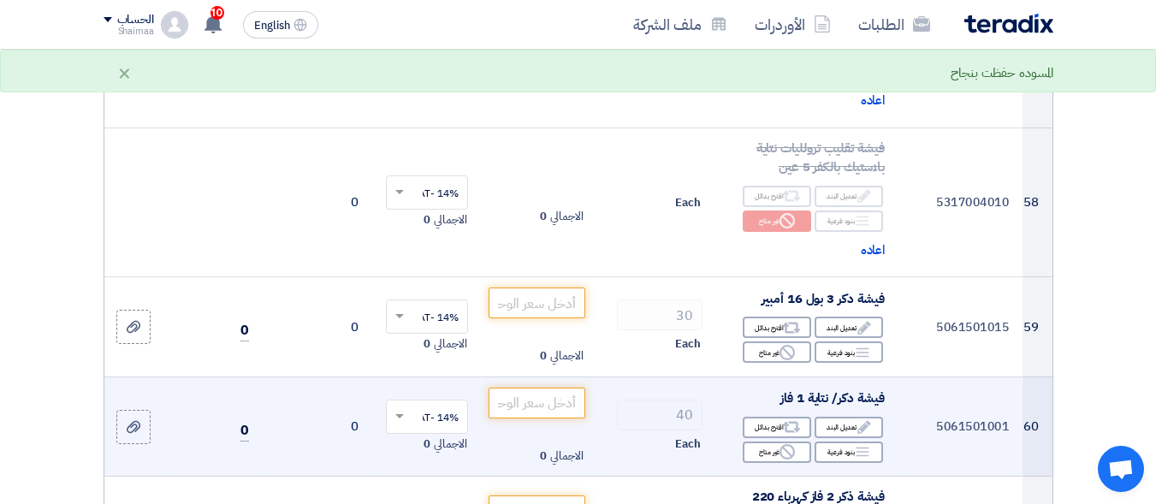
scroll to position [8217, 0]
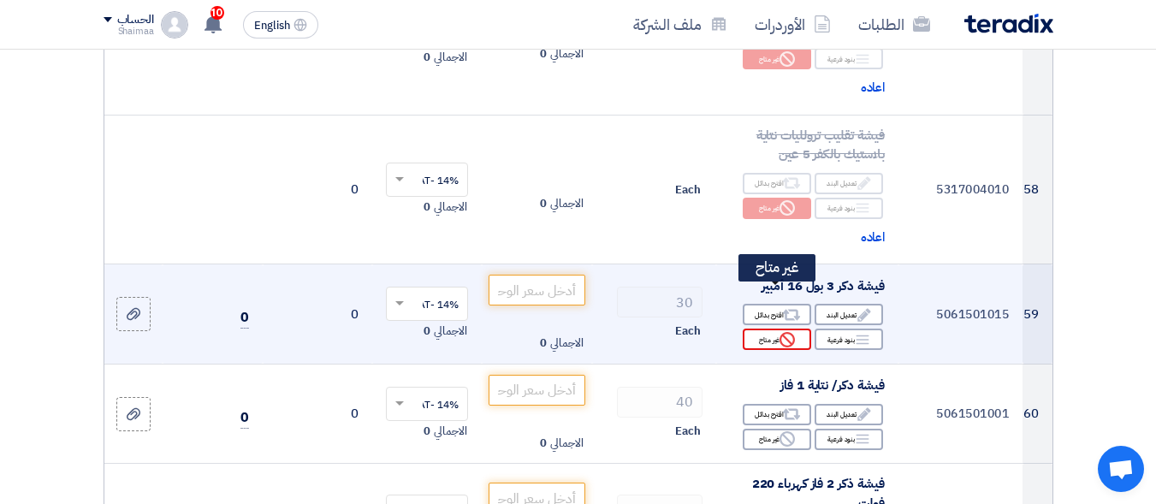
click at [792, 332] on use at bounding box center [787, 339] width 15 height 15
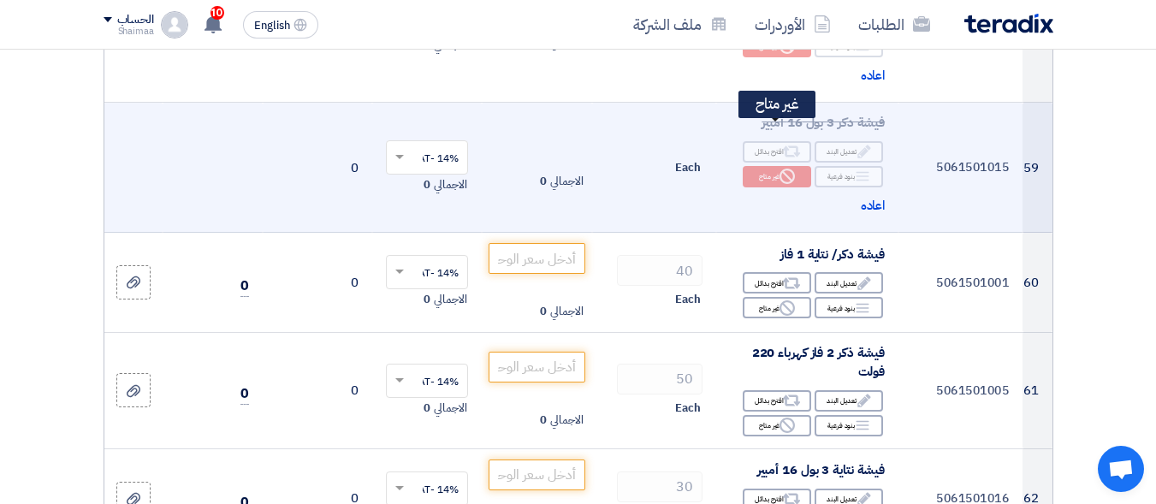
scroll to position [8389, 0]
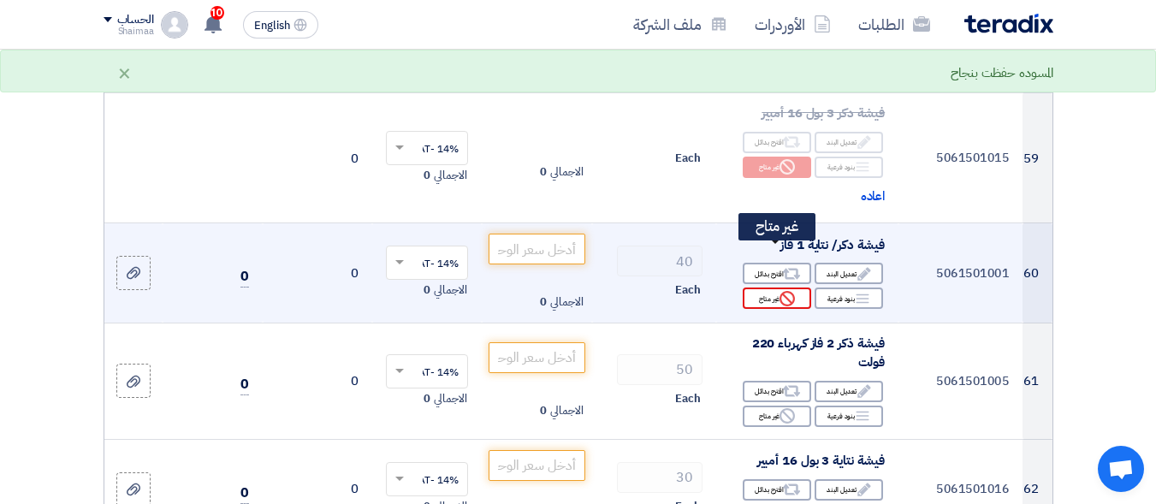
click at [782, 291] on use at bounding box center [787, 298] width 15 height 15
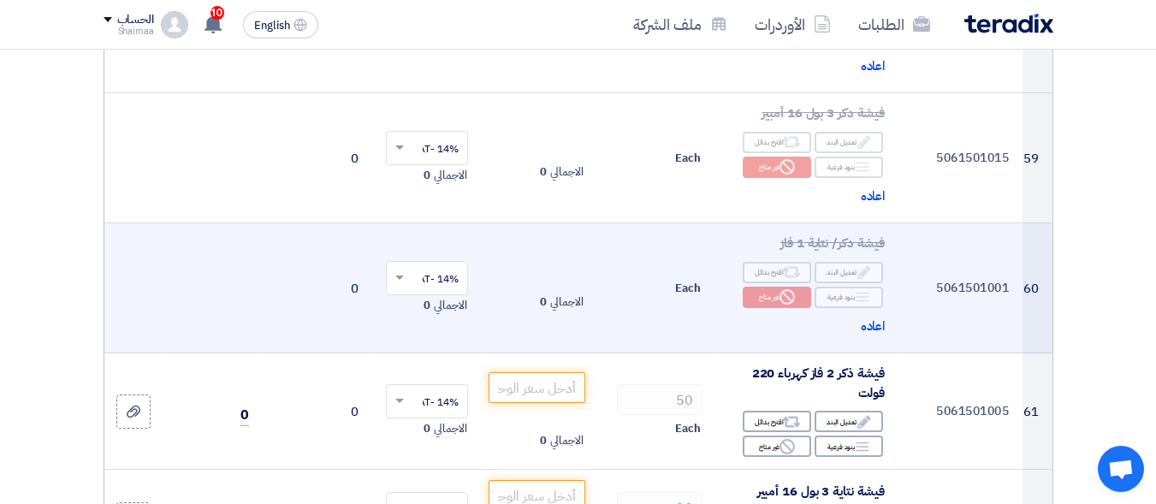
drag, startPoint x: 814, startPoint y: 300, endPoint x: 803, endPoint y: 282, distance: 20.4
drag, startPoint x: 803, startPoint y: 282, endPoint x: 697, endPoint y: 287, distance: 106.2
click at [697, 287] on td "Each" at bounding box center [654, 288] width 124 height 130
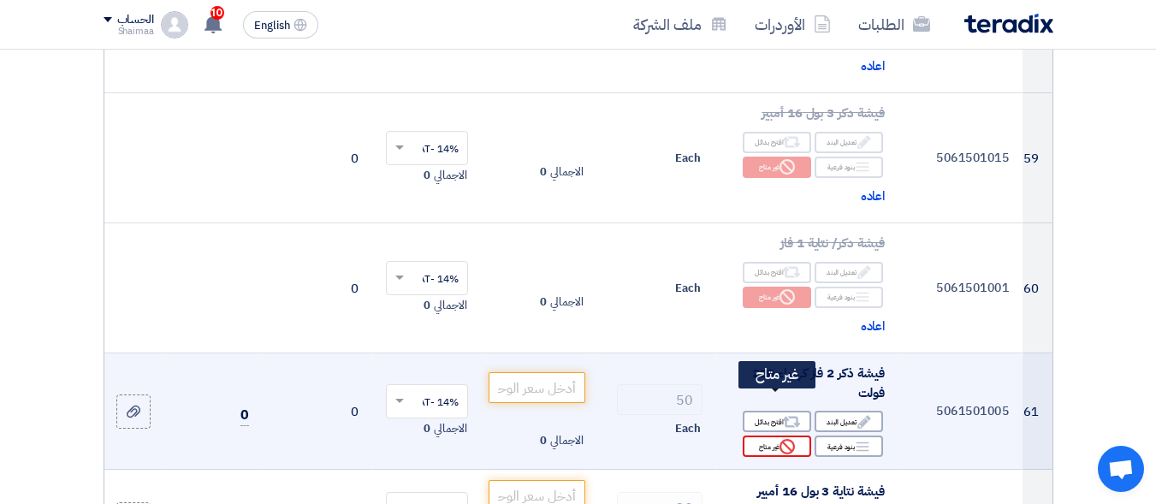
click at [773, 436] on div "Reject غير متاح" at bounding box center [777, 446] width 68 height 21
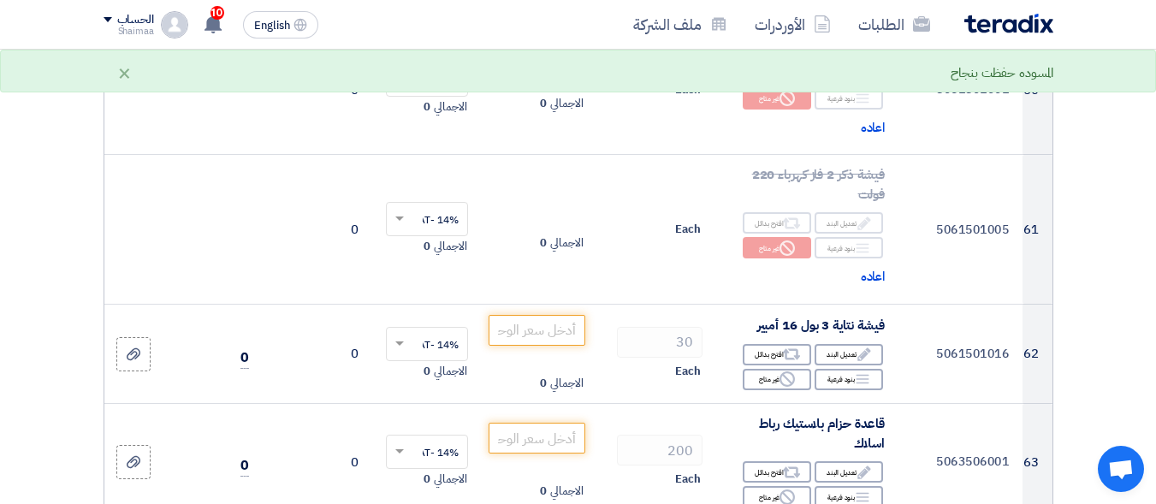
scroll to position [8645, 0]
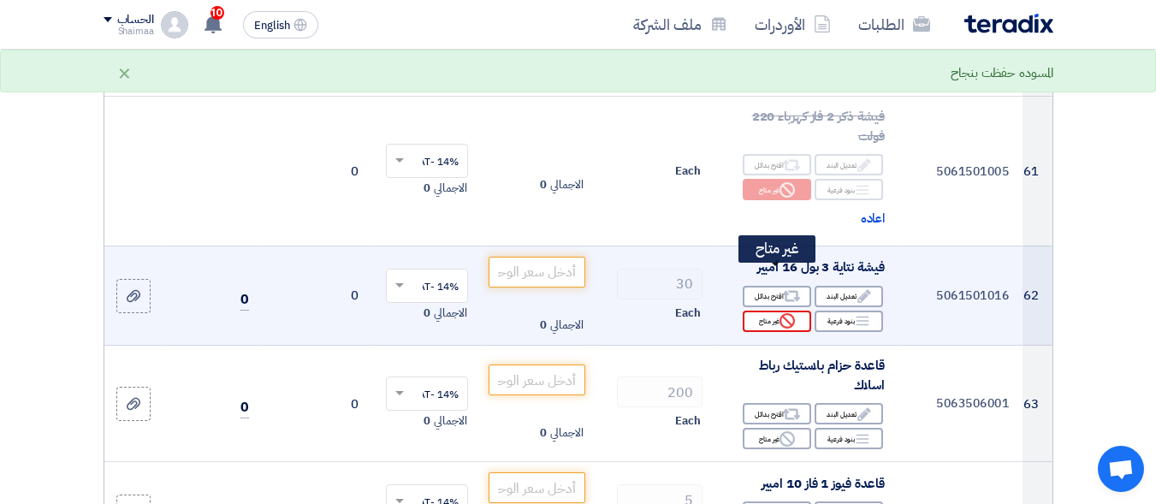
click at [788, 313] on icon "Reject" at bounding box center [787, 320] width 15 height 15
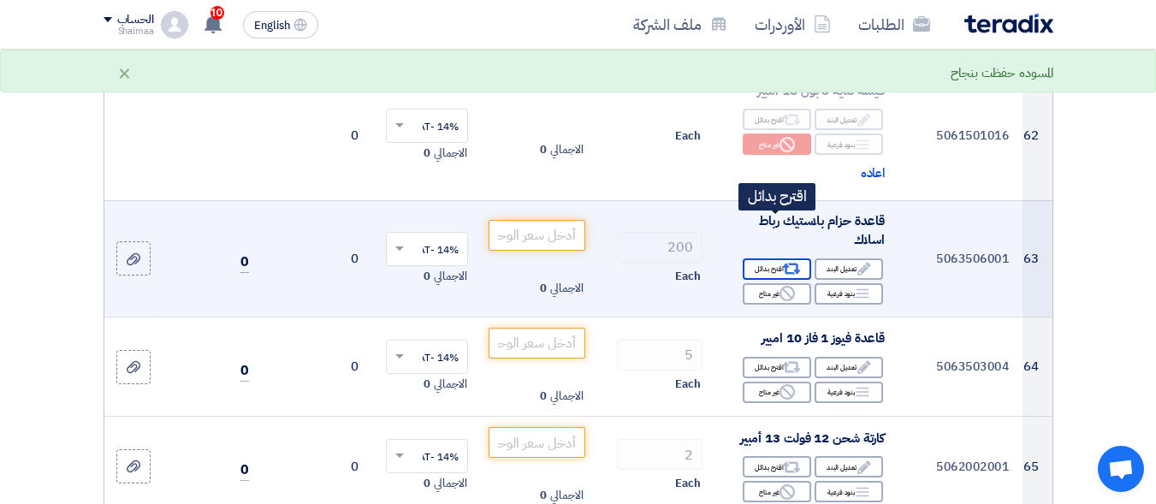
scroll to position [8902, 0]
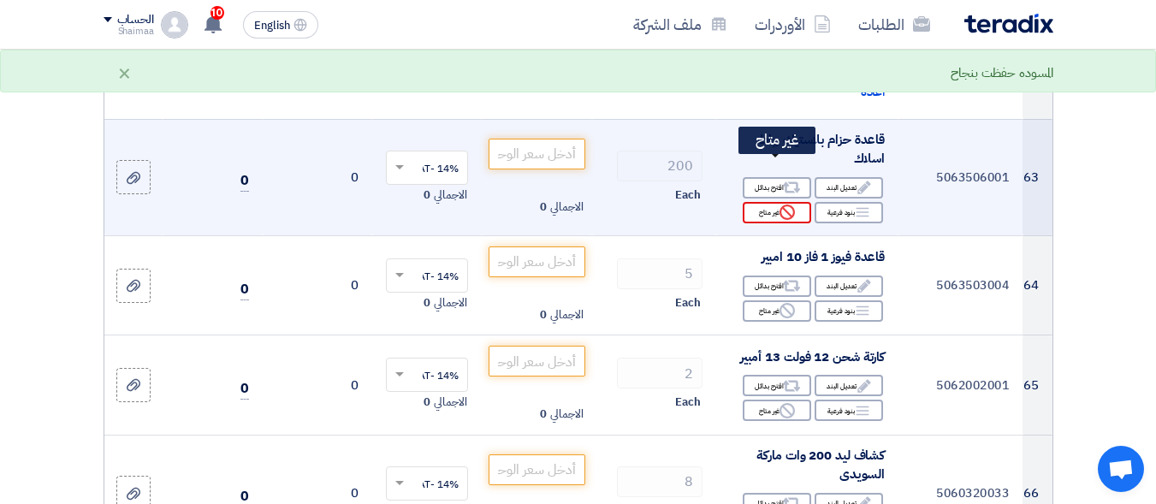
click at [792, 205] on use at bounding box center [787, 212] width 15 height 15
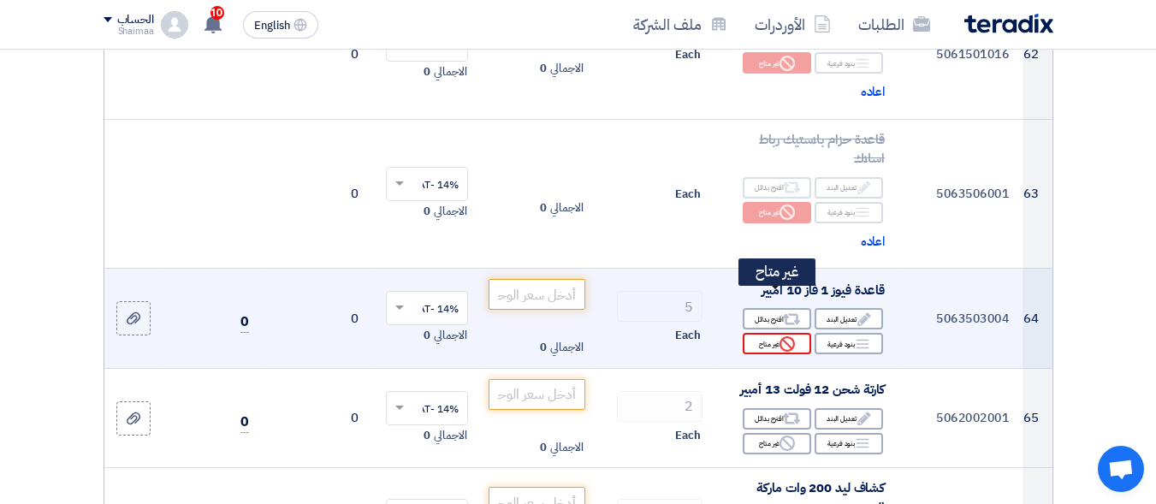
click at [784, 336] on icon "Reject" at bounding box center [787, 343] width 15 height 15
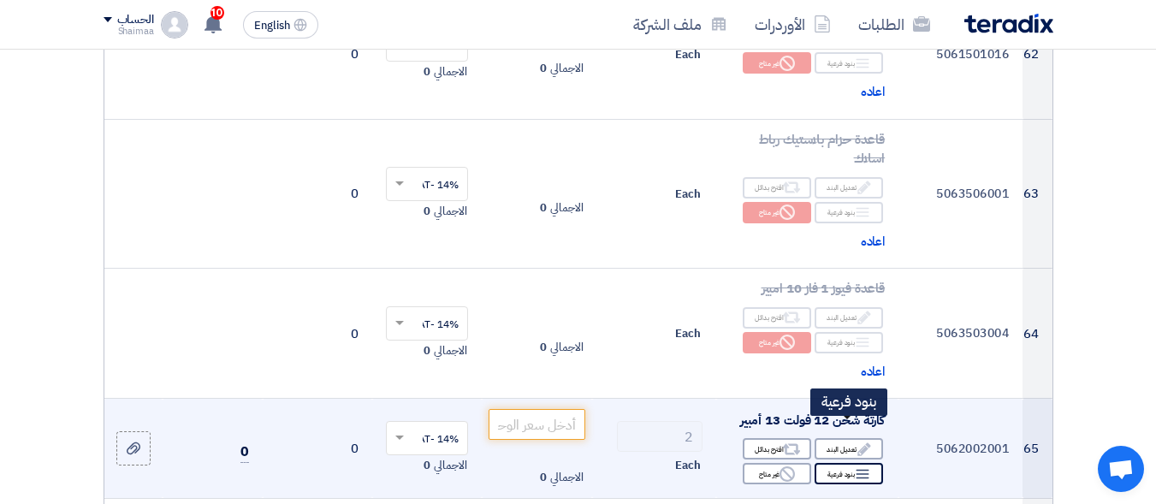
scroll to position [8988, 0]
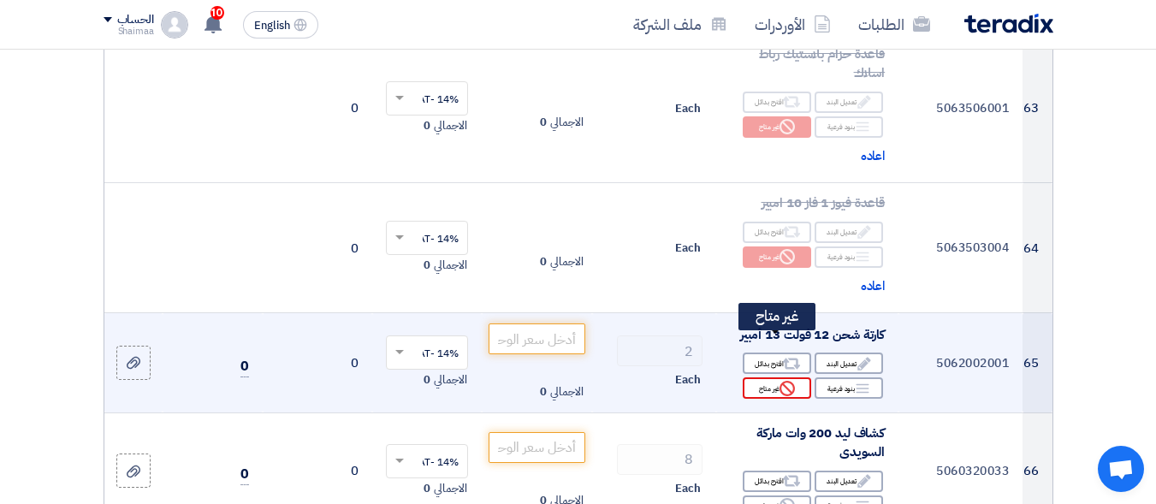
click at [762, 377] on div "Reject غير متاح" at bounding box center [777, 387] width 68 height 21
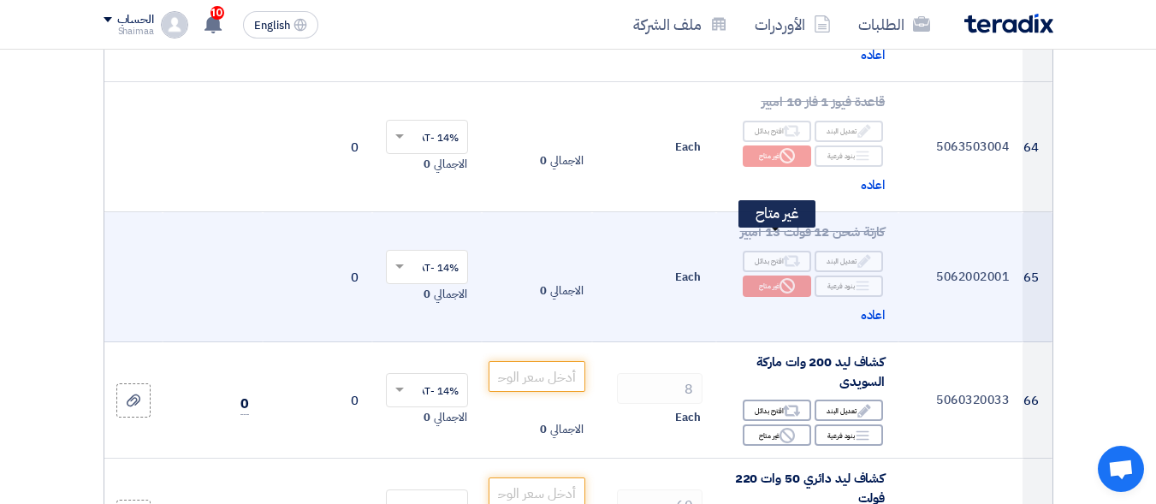
scroll to position [9159, 0]
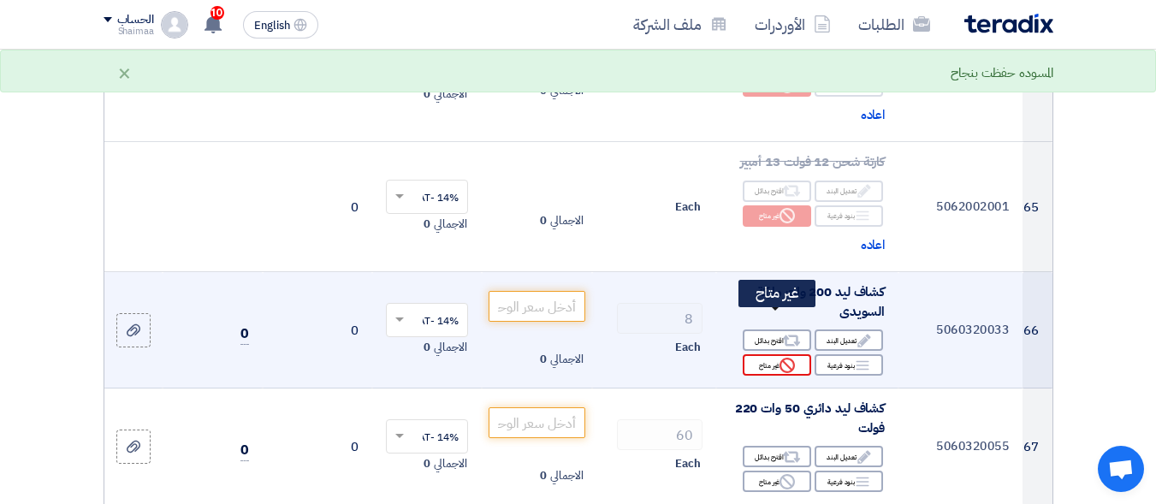
click at [777, 354] on div "Reject غير متاح" at bounding box center [777, 364] width 68 height 21
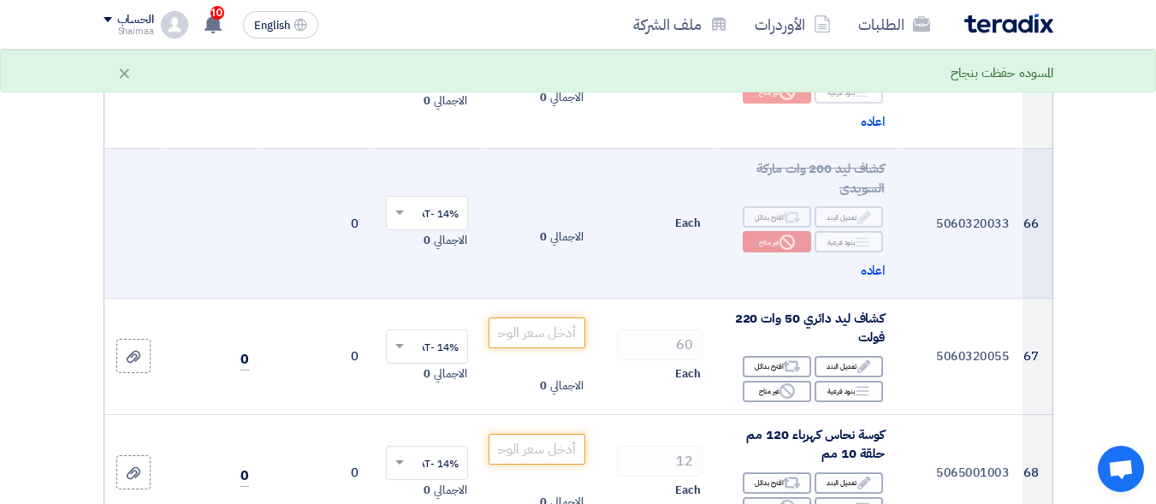
scroll to position [9330, 0]
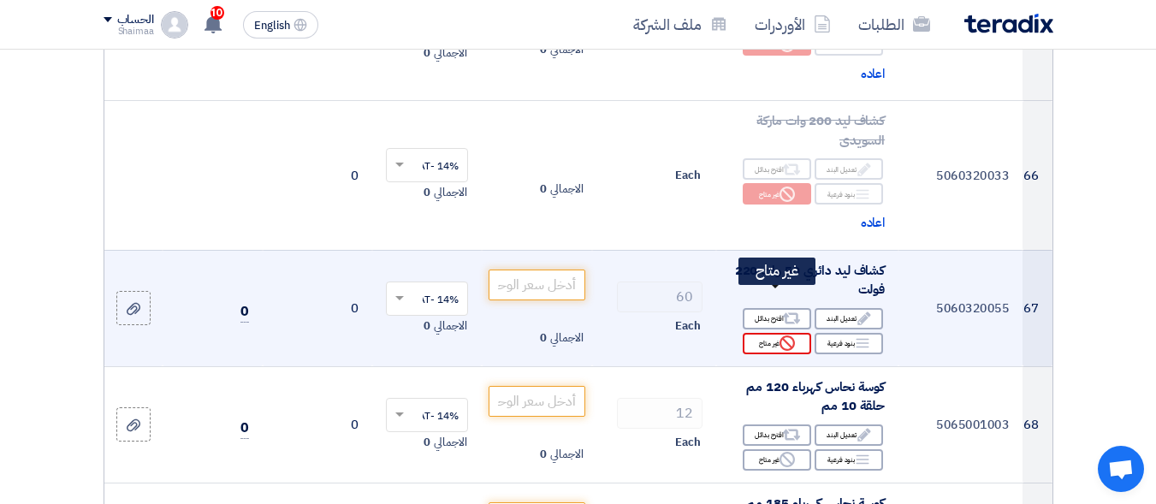
click at [792, 333] on div "Reject غير متاح" at bounding box center [777, 343] width 68 height 21
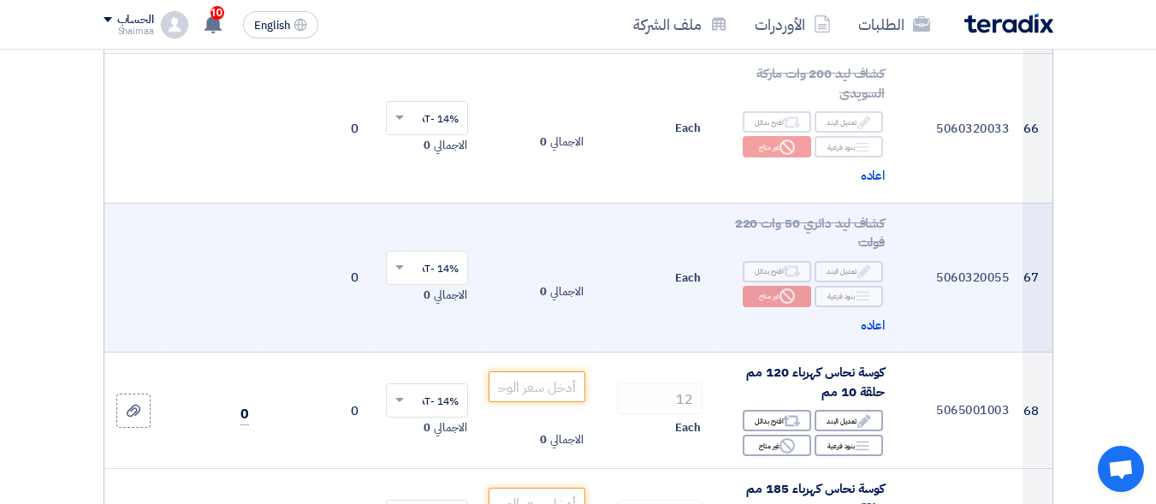
scroll to position [9416, 0]
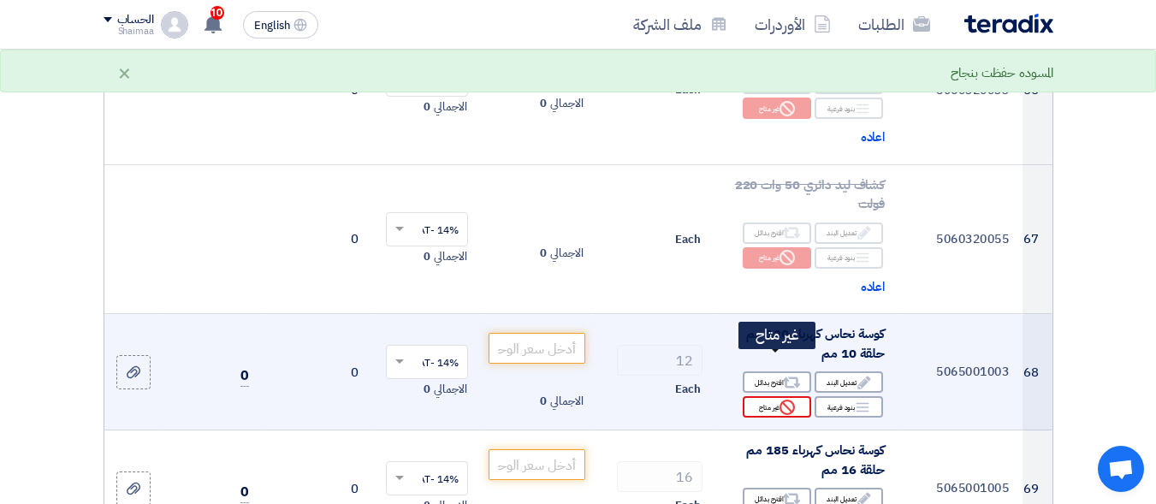
click at [771, 396] on div "Reject غير متاح" at bounding box center [777, 406] width 68 height 21
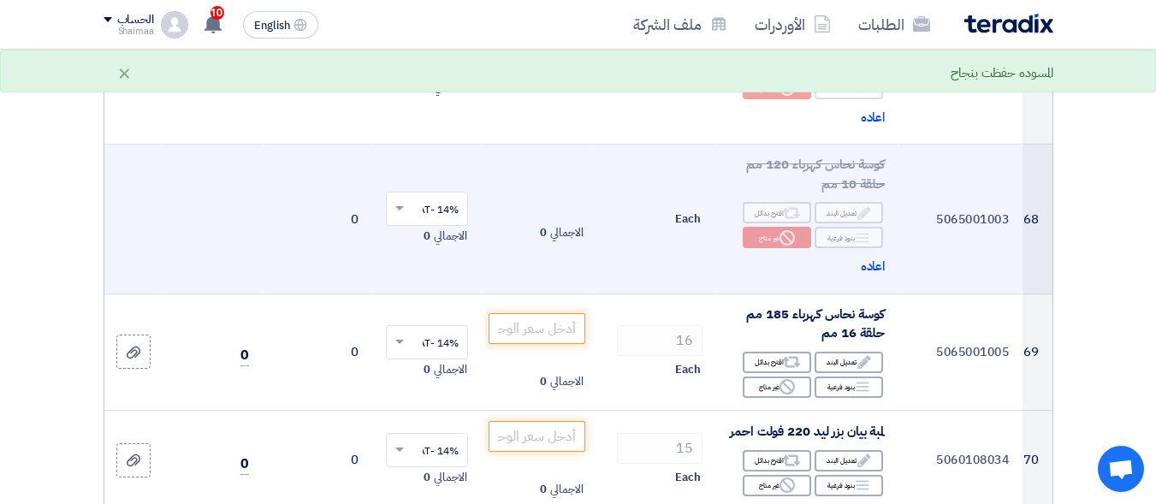
scroll to position [9587, 0]
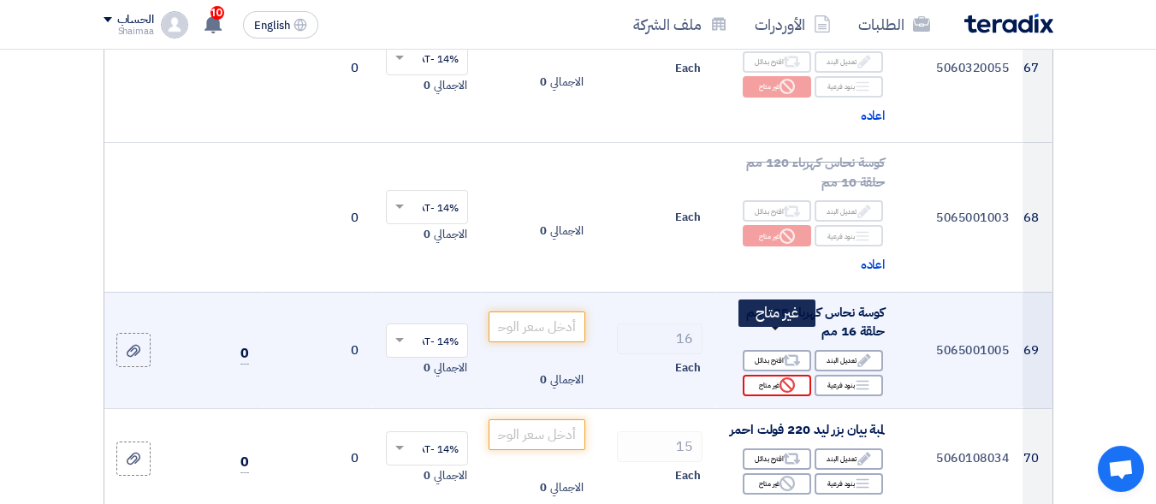
click at [777, 375] on div "Reject غير متاح" at bounding box center [777, 385] width 68 height 21
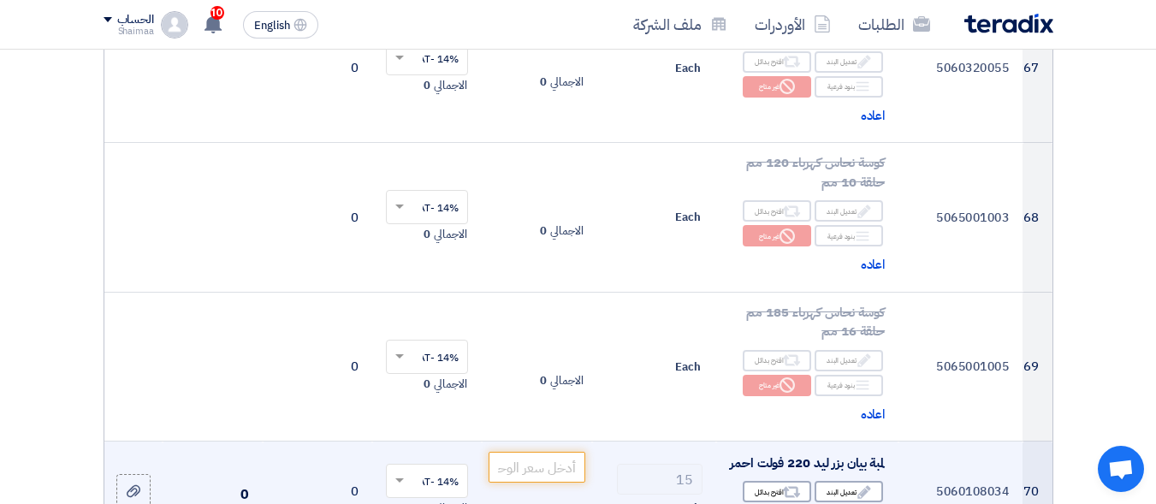
scroll to position [9758, 0]
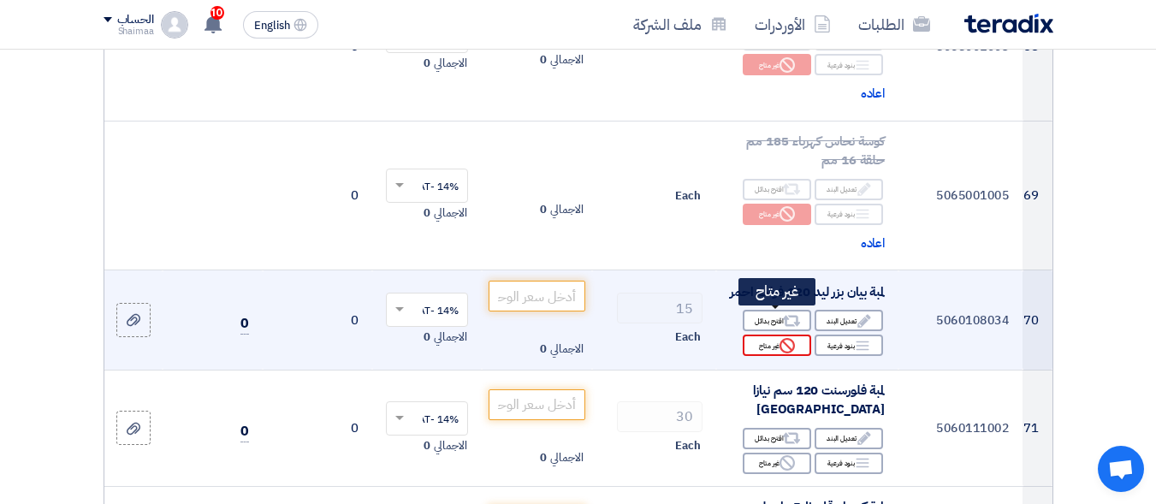
click at [778, 335] on div "Reject غير متاح" at bounding box center [777, 345] width 68 height 21
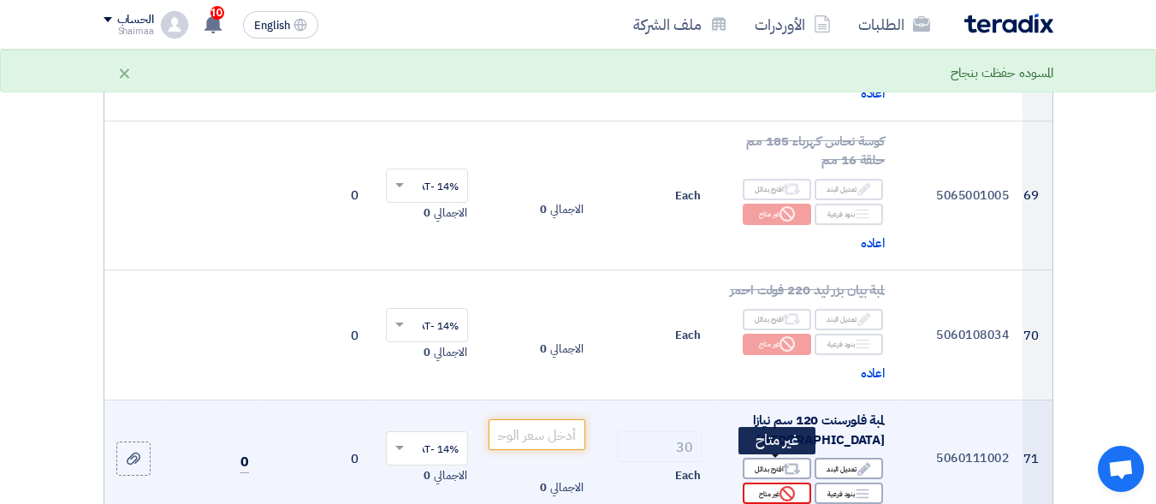
click at [771, 483] on div "Reject غير متاح" at bounding box center [777, 493] width 68 height 21
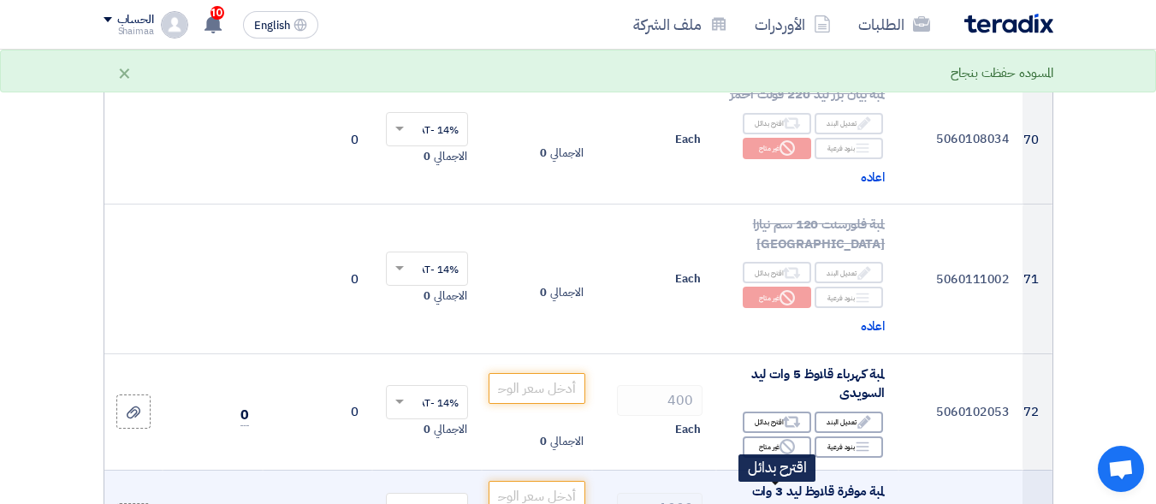
scroll to position [10015, 0]
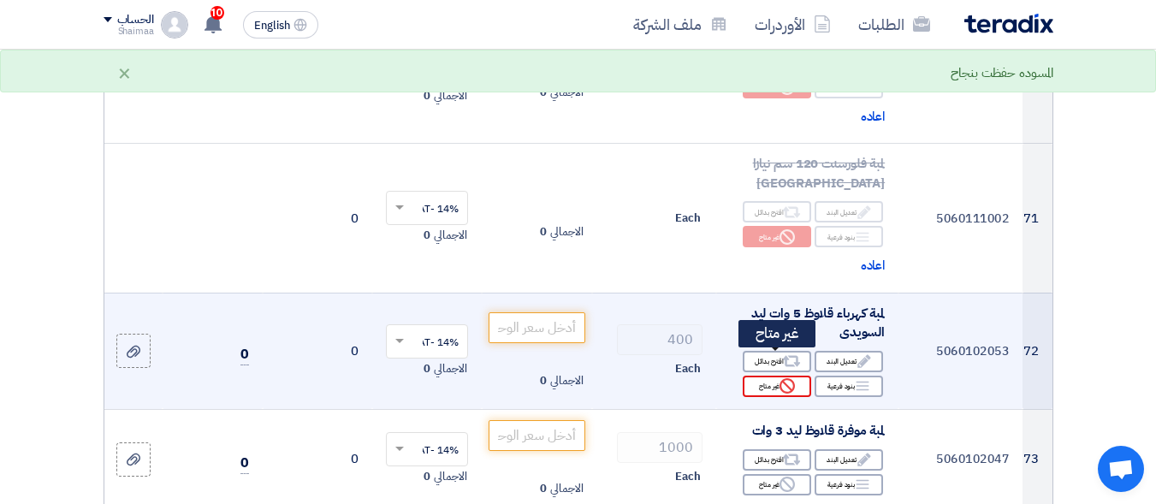
click at [778, 376] on div "Reject غير متاح" at bounding box center [777, 386] width 68 height 21
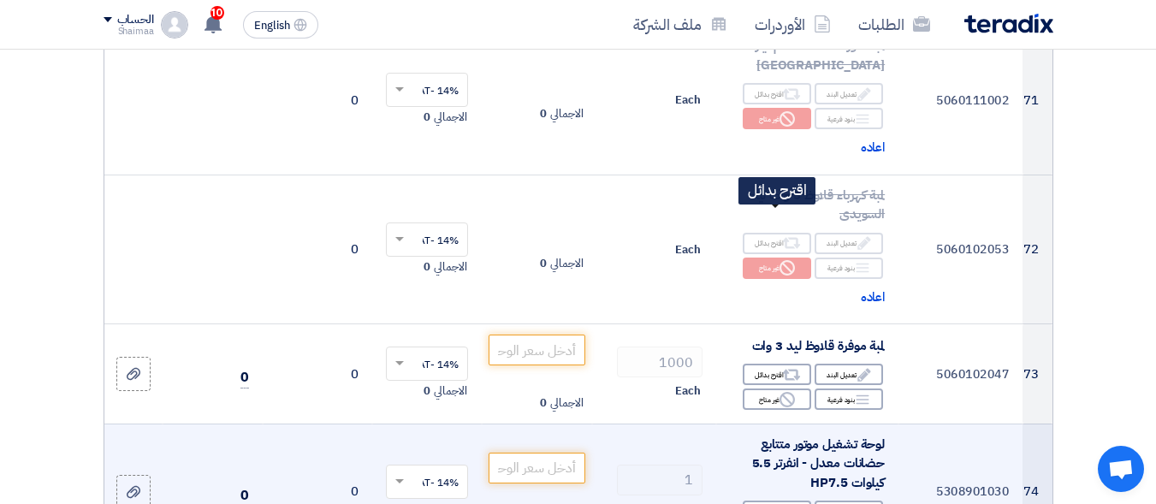
scroll to position [10272, 0]
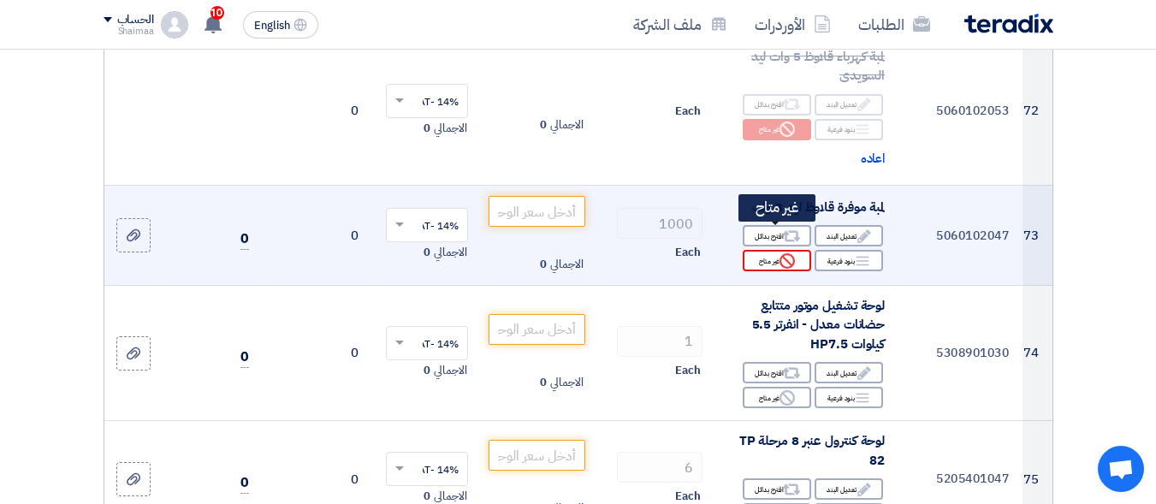
click at [804, 250] on div "Reject غير متاح" at bounding box center [777, 260] width 68 height 21
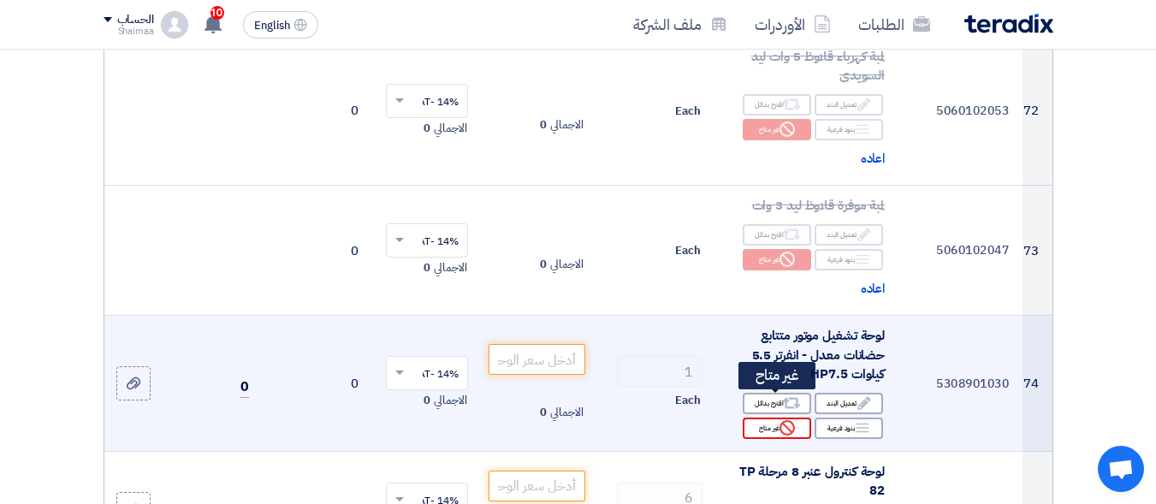
click at [768, 418] on div "Reject غير متاح" at bounding box center [777, 428] width 68 height 21
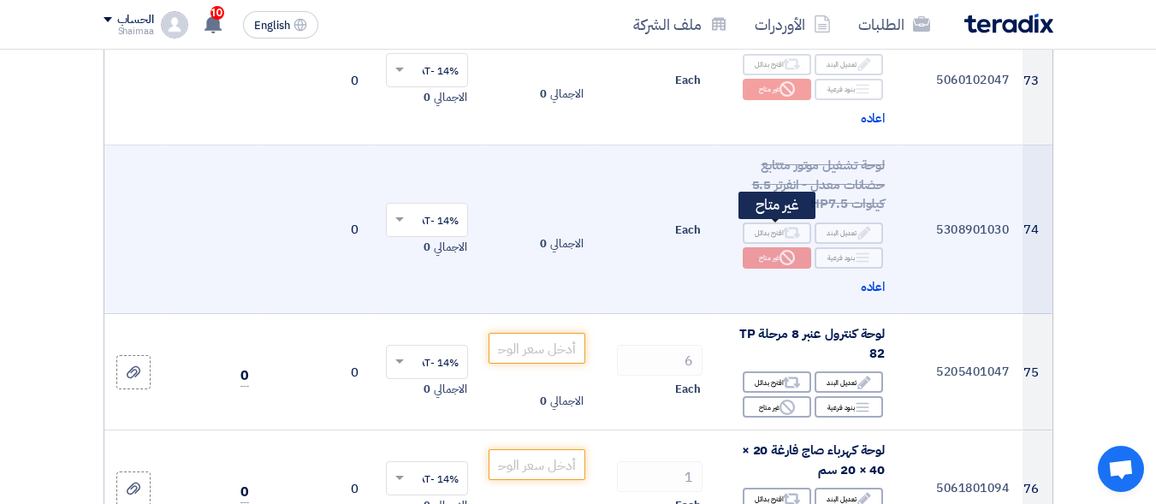
scroll to position [10443, 0]
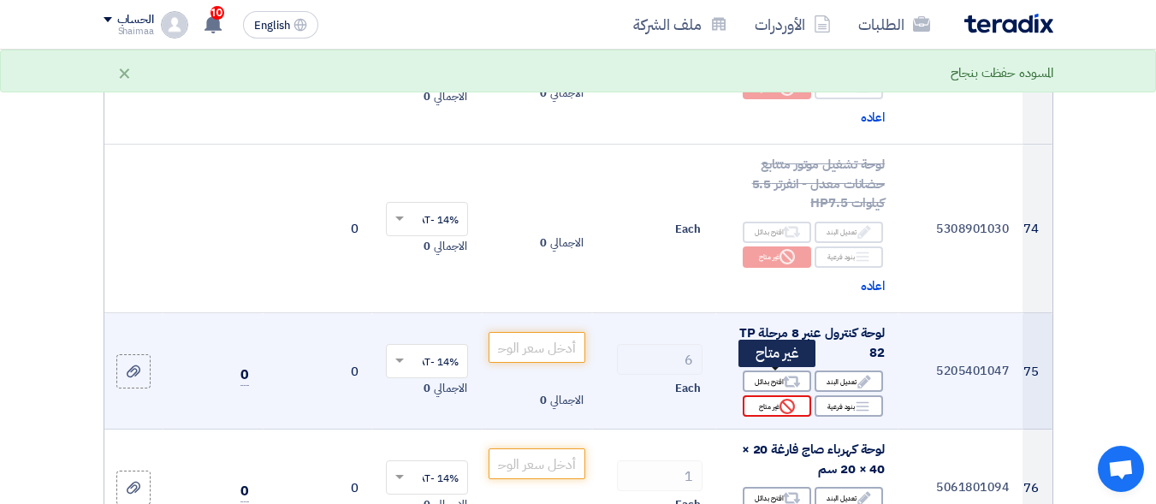
click at [768, 395] on div "Reject غير متاح" at bounding box center [777, 405] width 68 height 21
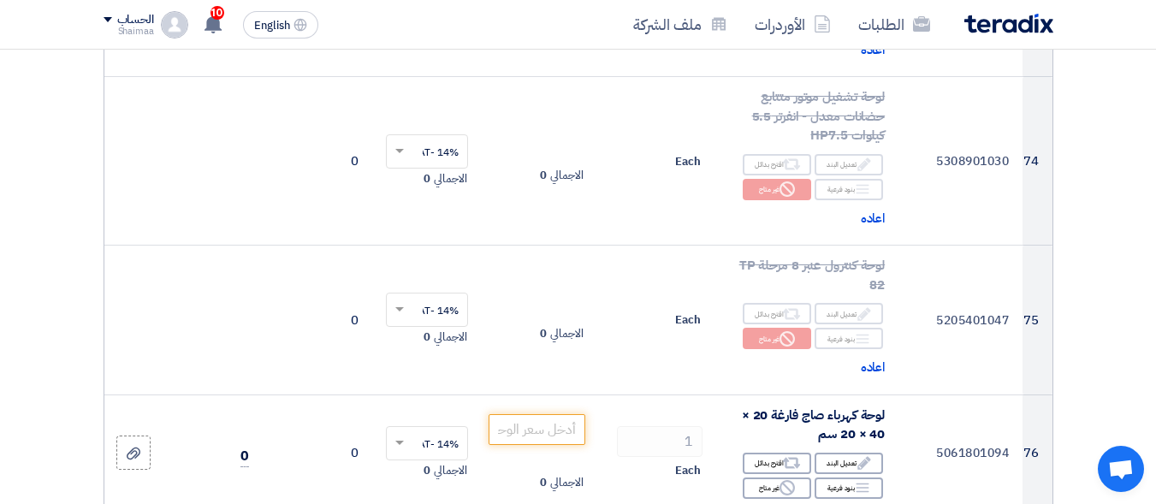
scroll to position [10614, 0]
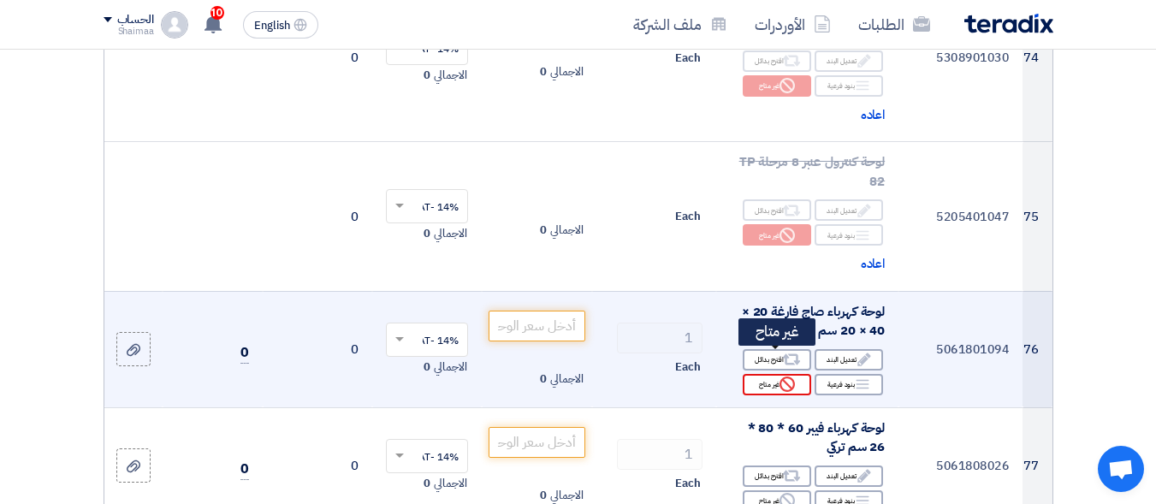
click at [797, 374] on div "Reject غير متاح" at bounding box center [777, 384] width 68 height 21
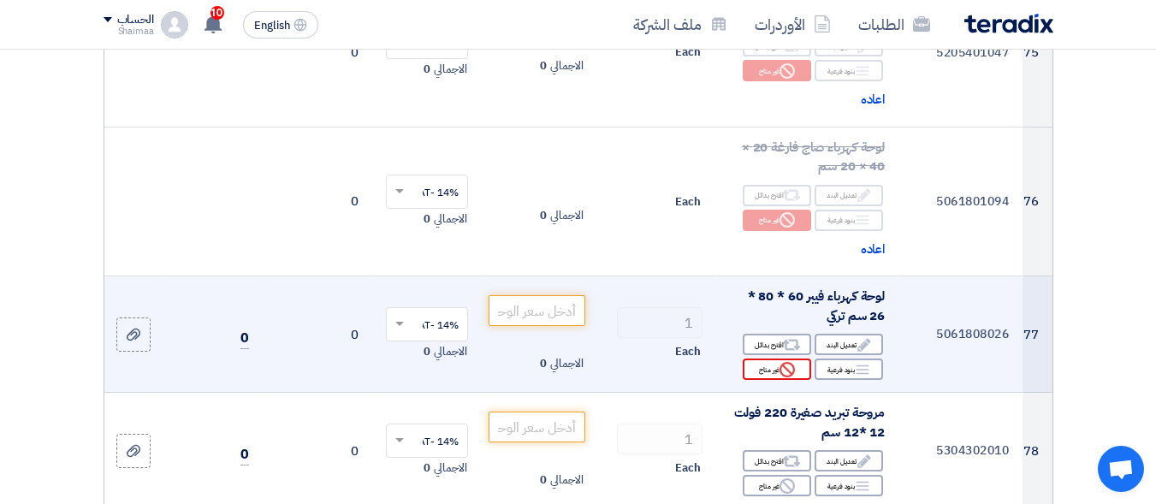
scroll to position [10785, 0]
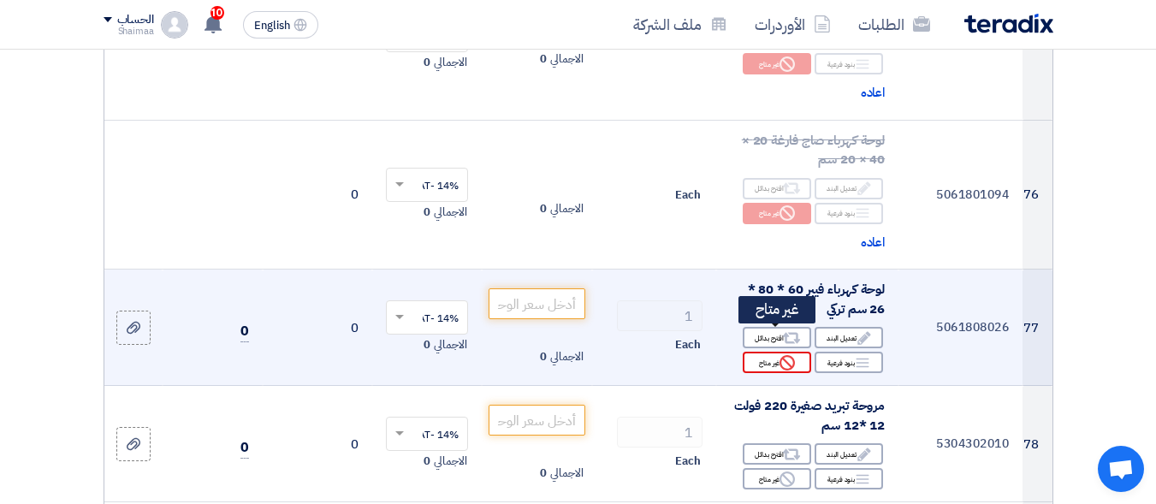
click at [799, 352] on div "Reject غير متاح" at bounding box center [777, 362] width 68 height 21
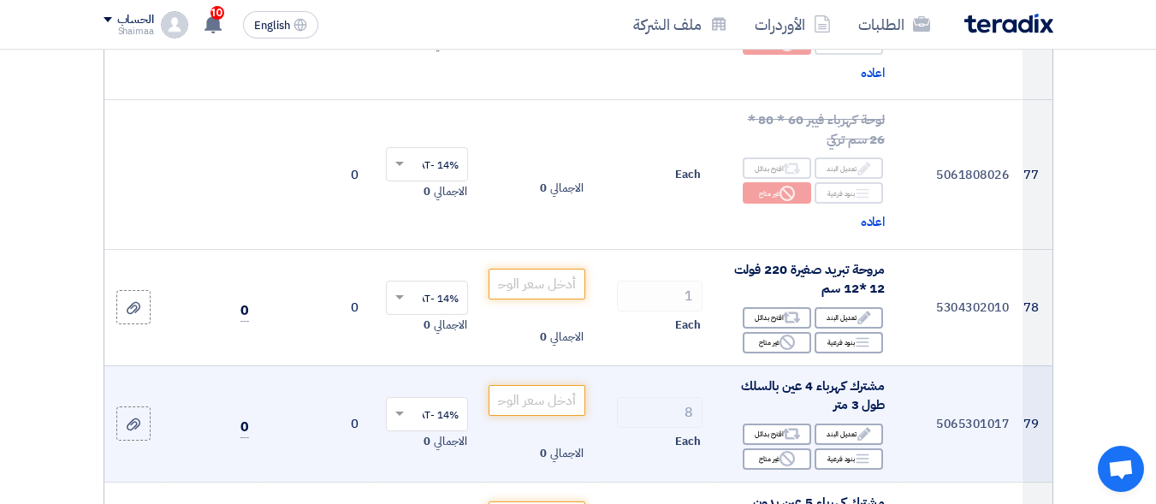
scroll to position [10957, 0]
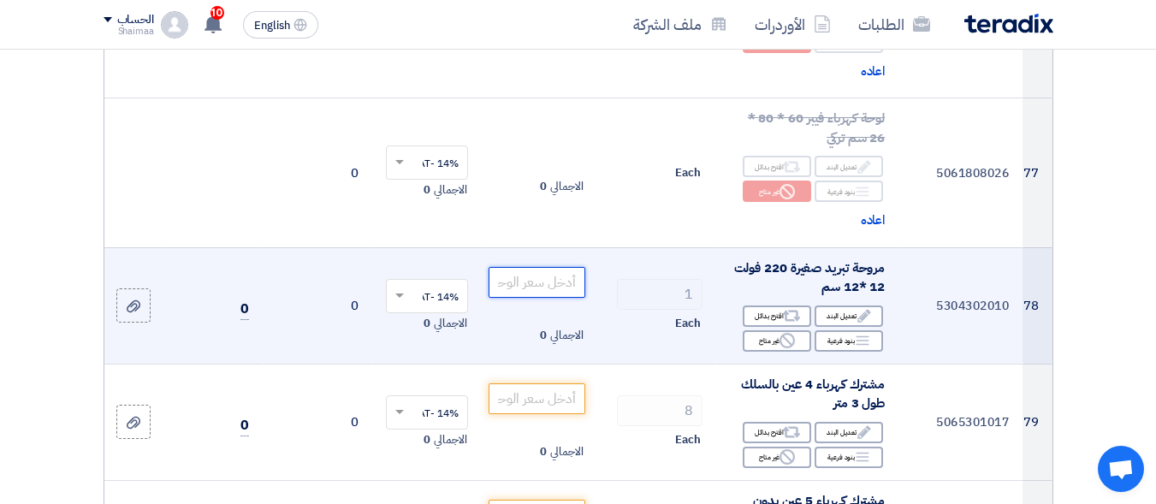
click at [509, 267] on input "number" at bounding box center [537, 282] width 96 height 31
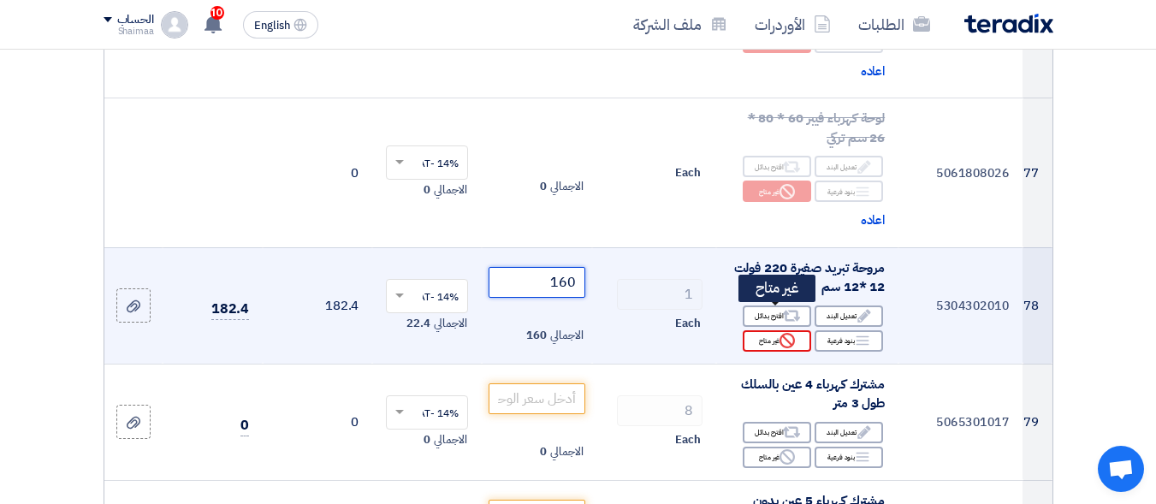
scroll to position [11128, 0]
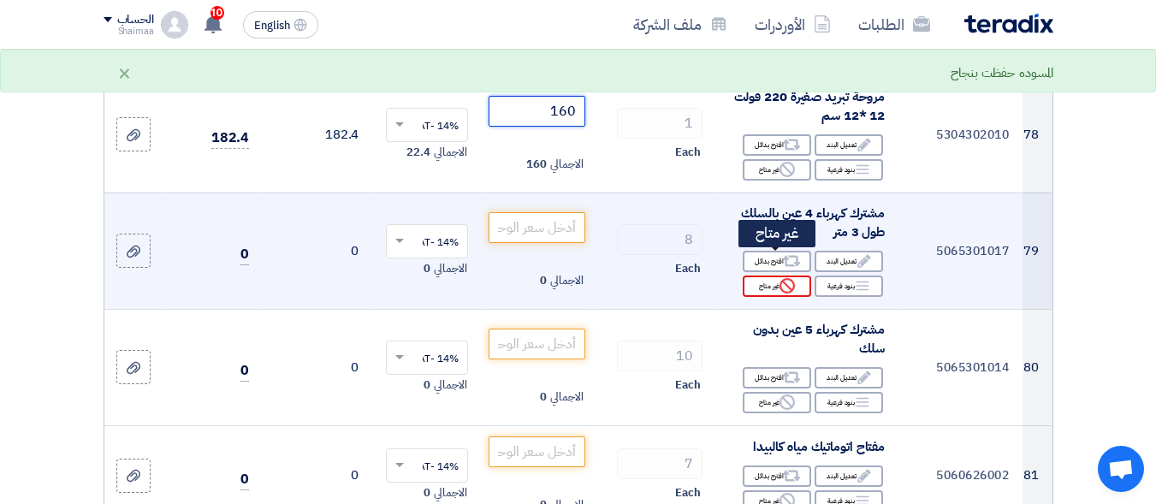
type input "160"
click at [771, 276] on div "Reject غير متاح" at bounding box center [777, 286] width 68 height 21
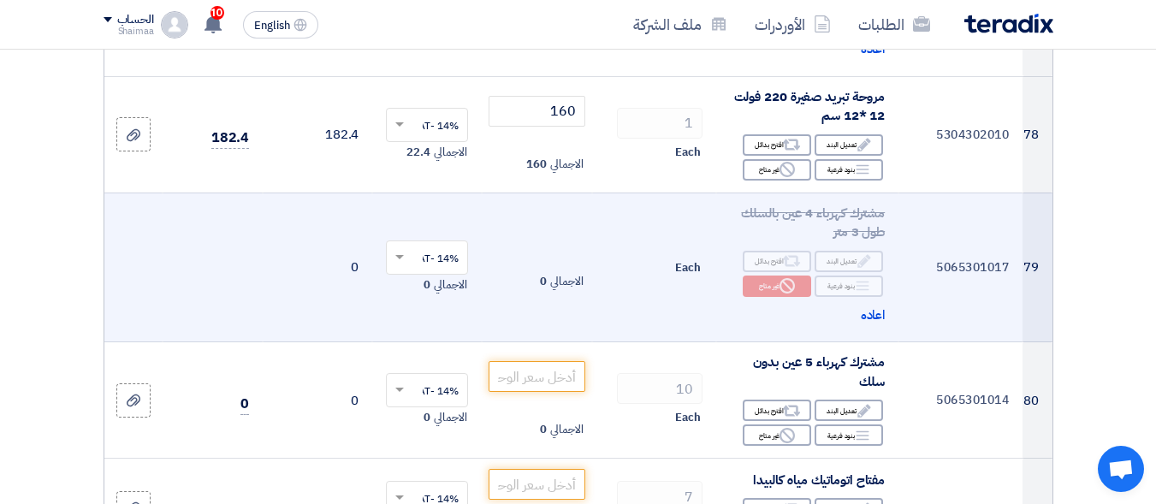
scroll to position [11299, 0]
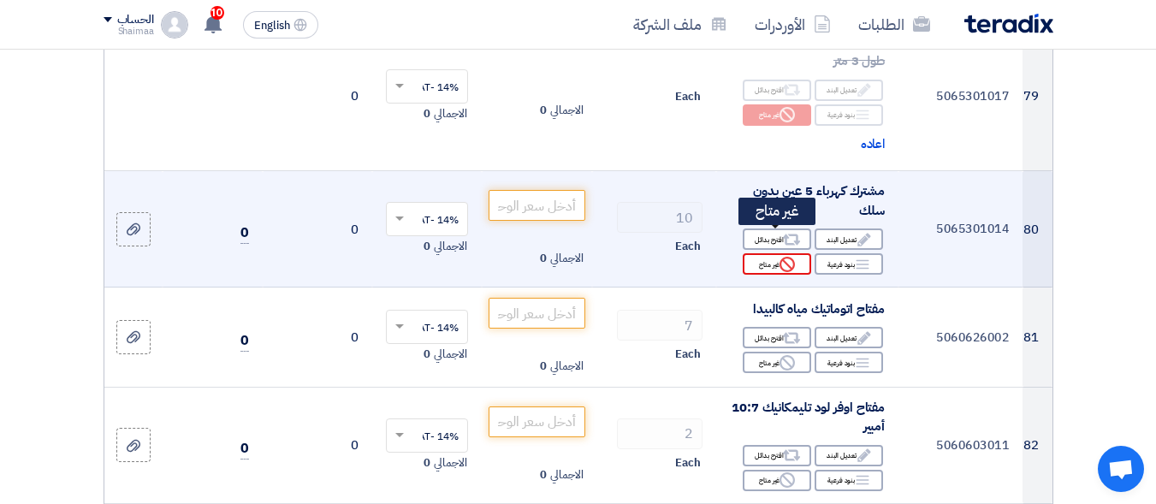
click at [780, 257] on icon "Reject" at bounding box center [787, 264] width 15 height 15
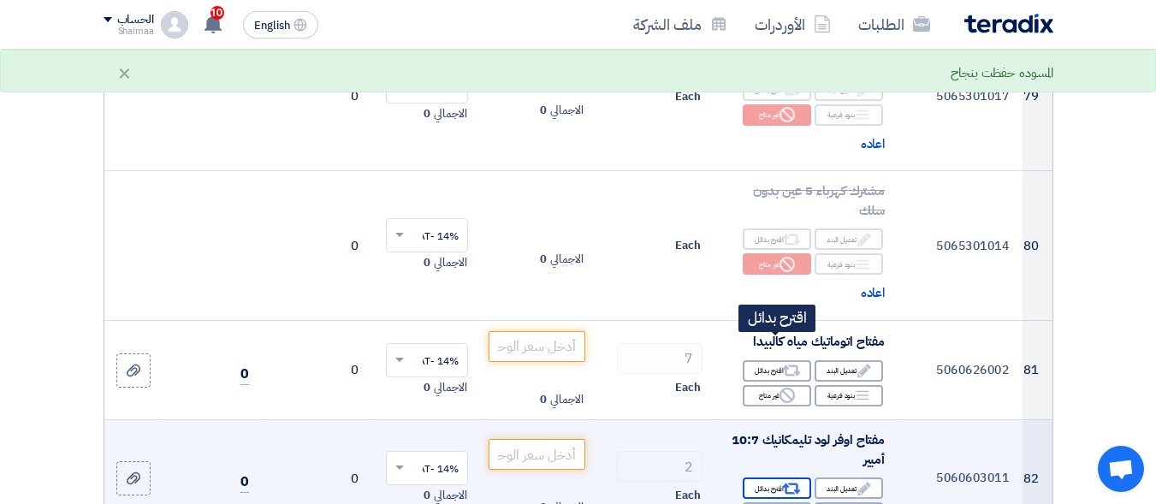
scroll to position [11385, 0]
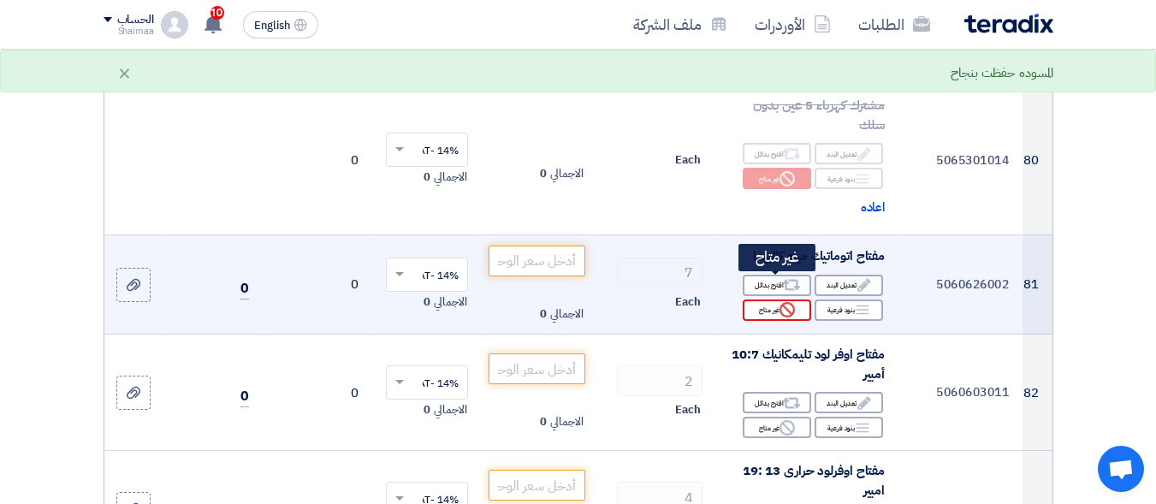
click at [788, 302] on use at bounding box center [787, 309] width 15 height 15
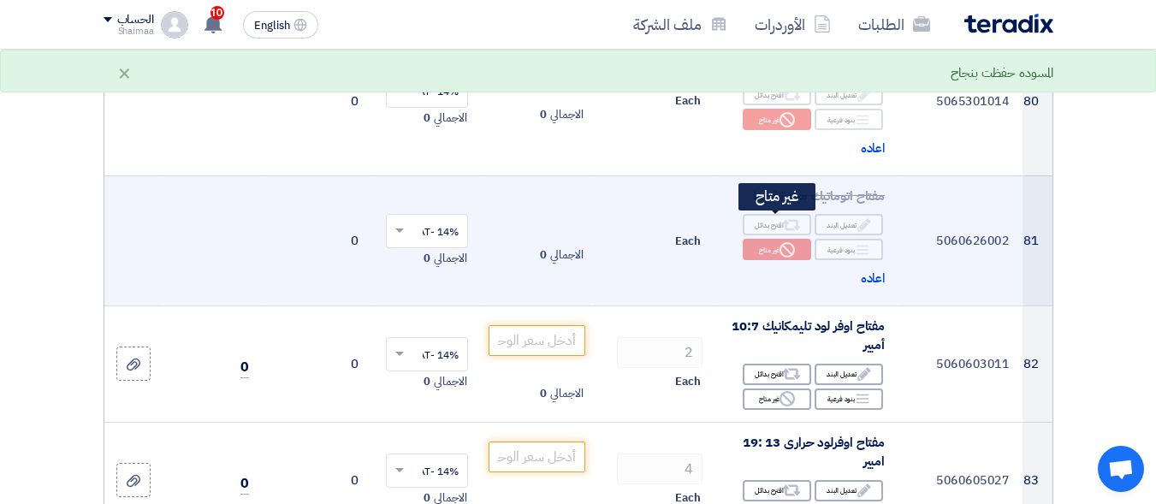
scroll to position [11470, 0]
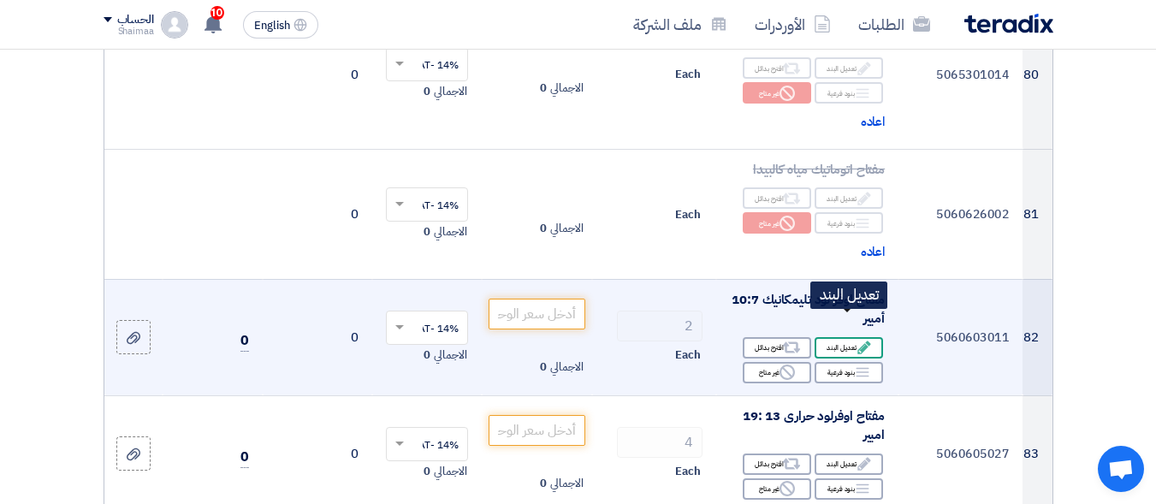
click at [873, 337] on div "Edit تعديل البند" at bounding box center [849, 347] width 68 height 21
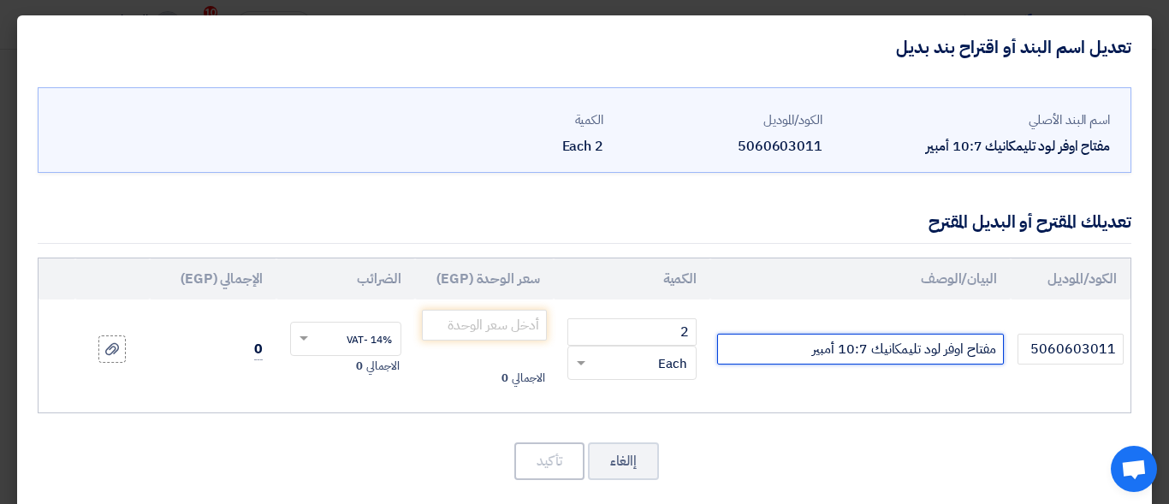
click at [768, 359] on input "مفتاح اوفر لود تليمكانيك 10:7 أمبير" at bounding box center [860, 349] width 287 height 31
type input "مفتاح اوفر لود تليمكانيك 10:7 أمبير LRD14"
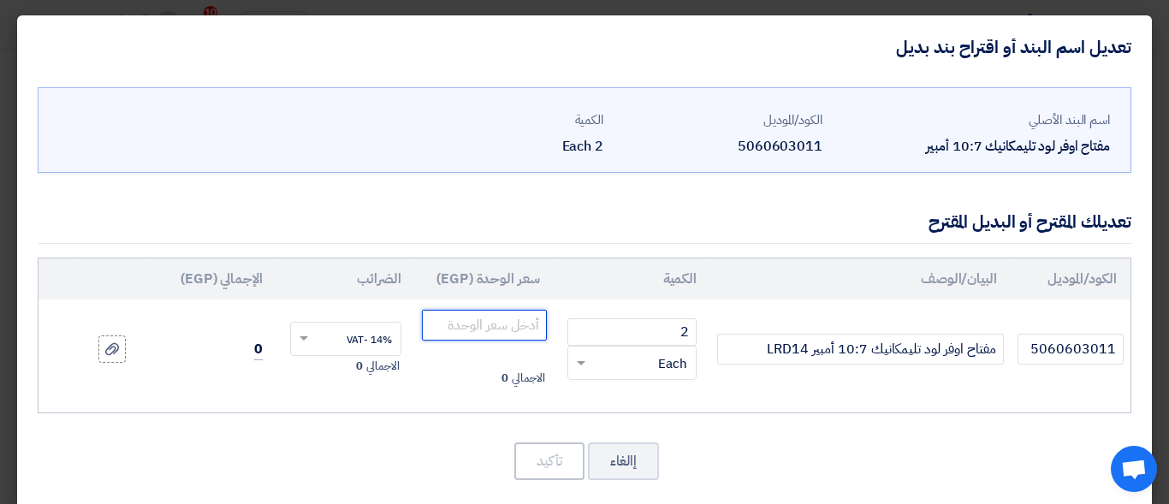
click at [478, 329] on input "number" at bounding box center [484, 325] width 125 height 31
paste input "1842"
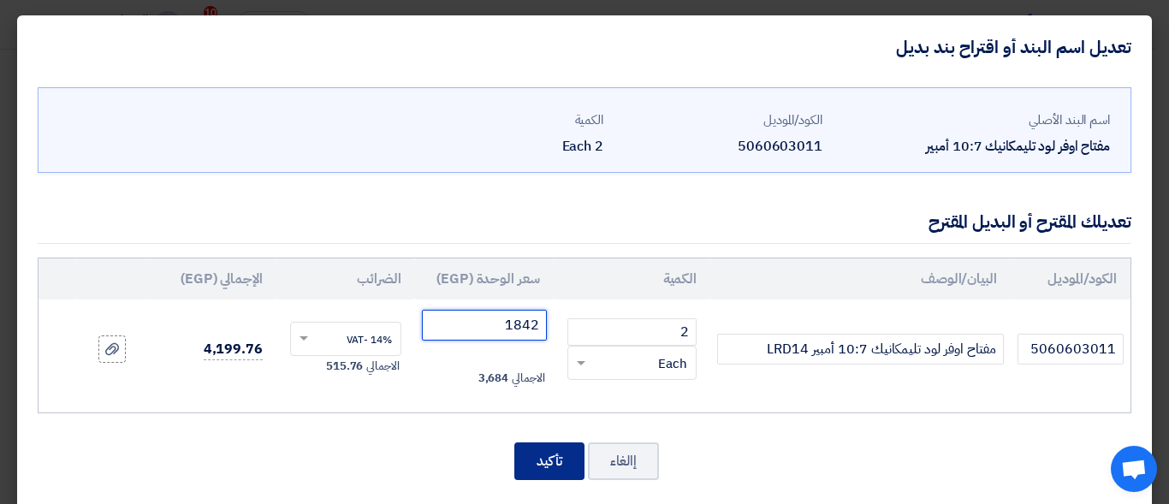
type input "1842"
click at [555, 462] on button "تأكيد" at bounding box center [549, 462] width 70 height 38
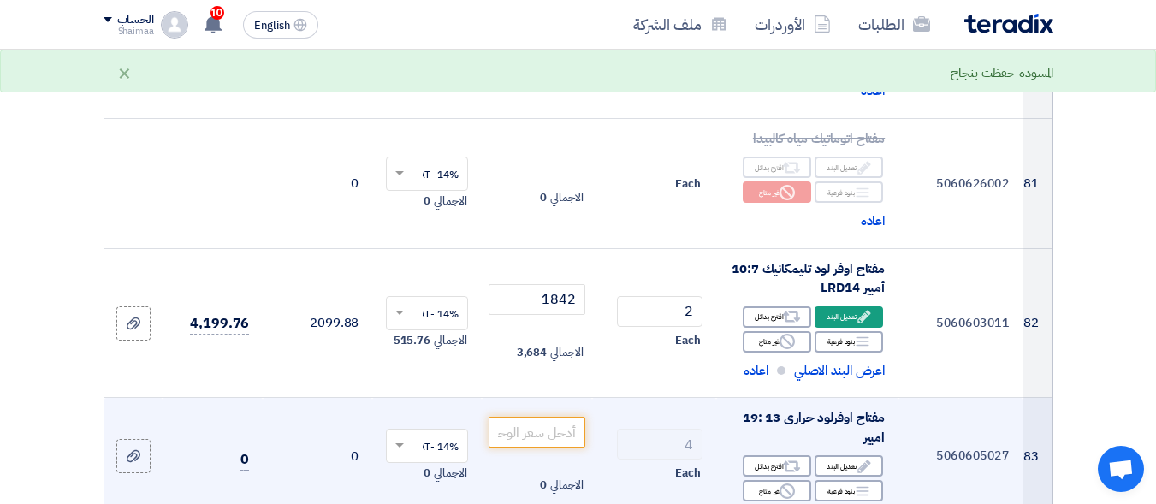
scroll to position [11641, 0]
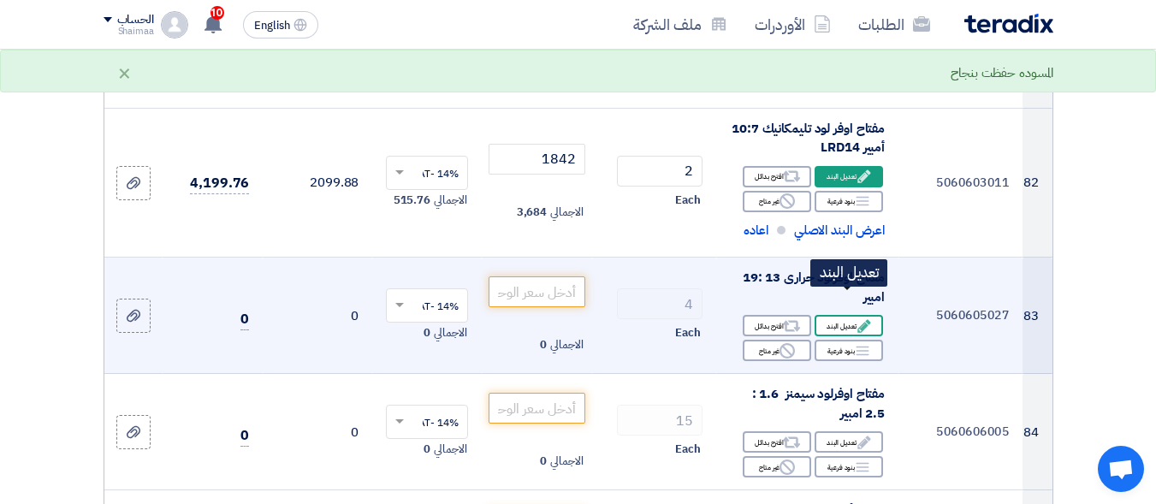
click at [852, 315] on div "Edit تعديل البند" at bounding box center [849, 325] width 68 height 21
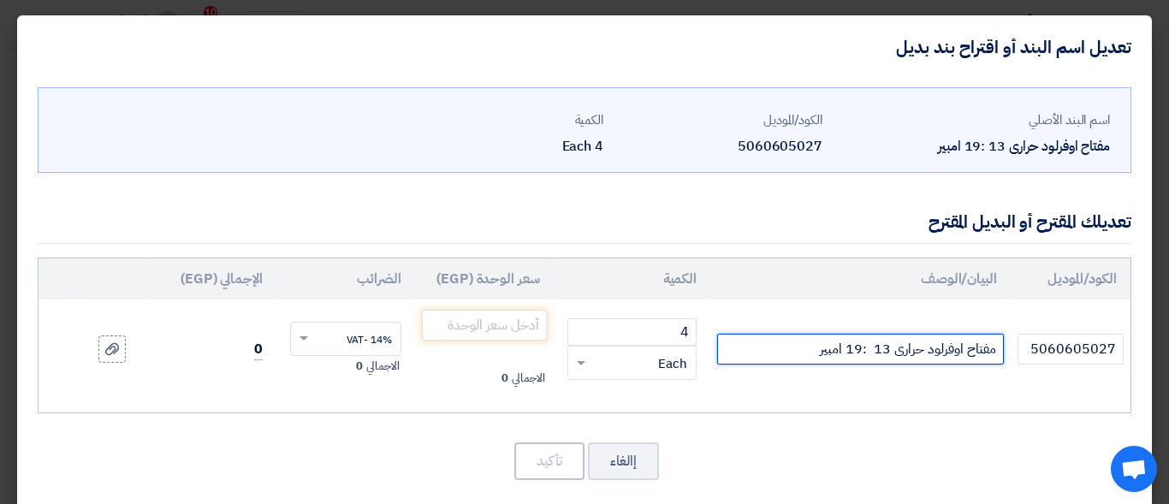
click at [767, 357] on input "مفتاح اوفرلود حرارى 13 :19 امبير" at bounding box center [860, 349] width 287 height 31
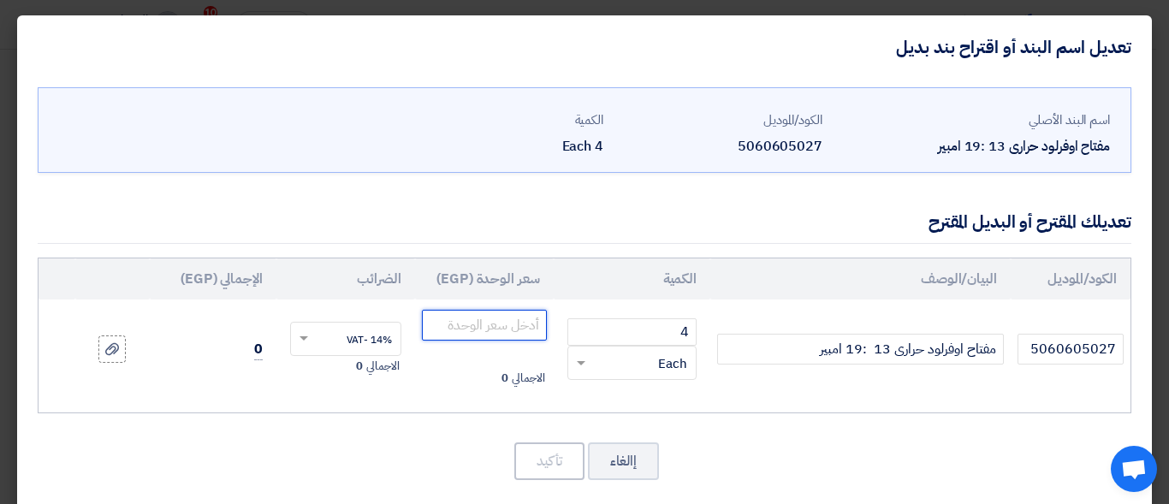
paste input "2395"
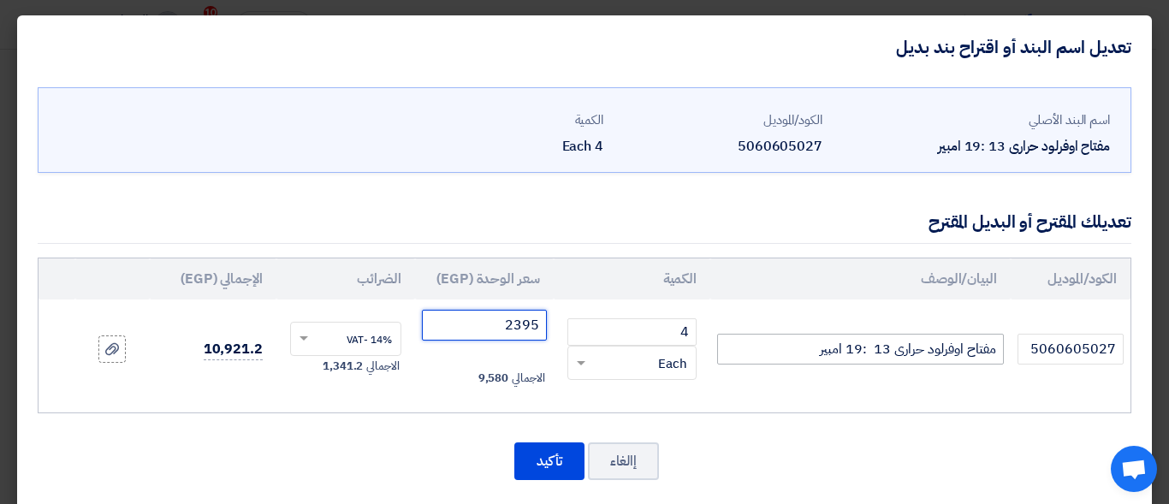
type input "2395"
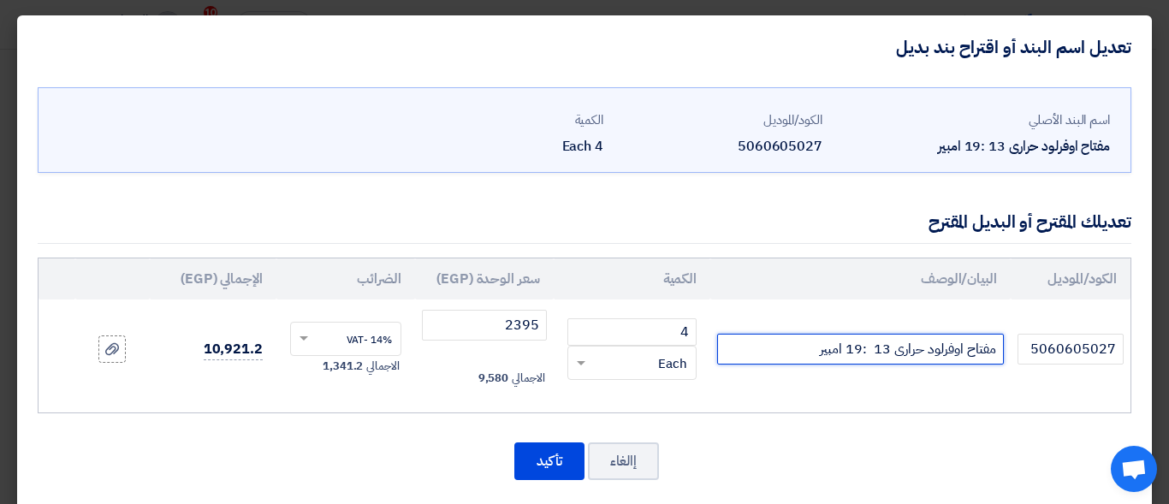
click at [763, 345] on input "مفتاح اوفرلود حرارى 13 :19 امبير" at bounding box center [860, 349] width 287 height 31
type input "مفتاح اوفرلود حرارى 13 :19 امبير GV2ME20"
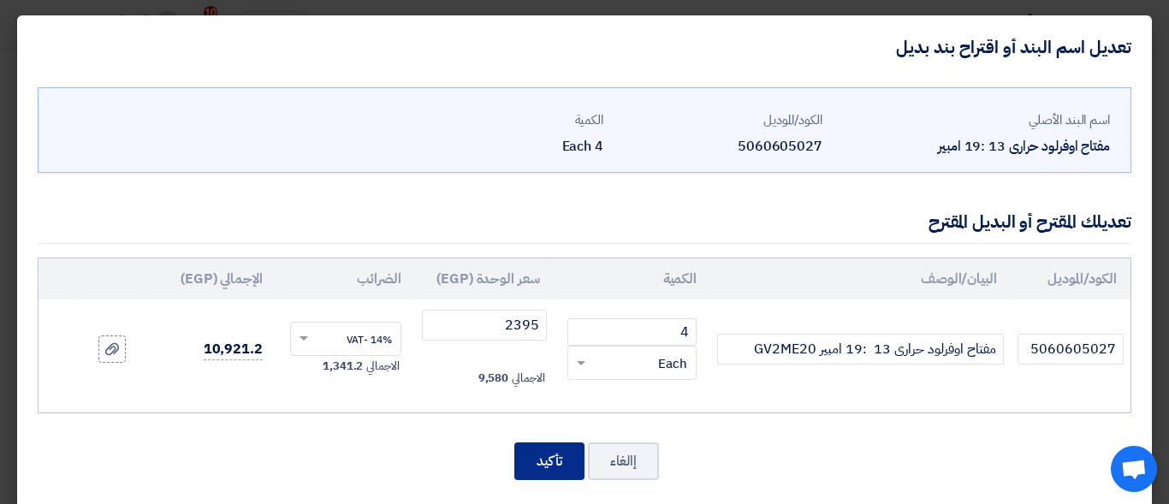
click at [568, 465] on button "تأكيد" at bounding box center [549, 462] width 70 height 38
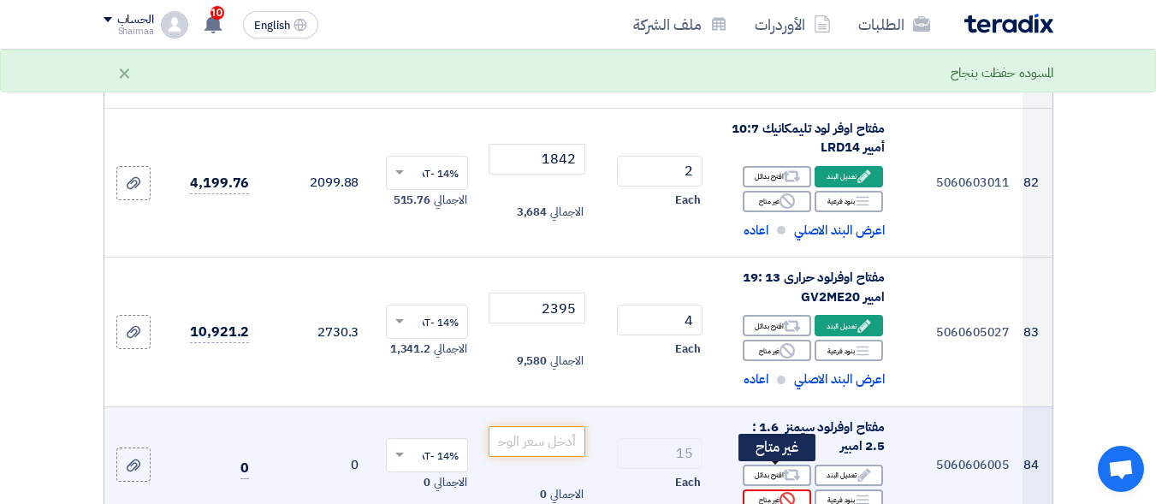
click at [778, 490] on div "Reject غير متاح" at bounding box center [777, 500] width 68 height 21
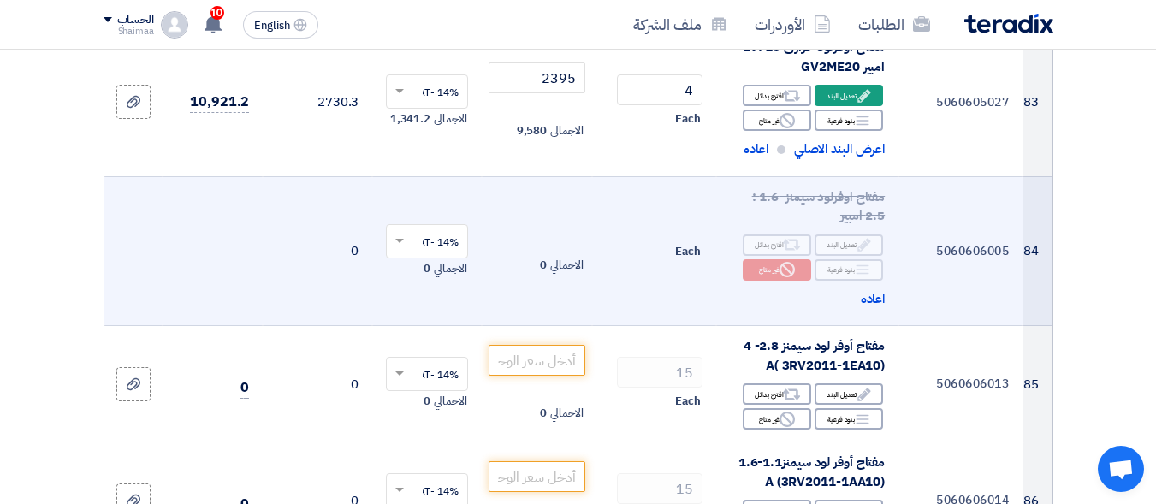
scroll to position [11898, 0]
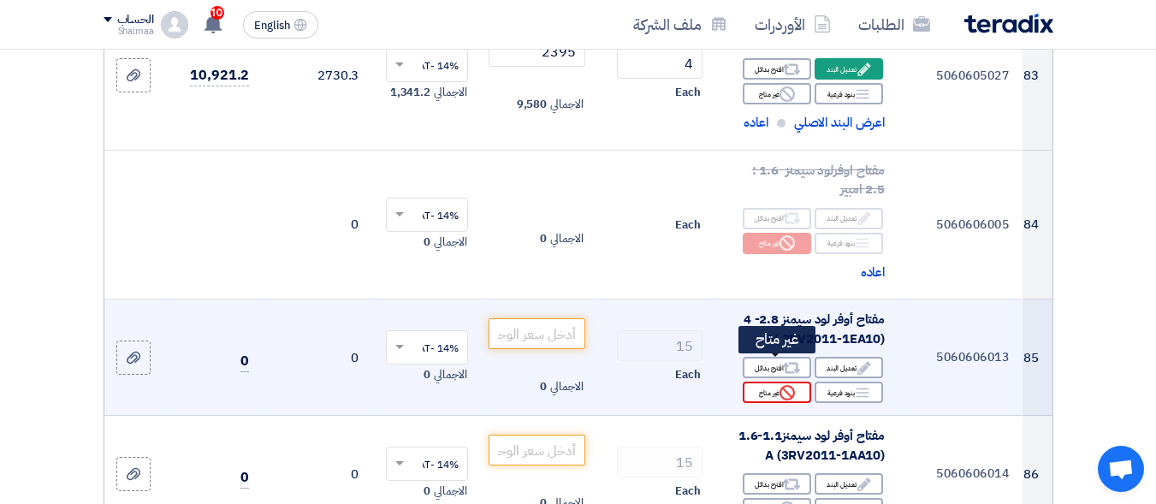
click at [752, 382] on div "Reject غير متاح" at bounding box center [777, 392] width 68 height 21
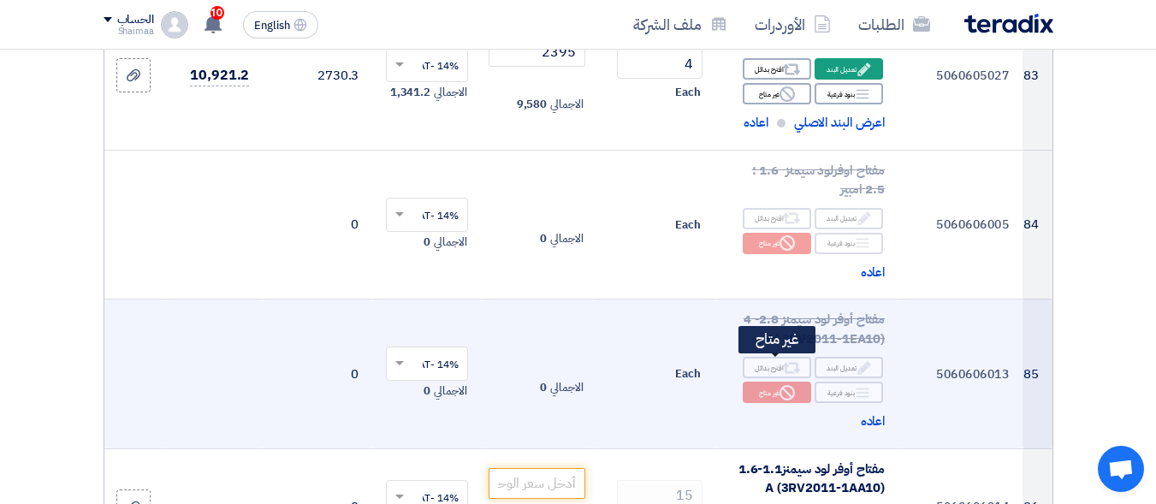
scroll to position [12069, 0]
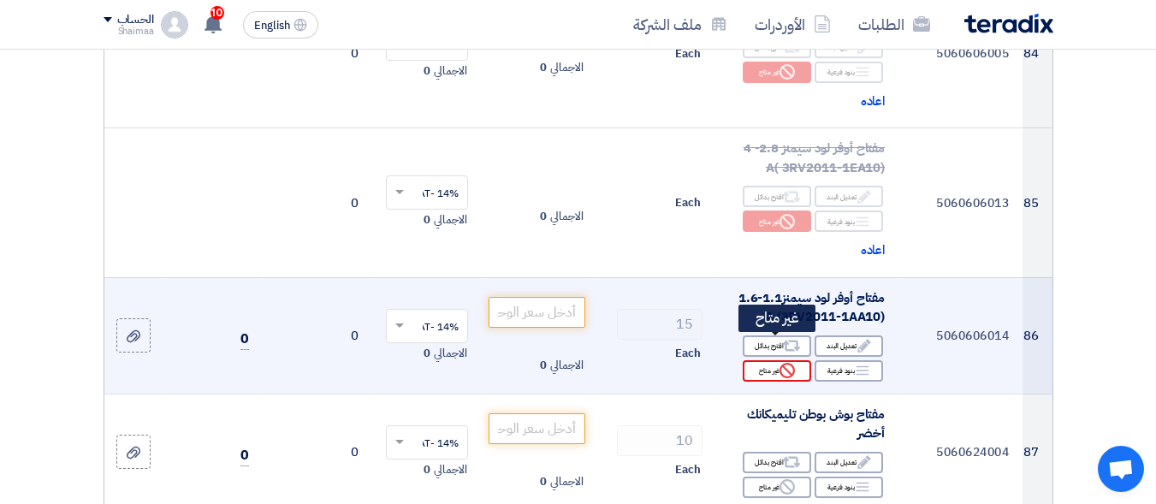
click at [764, 360] on div "Reject غير متاح" at bounding box center [777, 370] width 68 height 21
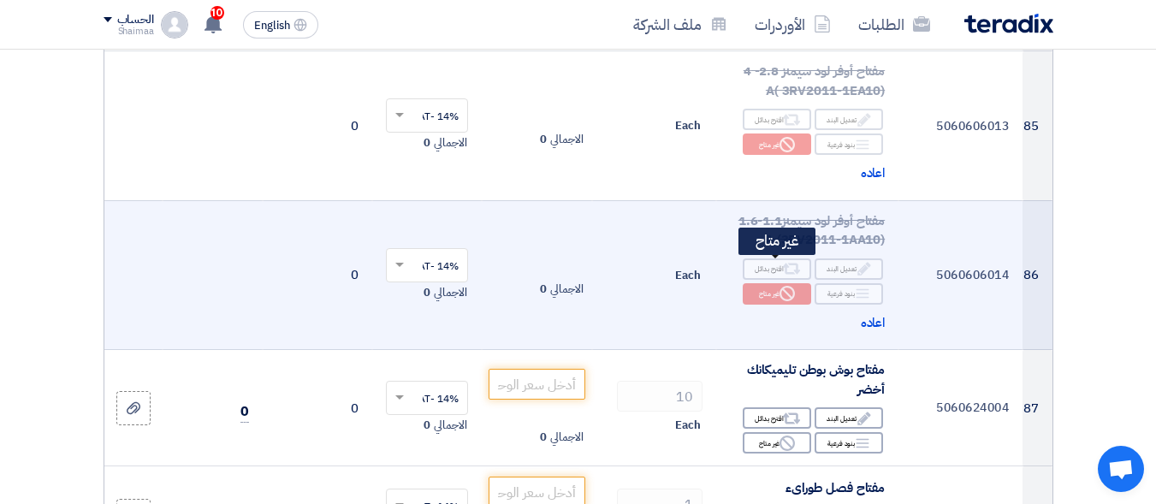
scroll to position [12326, 0]
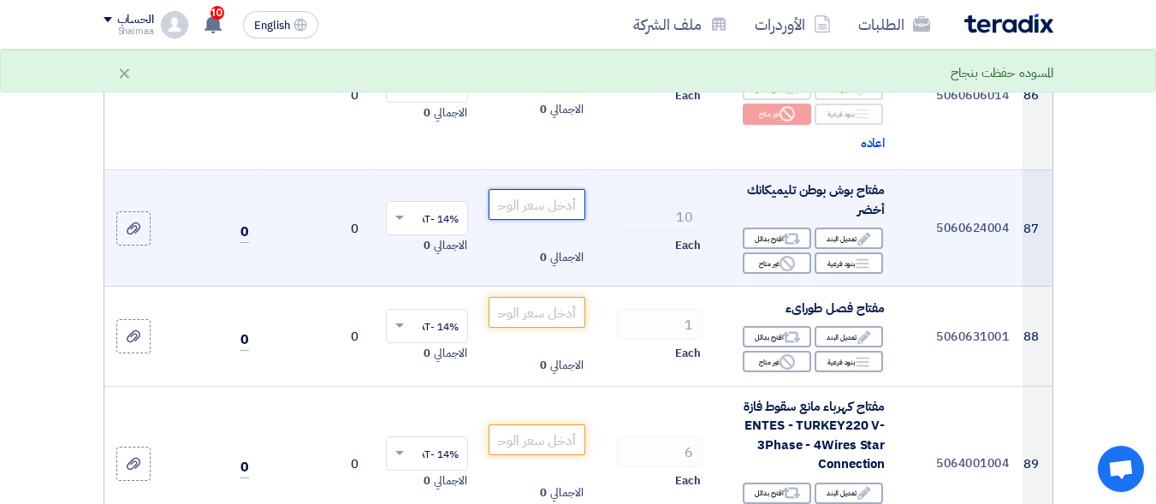
paste input "77"
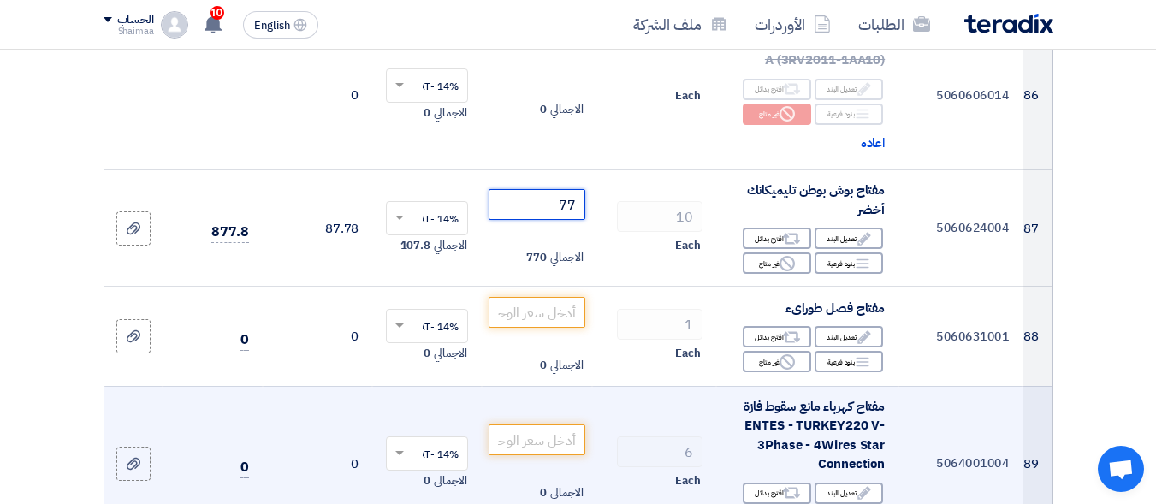
type input "77"
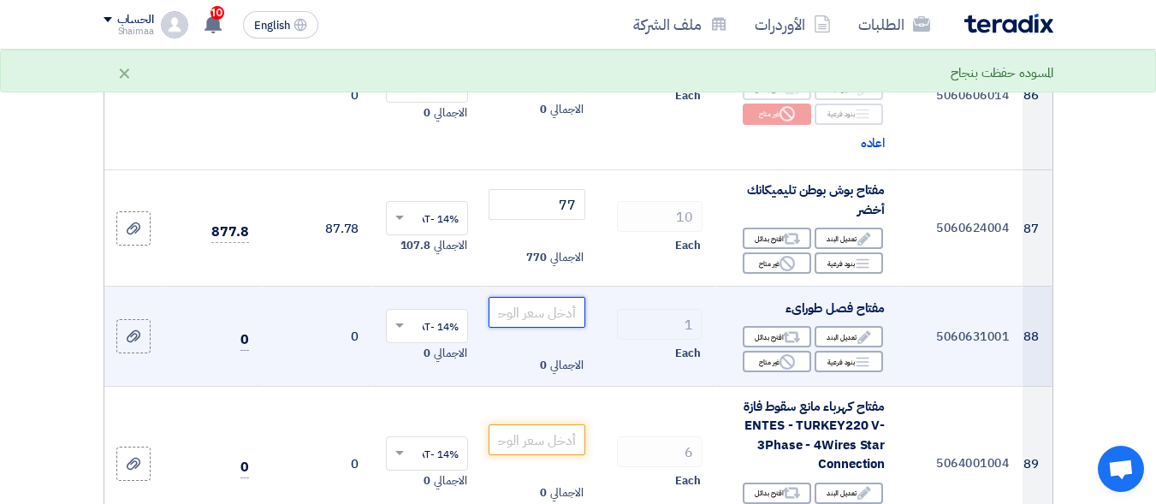
paste input "118.5"
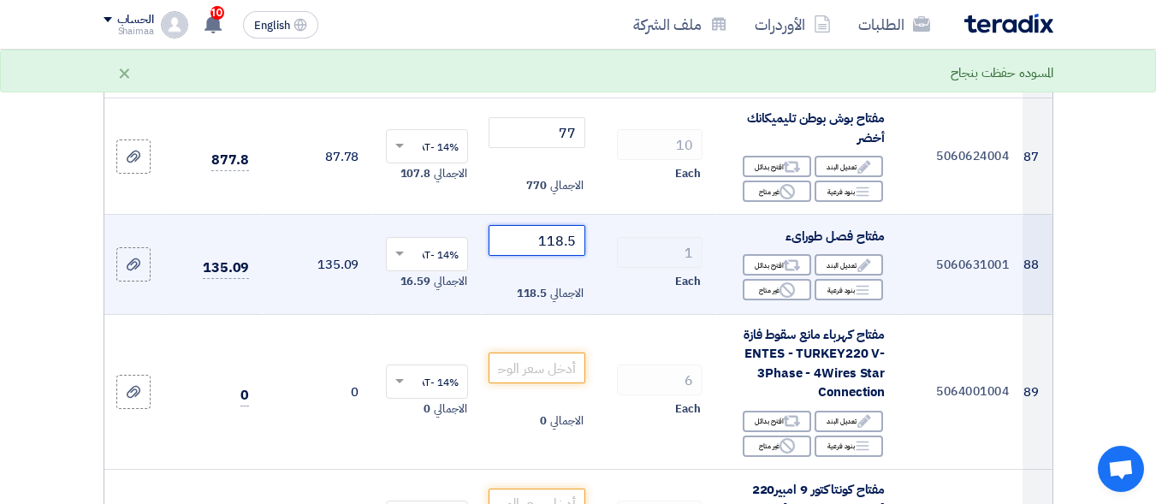
scroll to position [12497, 0]
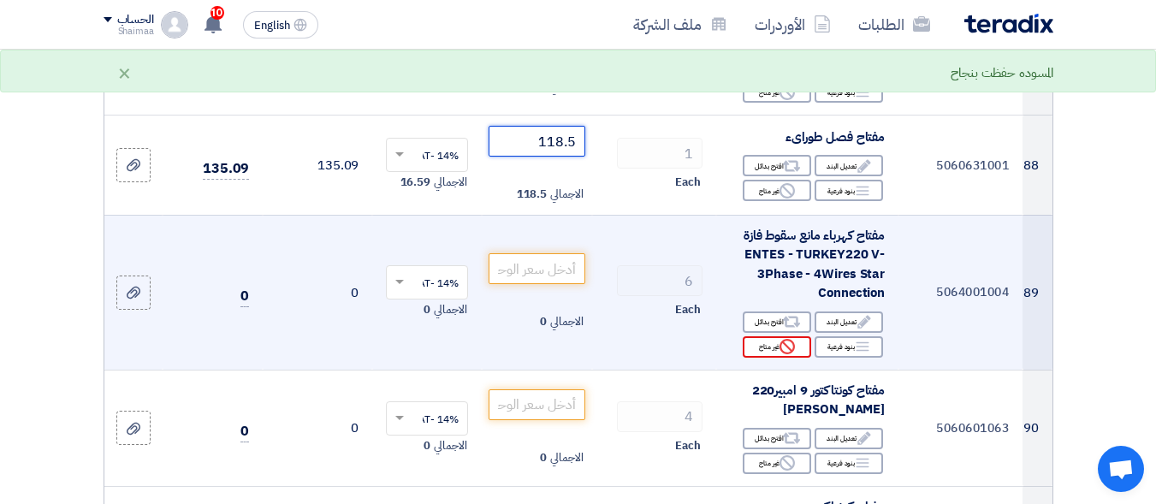
type input "118.5"
click at [780, 339] on icon "Reject" at bounding box center [787, 346] width 15 height 15
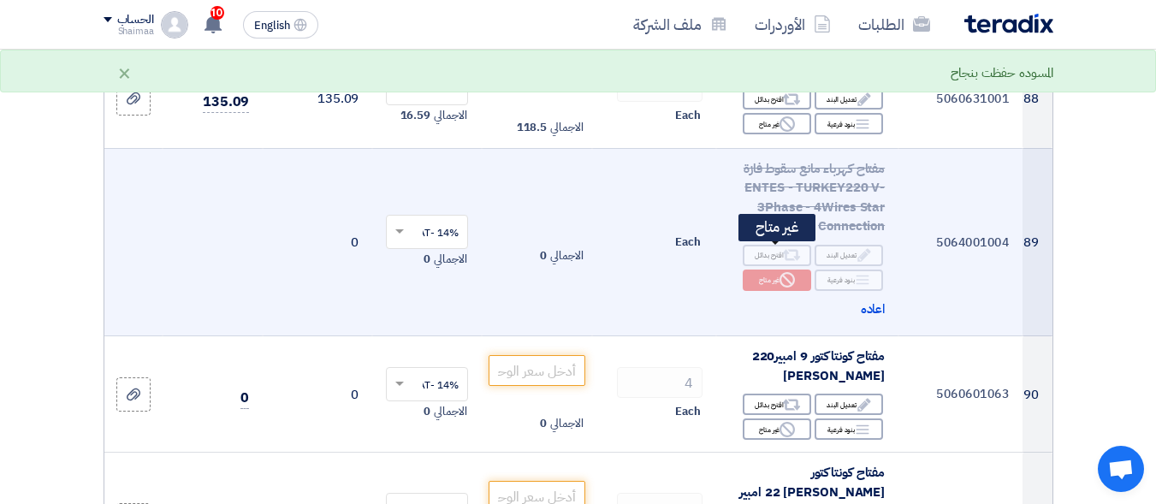
scroll to position [12669, 0]
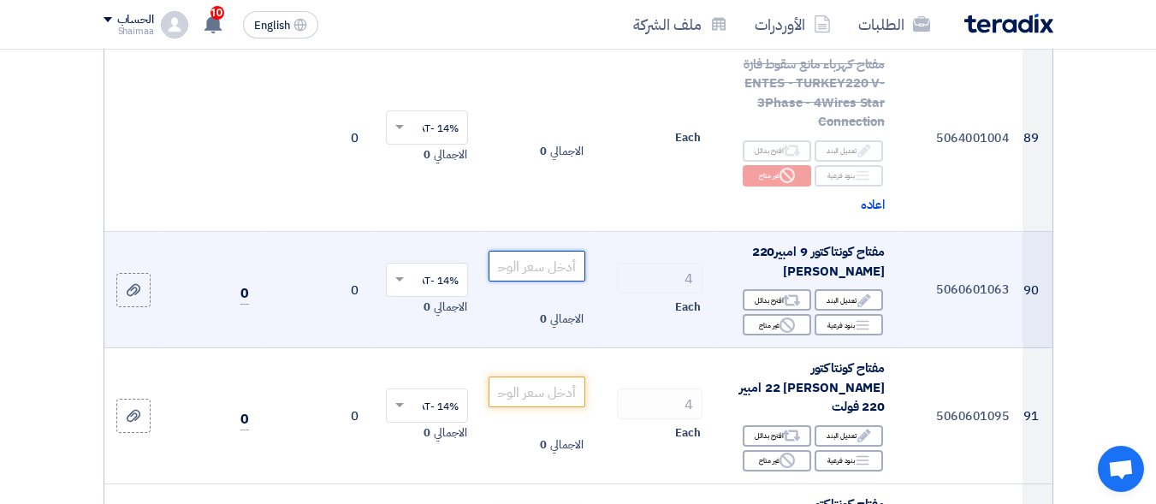
paste input "1141"
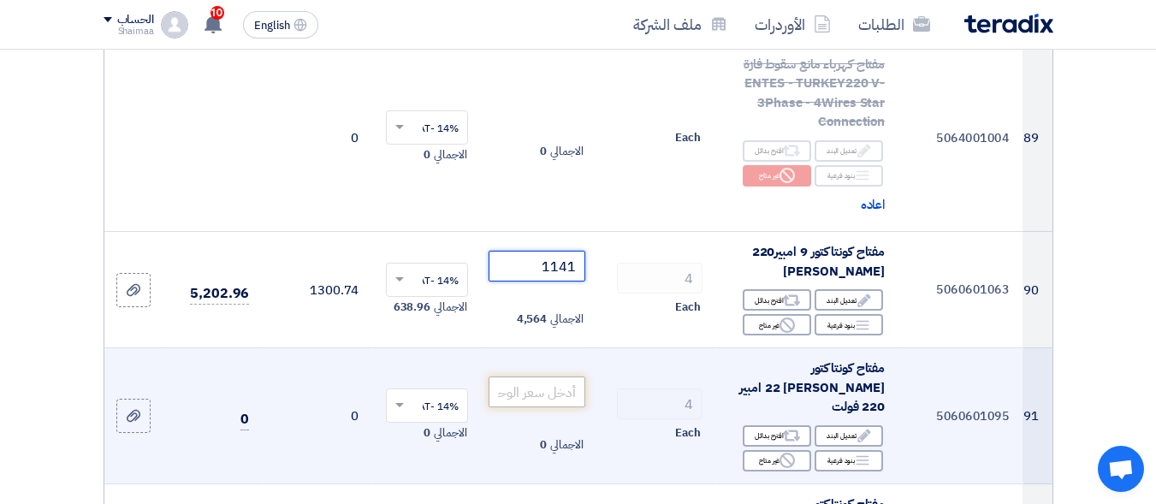
type input "1141"
click at [561, 377] on input "number" at bounding box center [537, 392] width 96 height 31
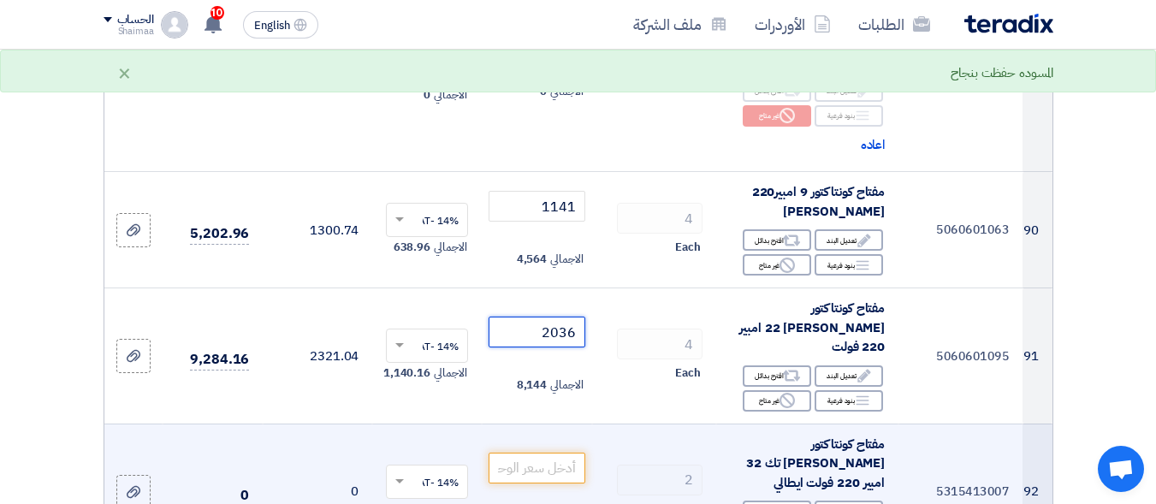
scroll to position [12840, 0]
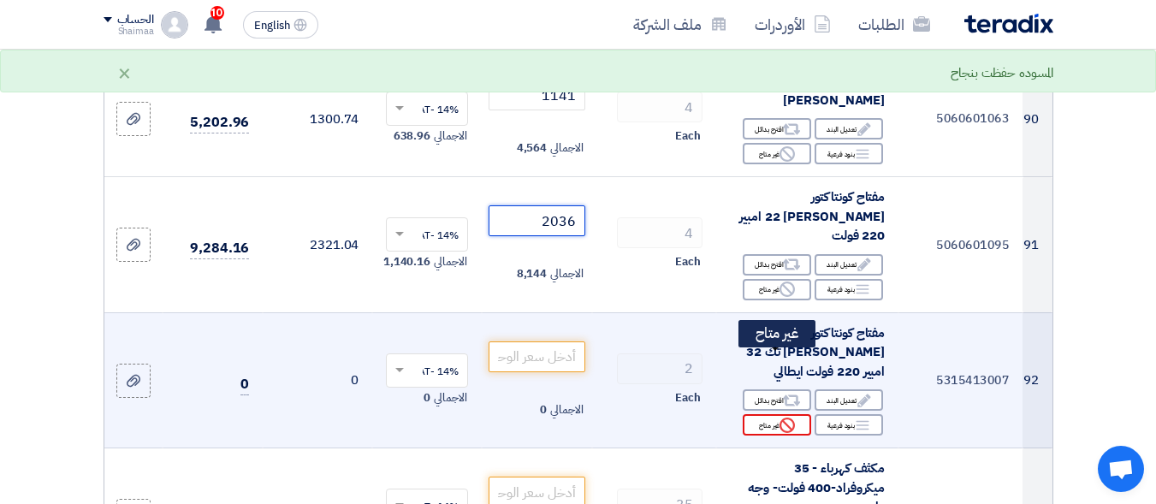
type input "2036"
click at [754, 414] on div "Reject غير متاح" at bounding box center [777, 424] width 68 height 21
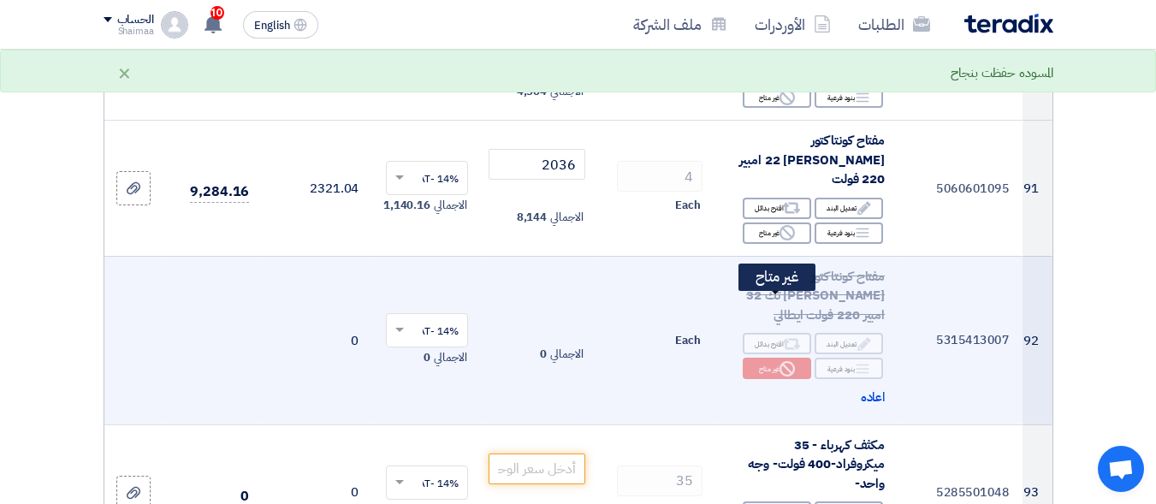
scroll to position [12925, 0]
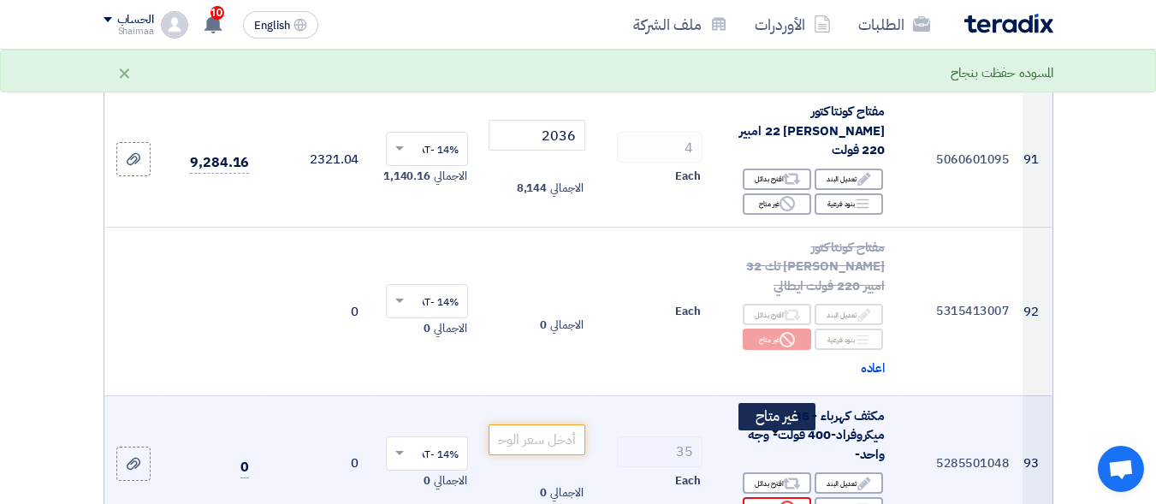
click at [783, 501] on use at bounding box center [787, 508] width 15 height 15
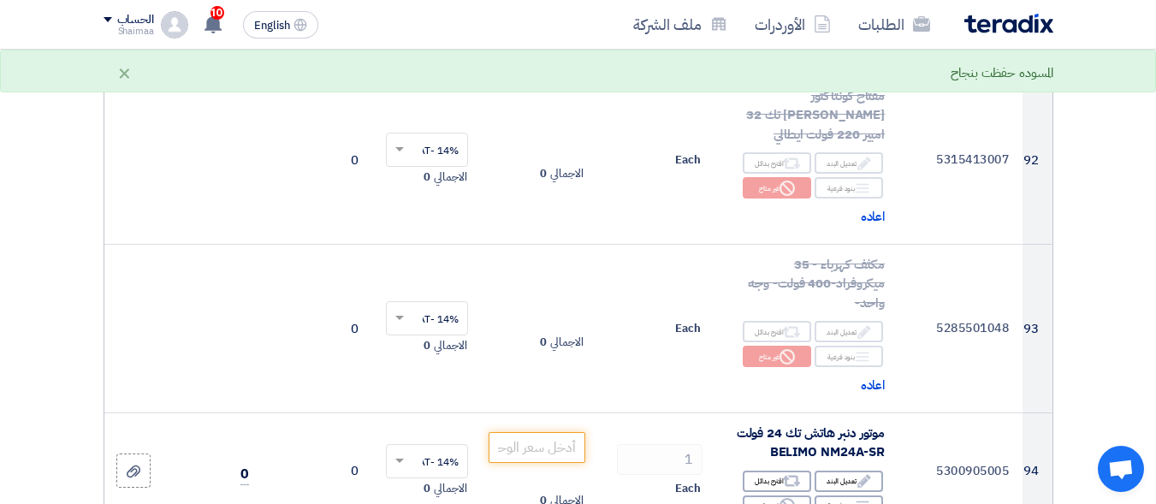
scroll to position [13268, 0]
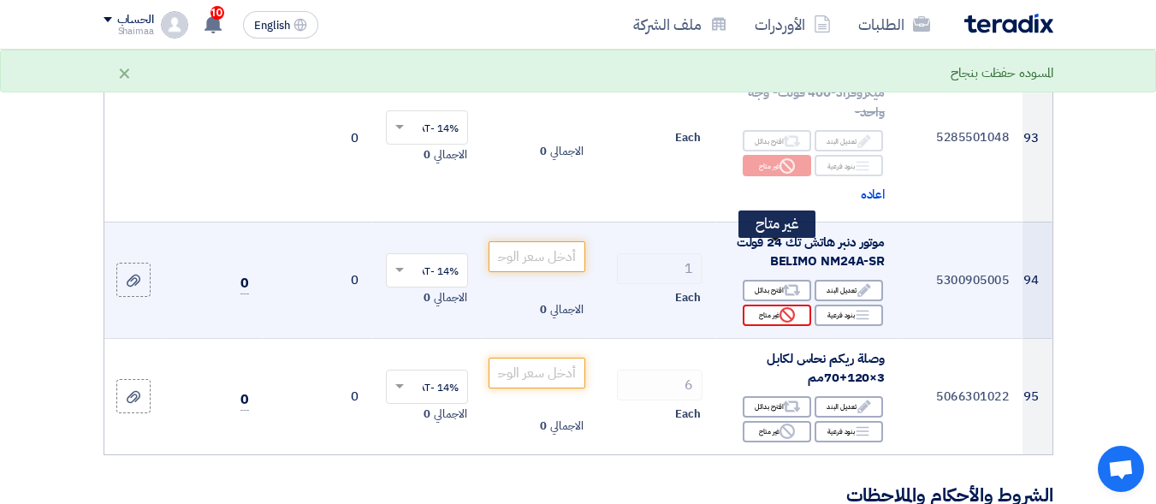
click at [767, 305] on div "Reject غير متاح" at bounding box center [777, 315] width 68 height 21
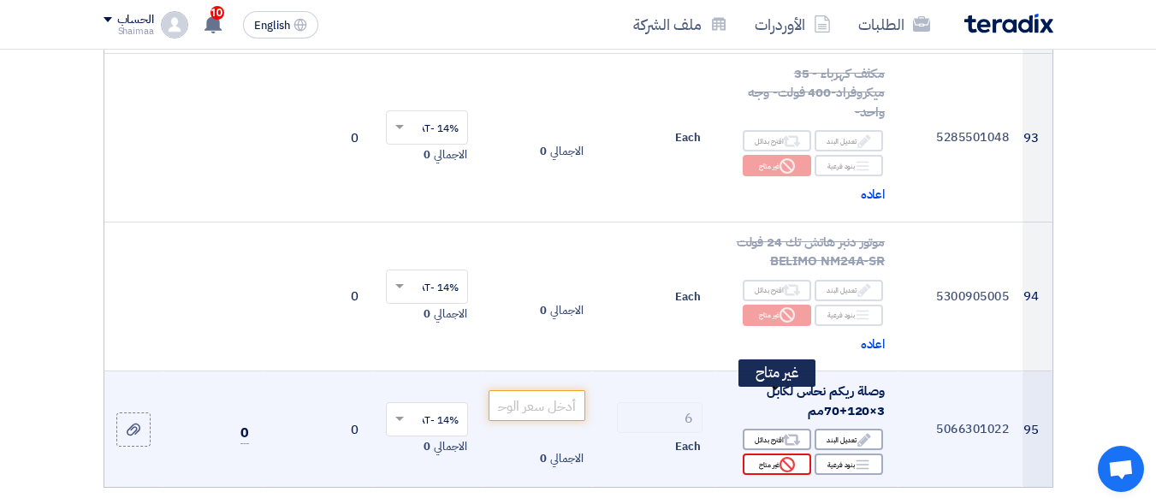
click at [764, 454] on div "Reject غير متاح" at bounding box center [777, 464] width 68 height 21
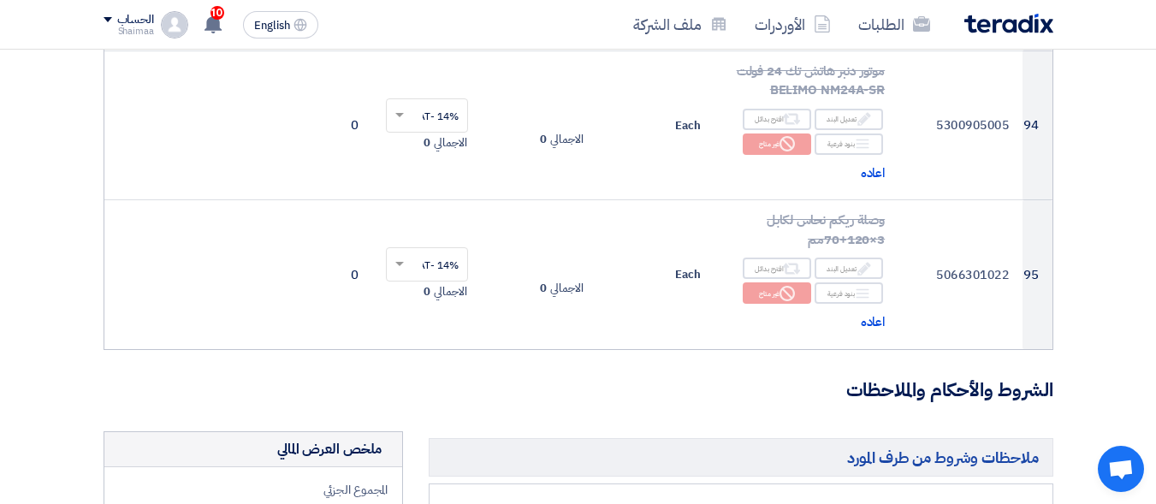
scroll to position [13610, 0]
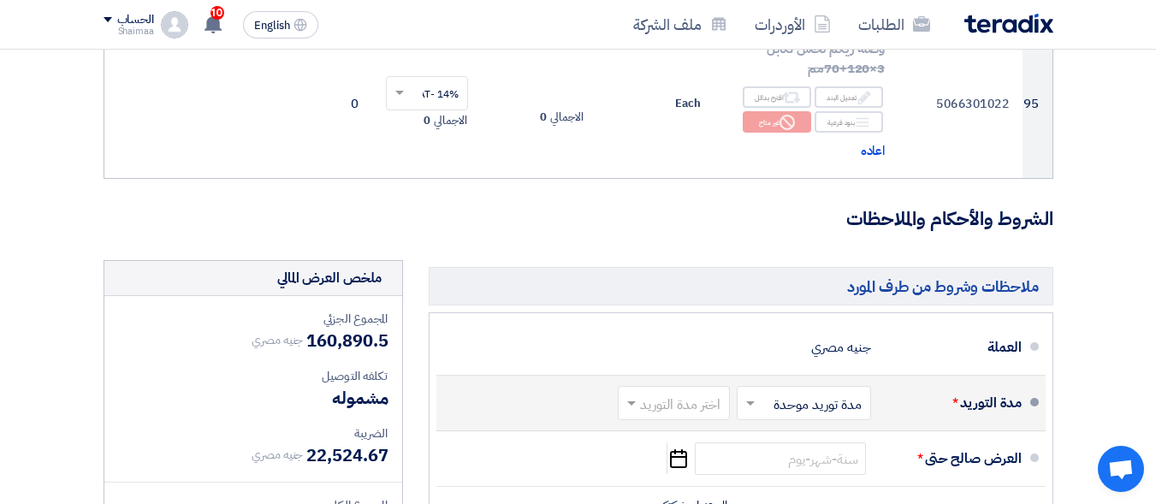
click at [676, 393] on input "text" at bounding box center [671, 405] width 104 height 25
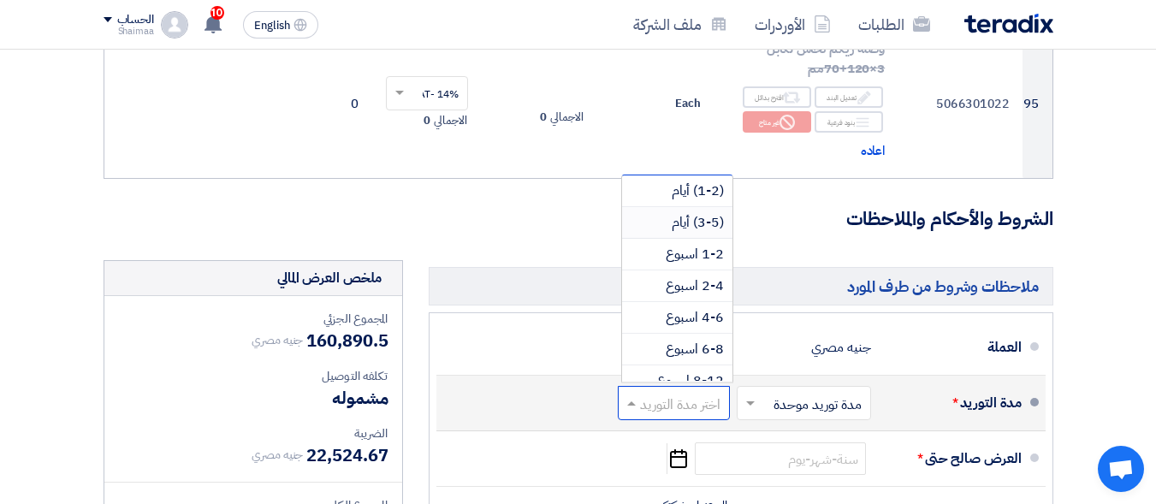
click at [692, 212] on span "(3-5) أيام" at bounding box center [698, 222] width 52 height 21
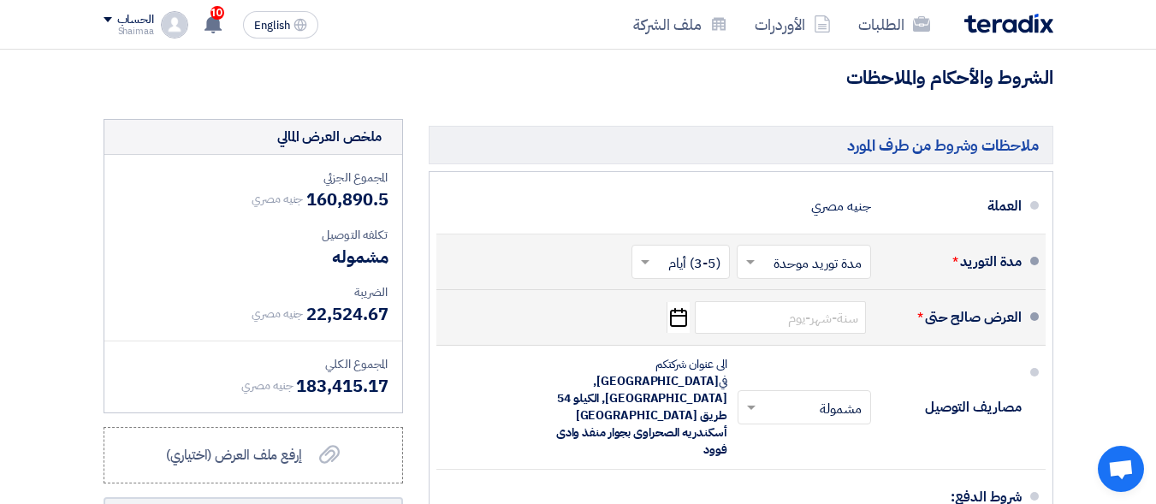
scroll to position [13781, 0]
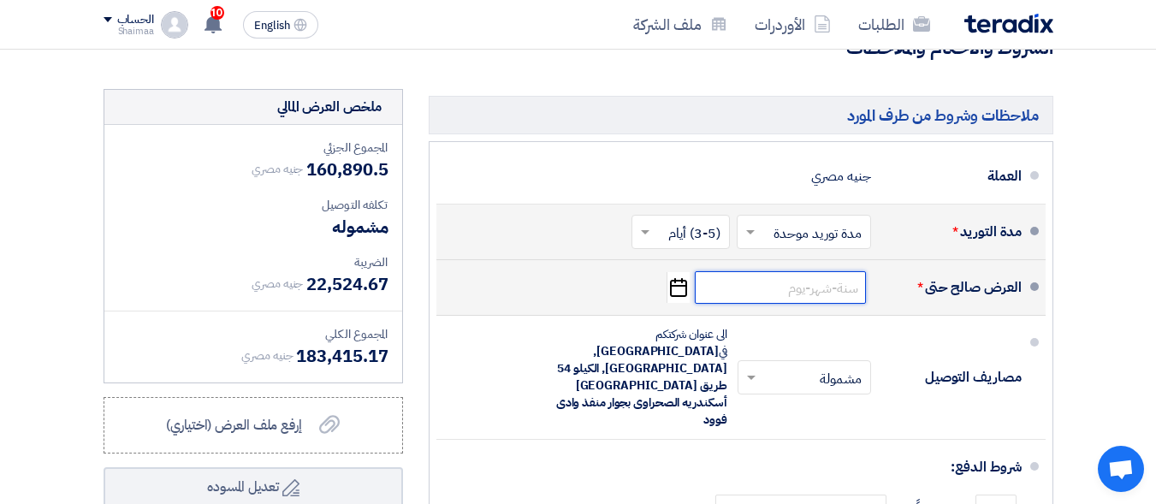
click at [728, 271] on input at bounding box center [780, 287] width 171 height 33
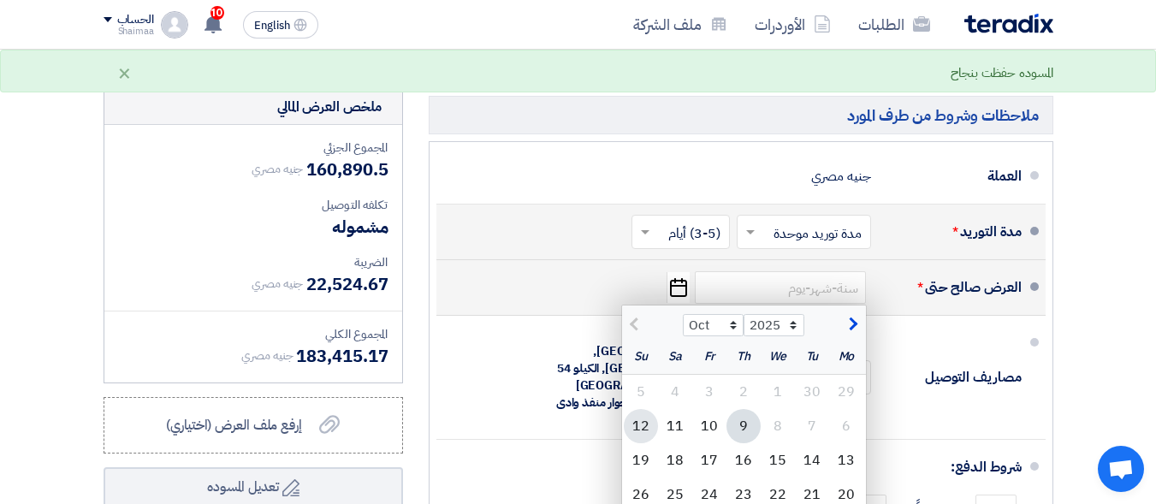
click at [639, 409] on div "12" at bounding box center [641, 426] width 34 height 34
type input "[DATE]"
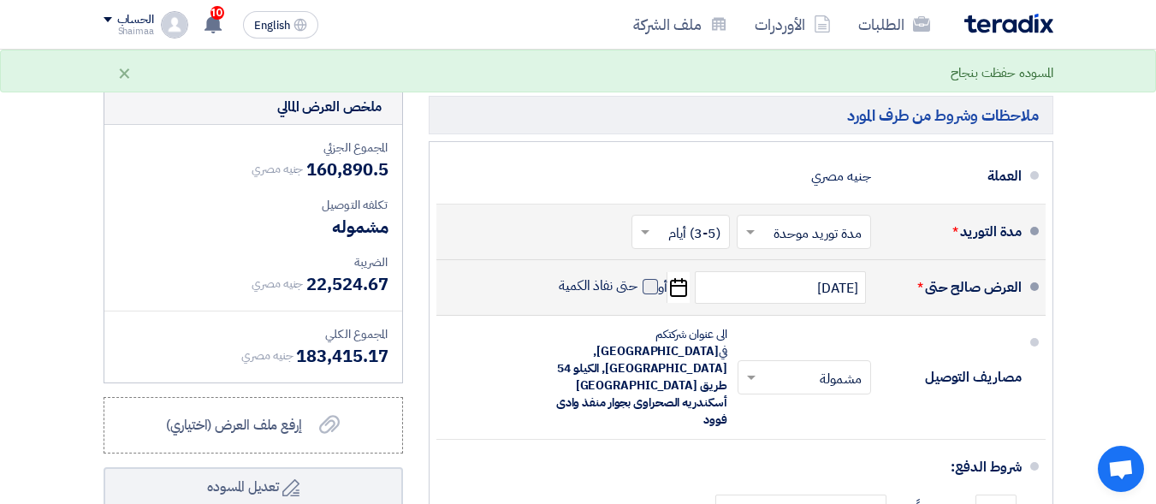
click at [643, 279] on span at bounding box center [650, 286] width 15 height 15
click at [638, 277] on input "حتى نفاذ الكمية" at bounding box center [597, 293] width 82 height 33
checkbox input "true"
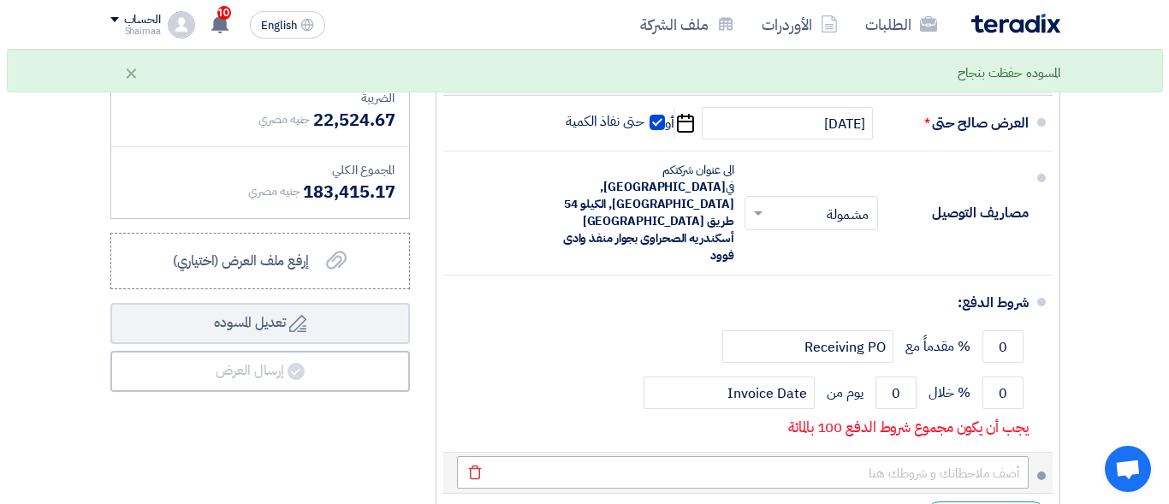
scroll to position [13952, 0]
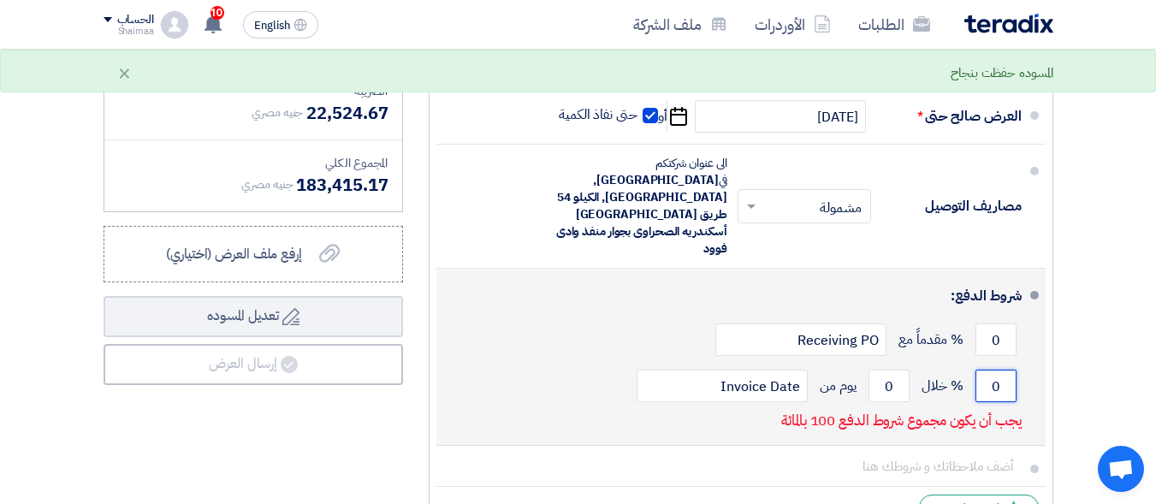
drag, startPoint x: 981, startPoint y: 265, endPoint x: 1003, endPoint y: 276, distance: 24.5
click at [1003, 370] on input "0" at bounding box center [996, 386] width 41 height 33
type input "100"
click at [894, 370] on input "0" at bounding box center [889, 386] width 41 height 33
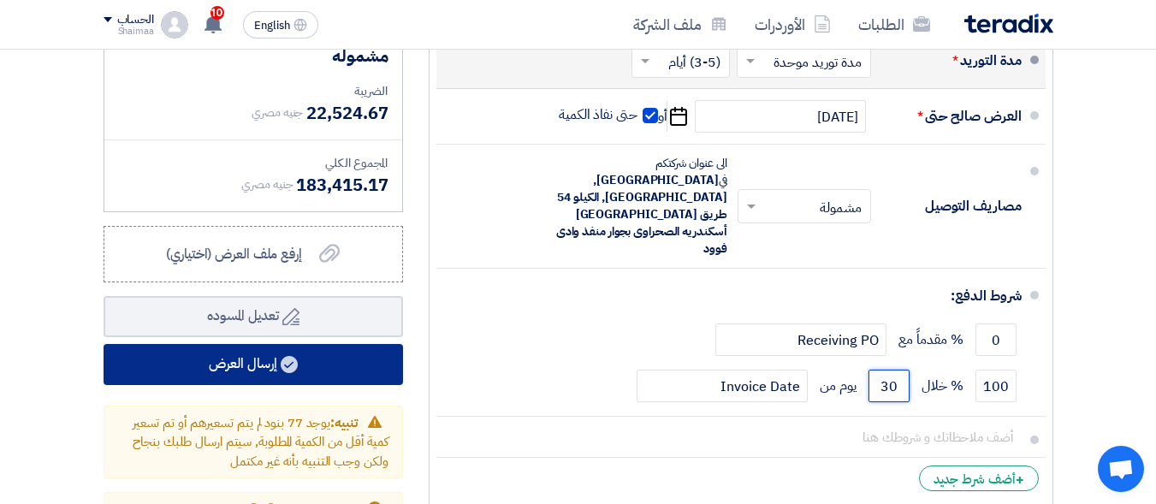
type input "30"
click at [259, 344] on button "إرسال العرض" at bounding box center [254, 364] width 300 height 41
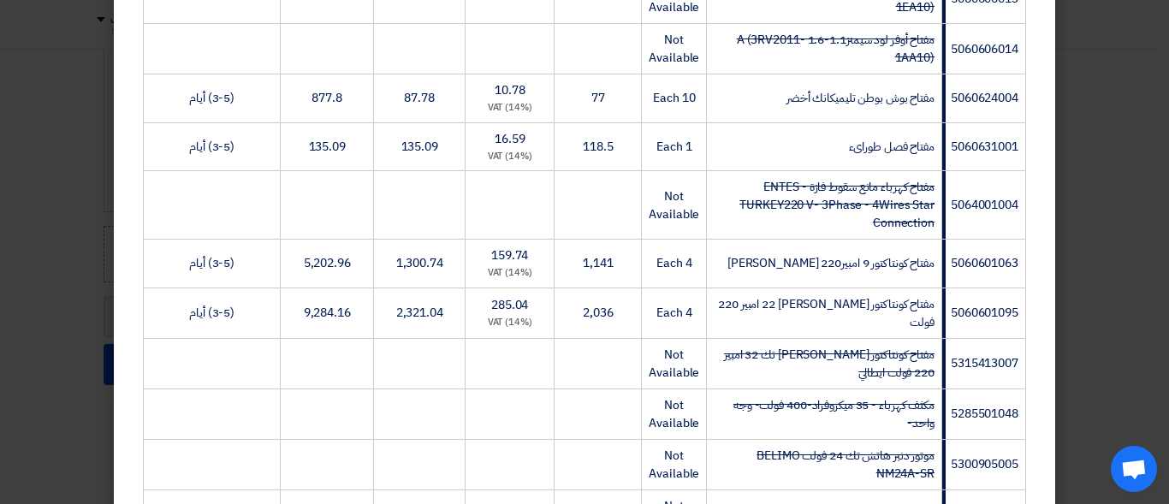
scroll to position [5006, 0]
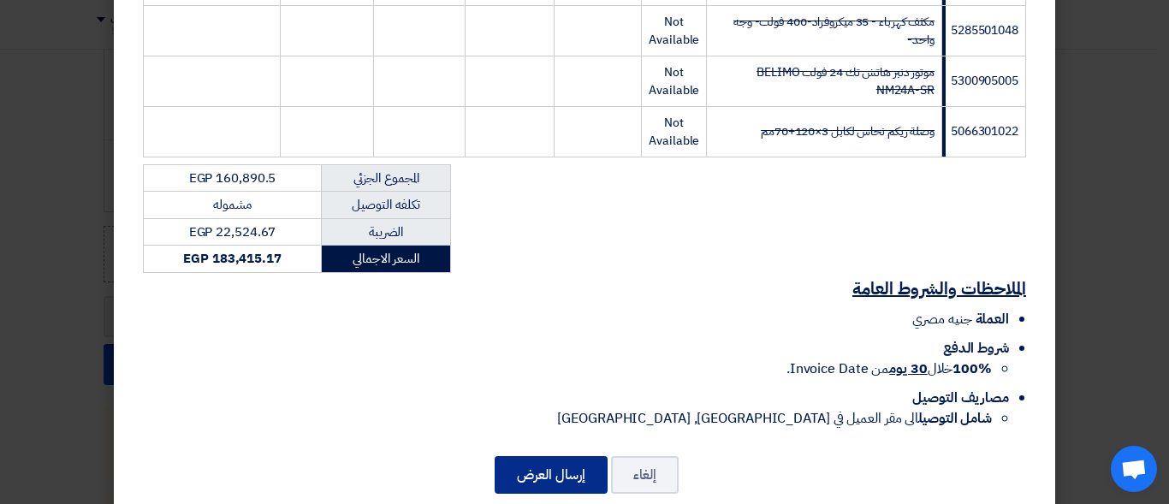
click at [533, 456] on button "إرسال العرض" at bounding box center [551, 475] width 113 height 38
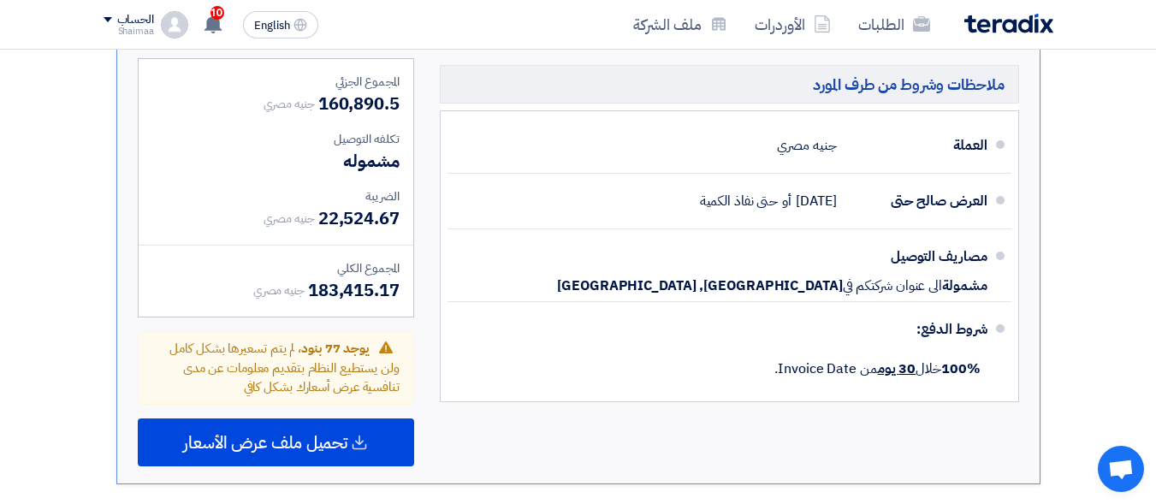
scroll to position [8695, 0]
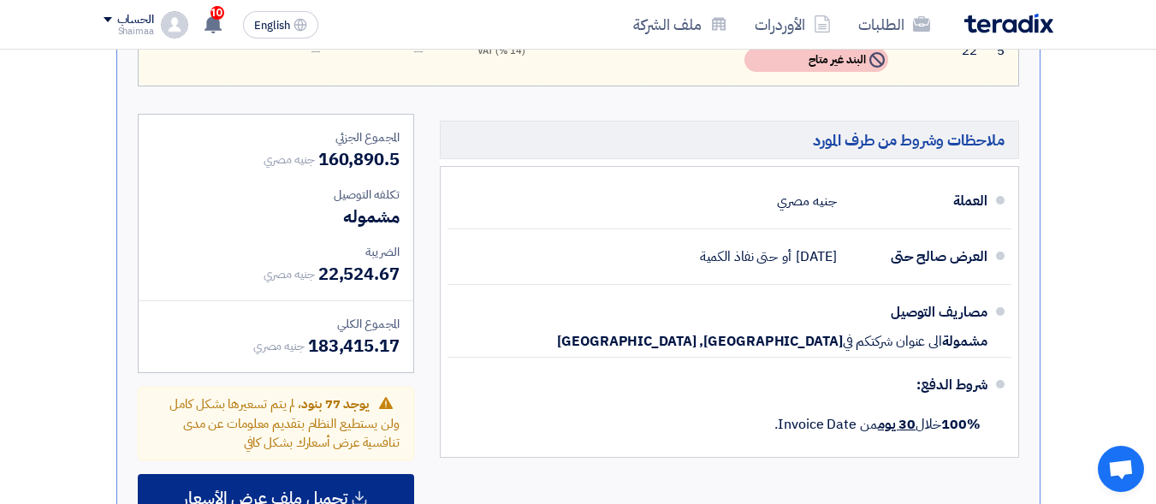
click at [282, 474] on div "تحميل ملف عرض الأسعار" at bounding box center [276, 498] width 276 height 48
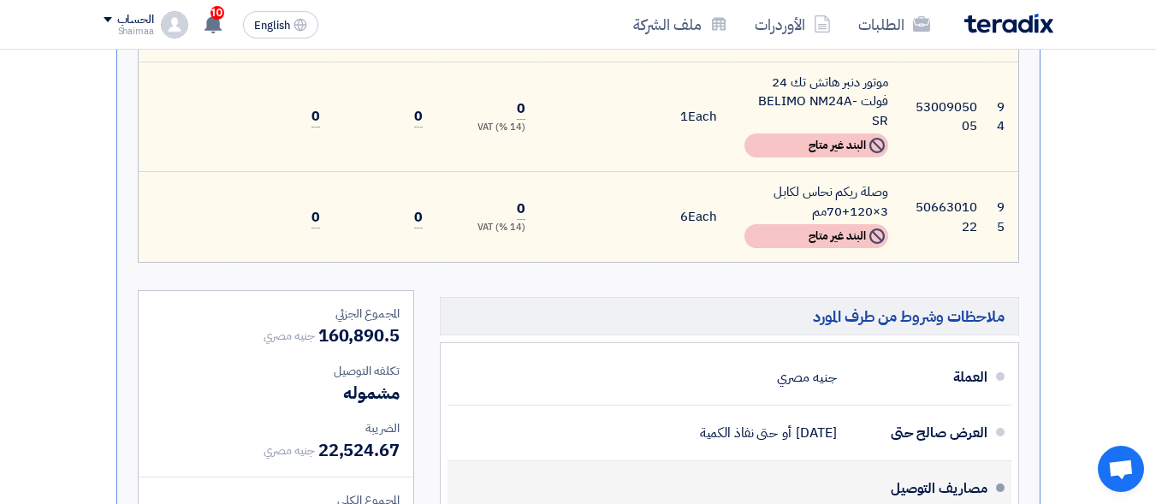
scroll to position [8181, 0]
